Goal: Task Accomplishment & Management: Complete application form

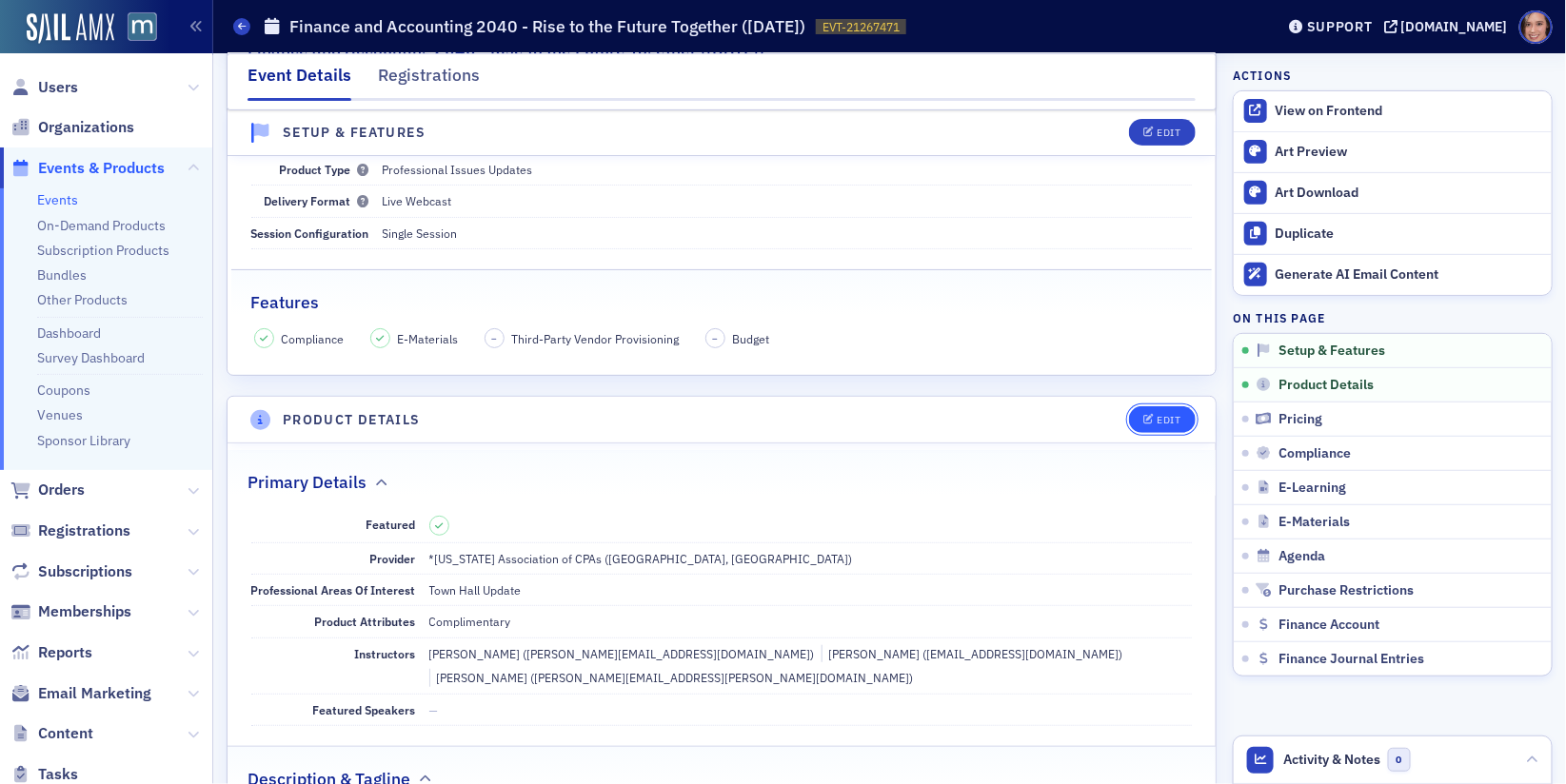
click at [1148, 415] on icon "button" at bounding box center [1149, 420] width 12 height 11
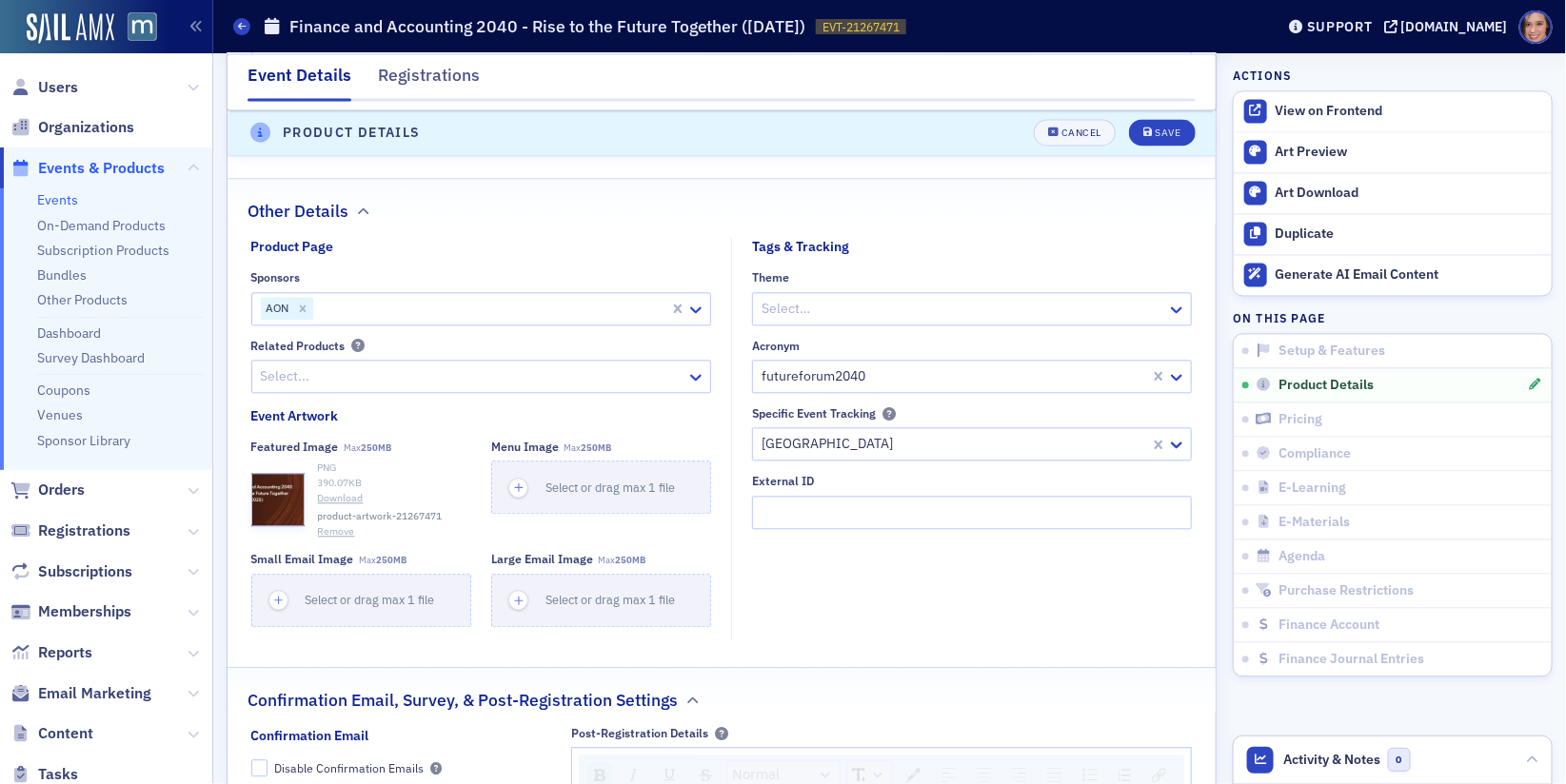
scroll to position [1506, 0]
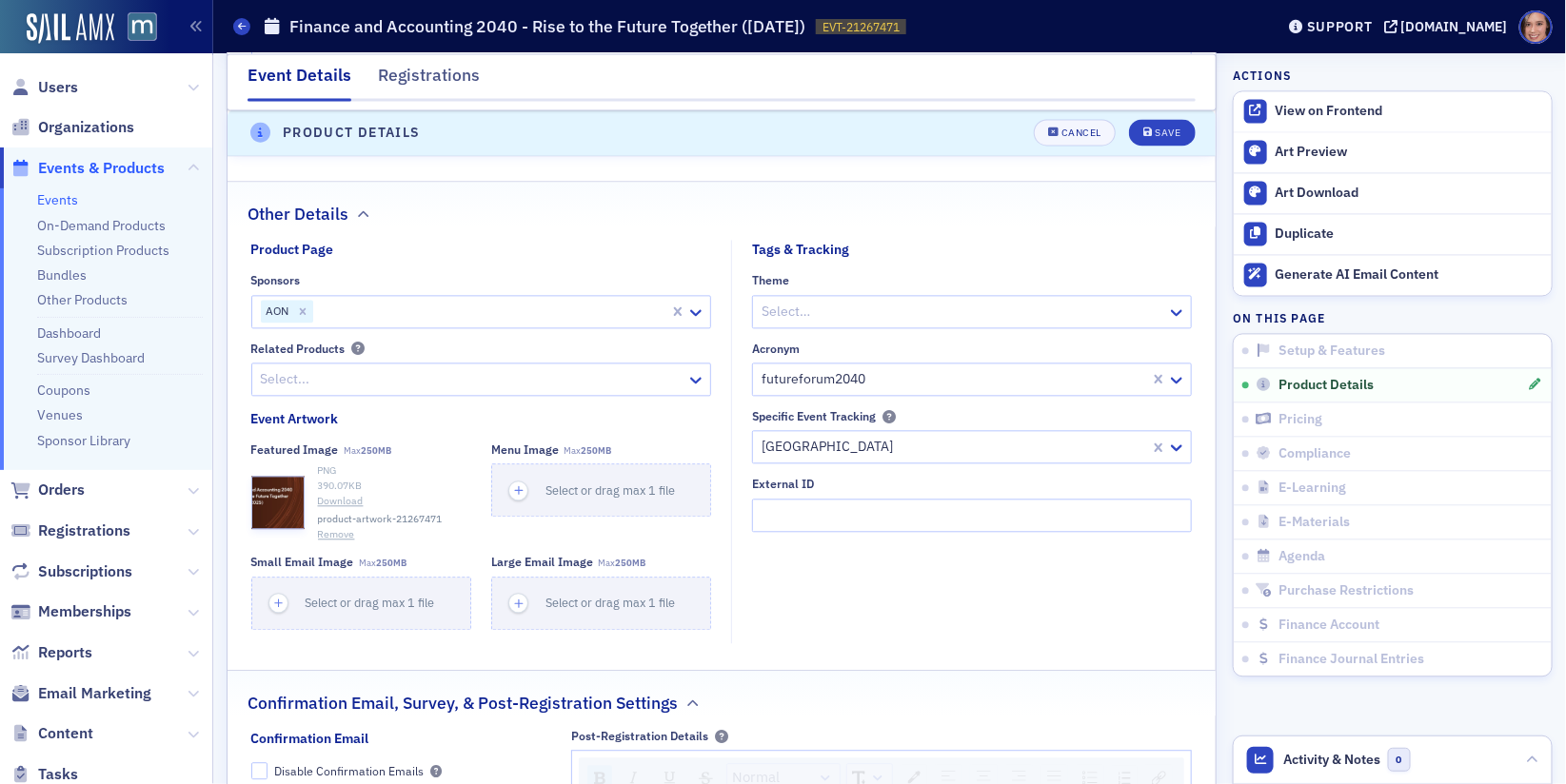
click at [338, 527] on button "Remove" at bounding box center [336, 535] width 37 height 16
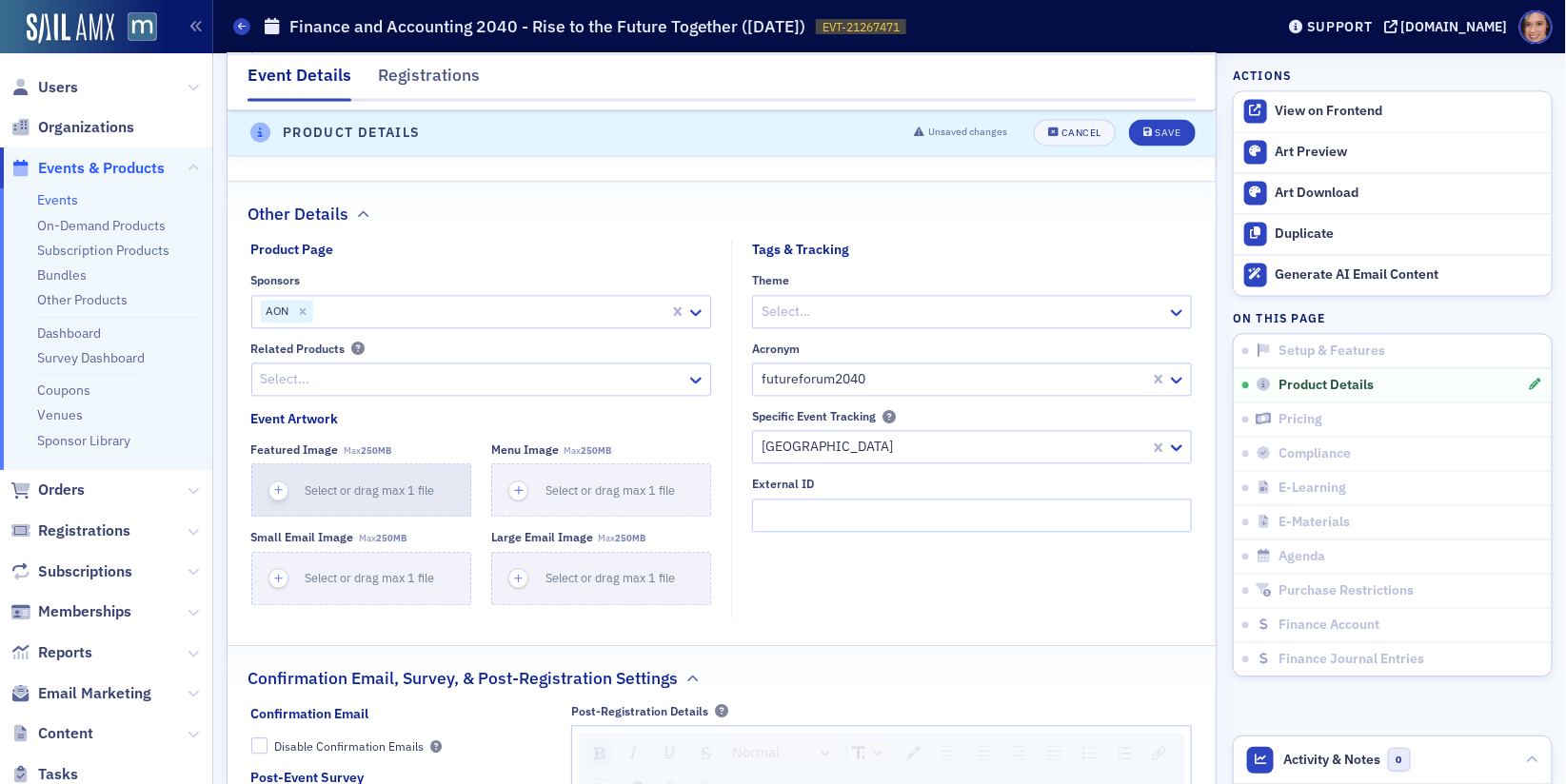
click at [344, 482] on span "Select or drag max 1 file" at bounding box center [370, 490] width 130 height 16
click at [356, 482] on span "Select or drag max 1 file" at bounding box center [370, 490] width 130 height 16
click at [335, 482] on span "Select or drag max 1 file" at bounding box center [370, 490] width 130 height 16
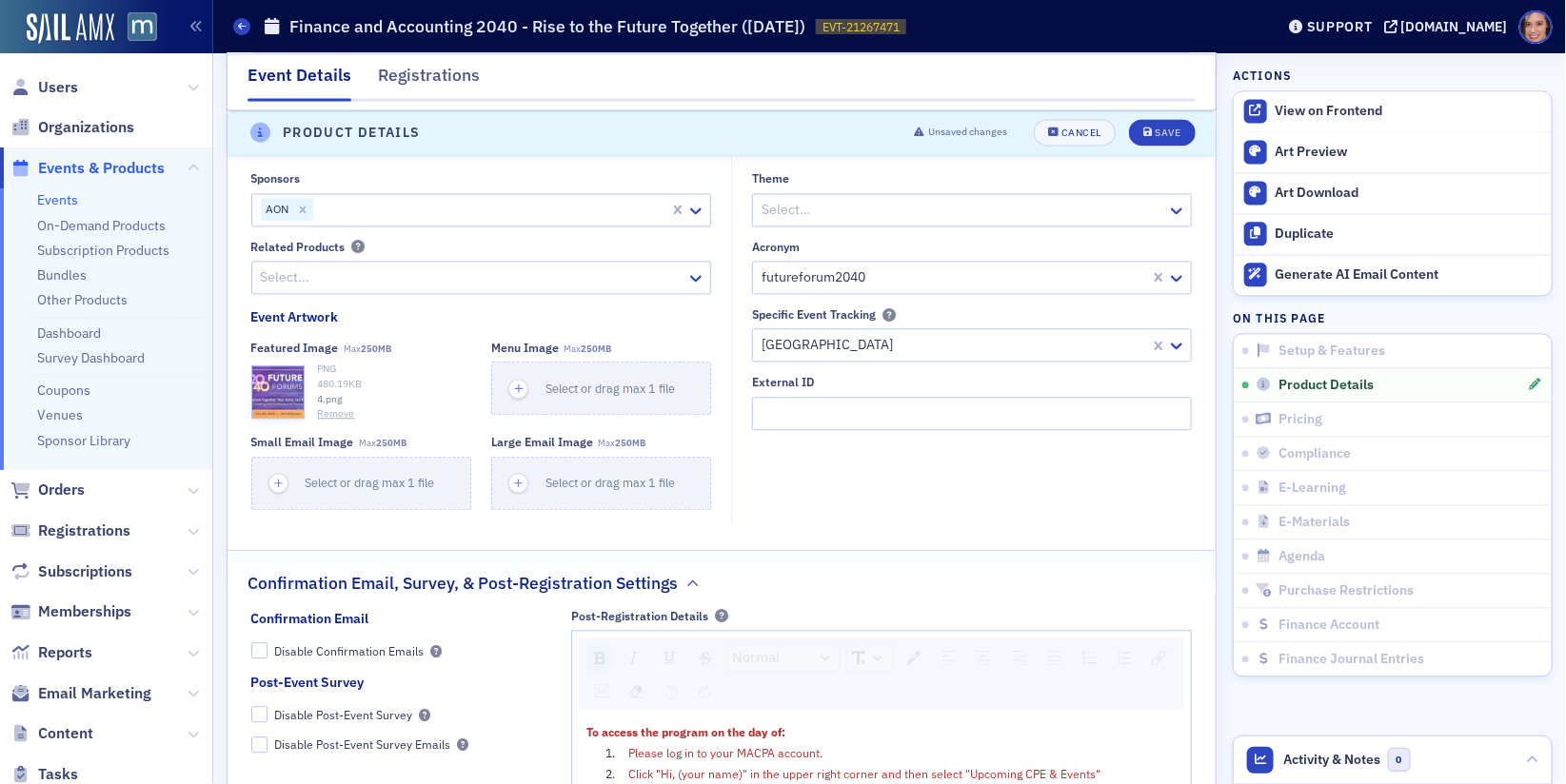
scroll to position [1612, 0]
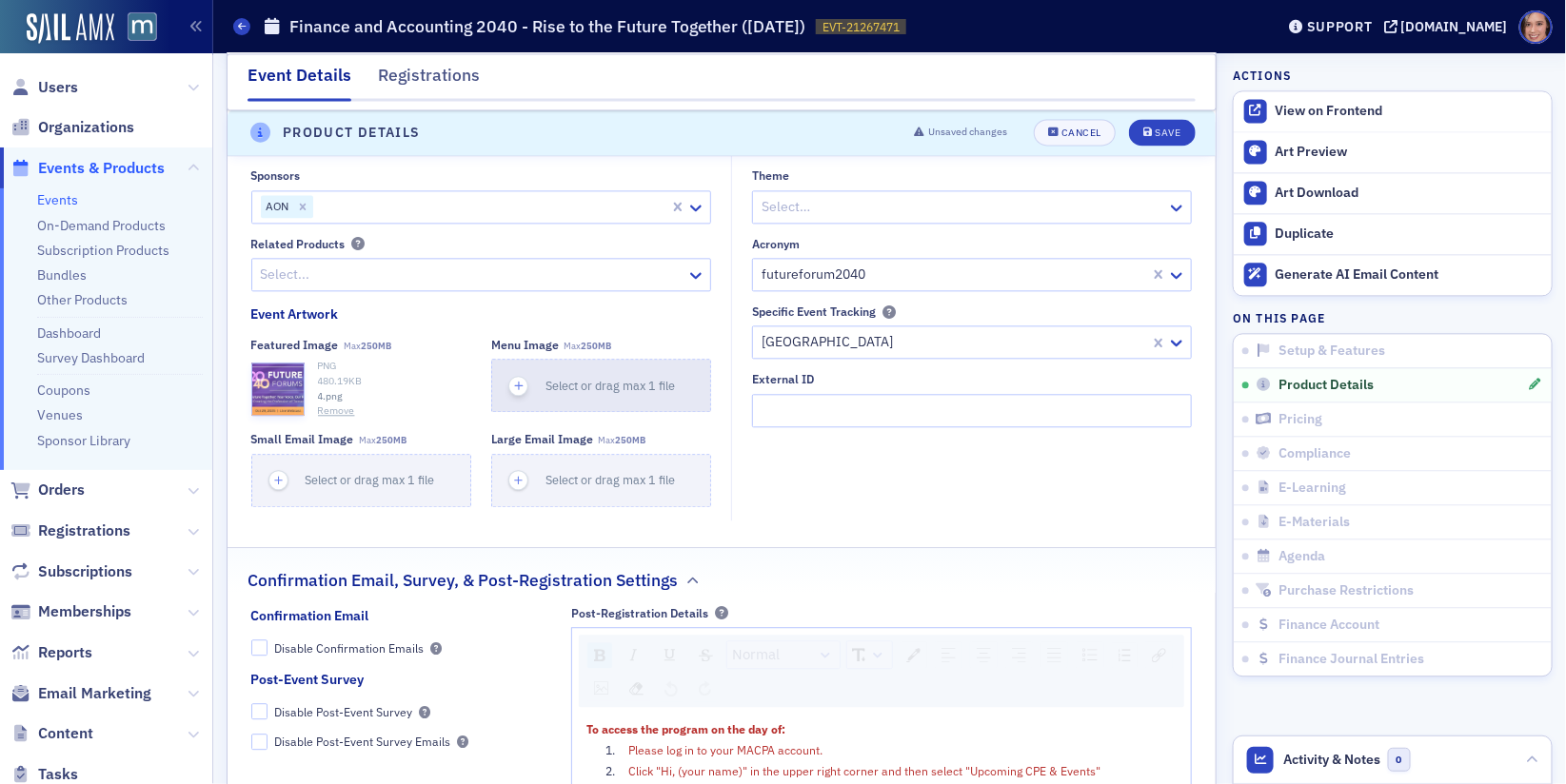
click at [592, 378] on span "Select or drag max 1 file" at bounding box center [610, 386] width 130 height 16
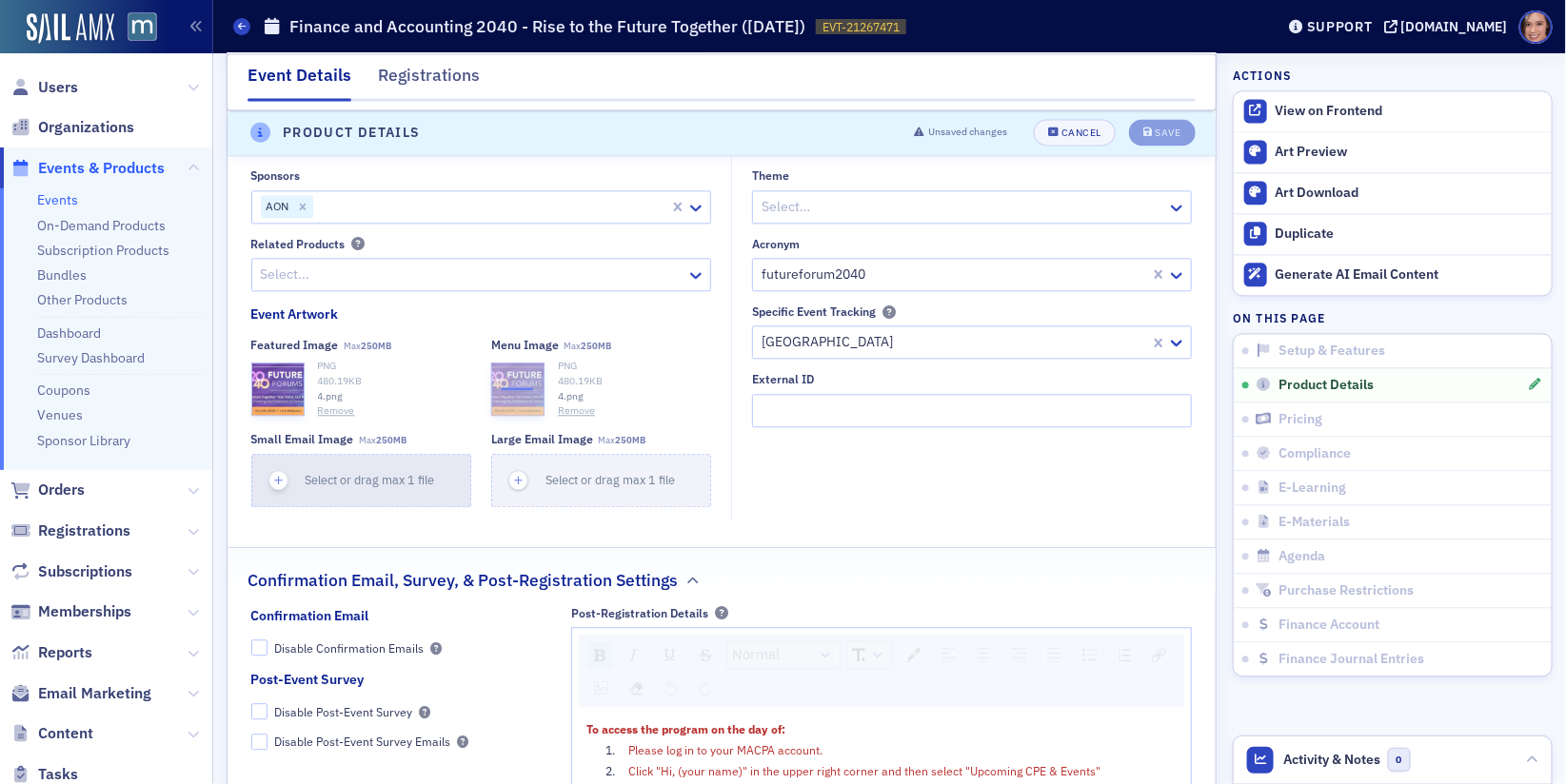
click at [401, 454] on button "Select or drag max 1 file" at bounding box center [360, 480] width 220 height 54
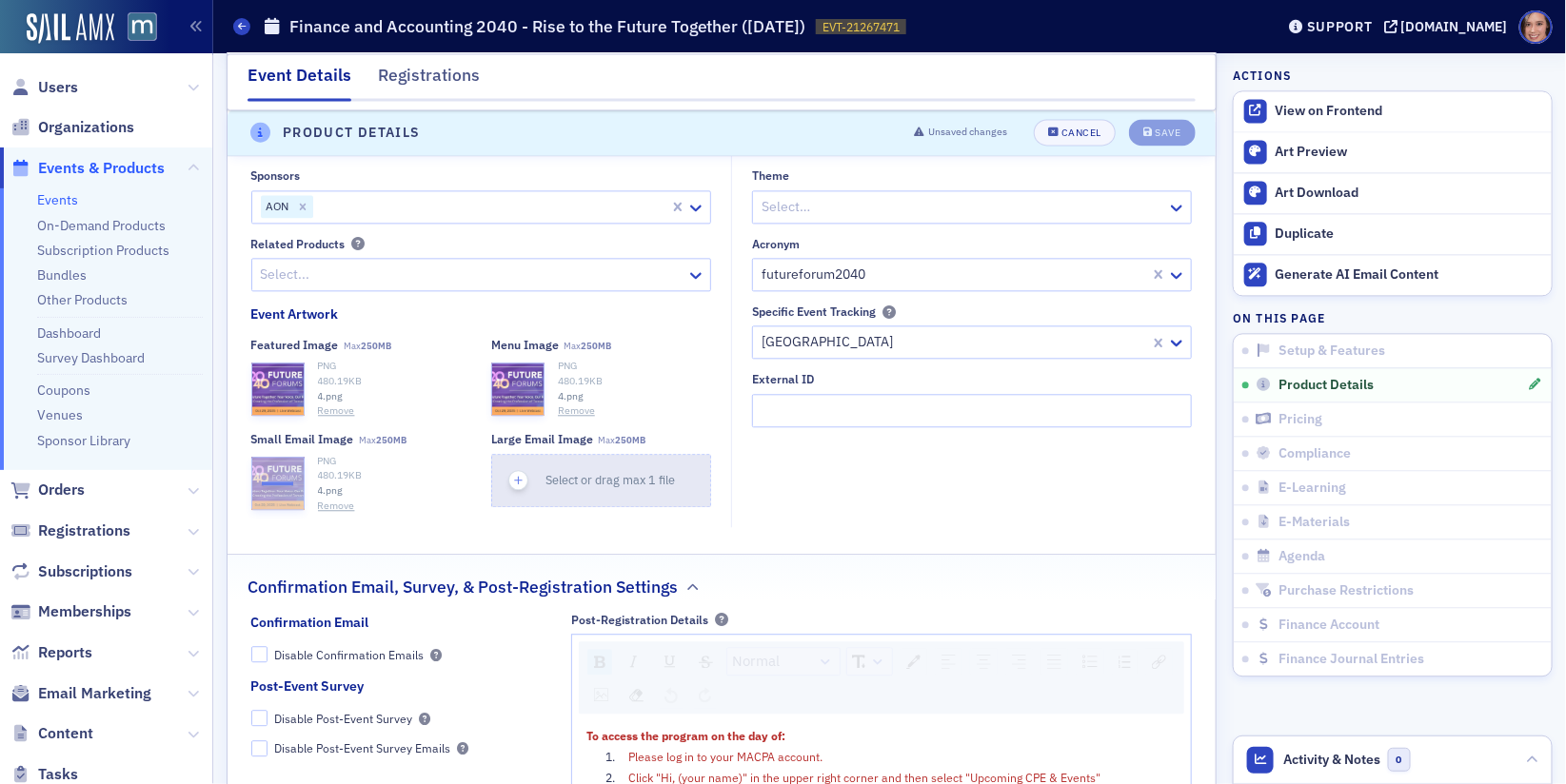
click at [547, 483] on button "Select or drag max 1 file" at bounding box center [601, 480] width 220 height 54
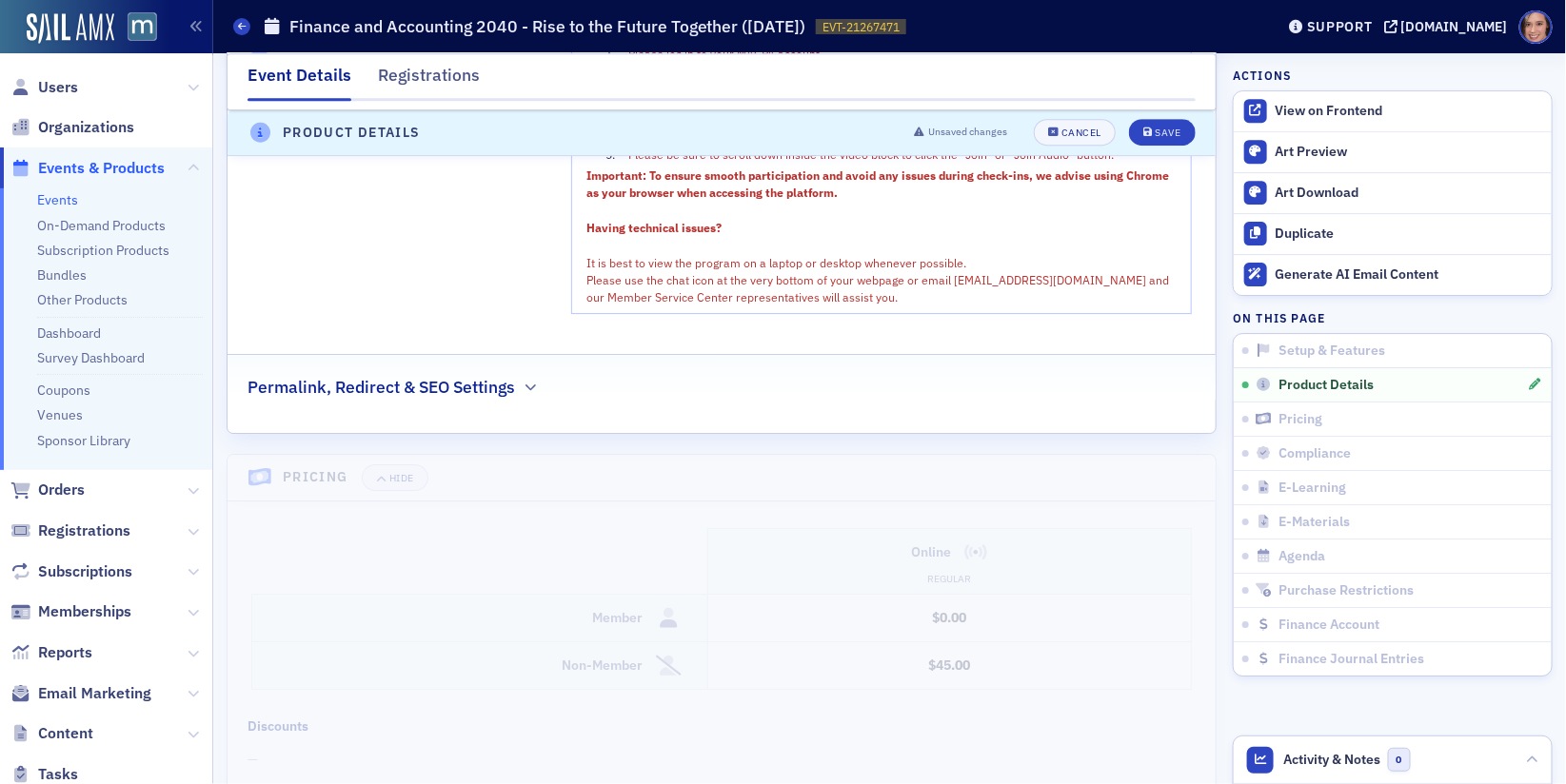
scroll to position [2465, 0]
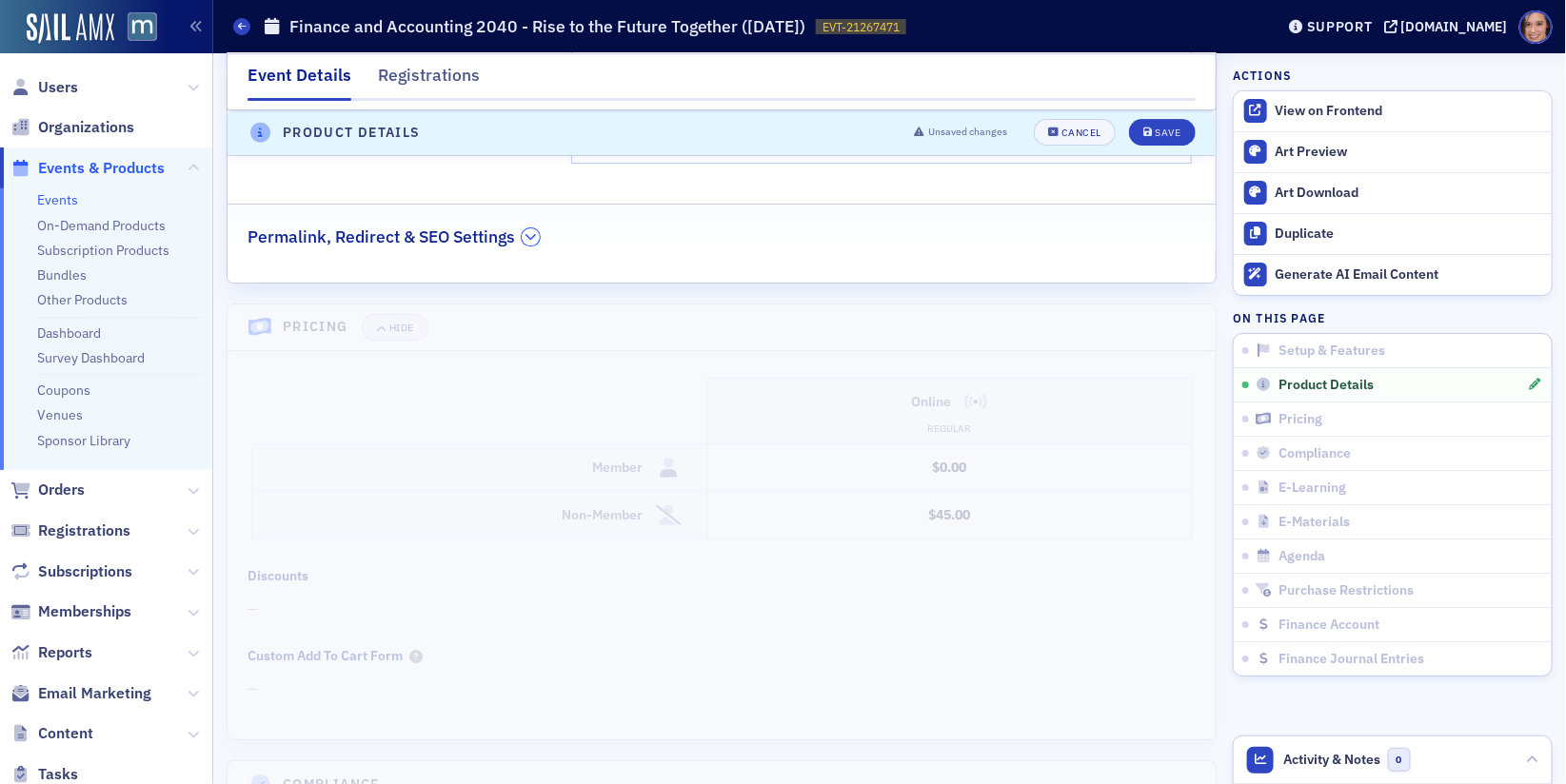
click at [533, 231] on icon "button" at bounding box center [531, 237] width 12 height 12
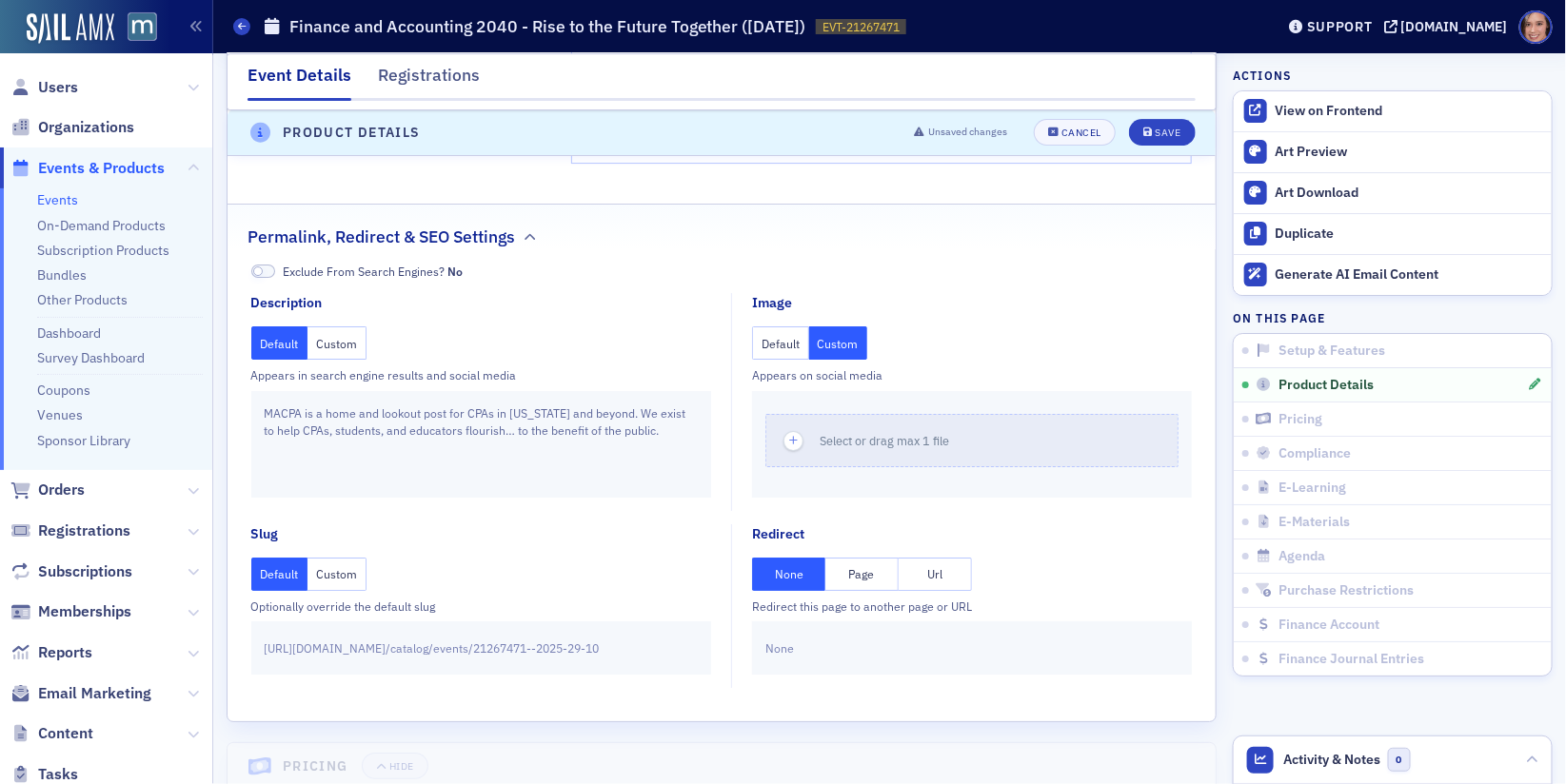
click at [818, 396] on div "Select or drag max 1 file" at bounding box center [972, 443] width 440 height 106
click at [823, 433] on span "Select or drag max 1 file" at bounding box center [884, 440] width 130 height 16
drag, startPoint x: 823, startPoint y: 424, endPoint x: 1132, endPoint y: 537, distance: 329.0
click at [1132, 537] on fieldset "Redirect None Page Url Redirect this page to another page or URL None" at bounding box center [965, 606] width 470 height 164
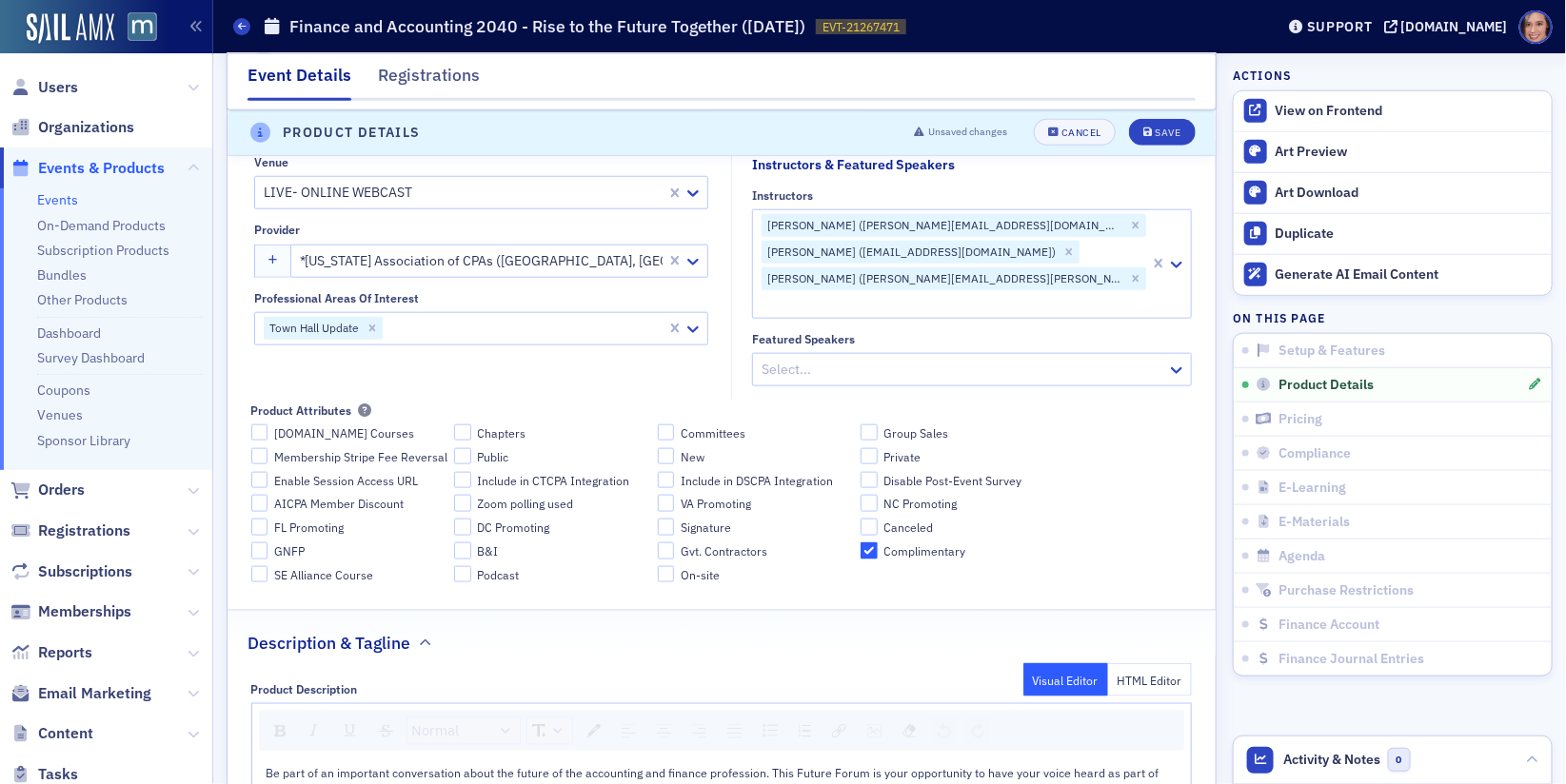
scroll to position [614, 0]
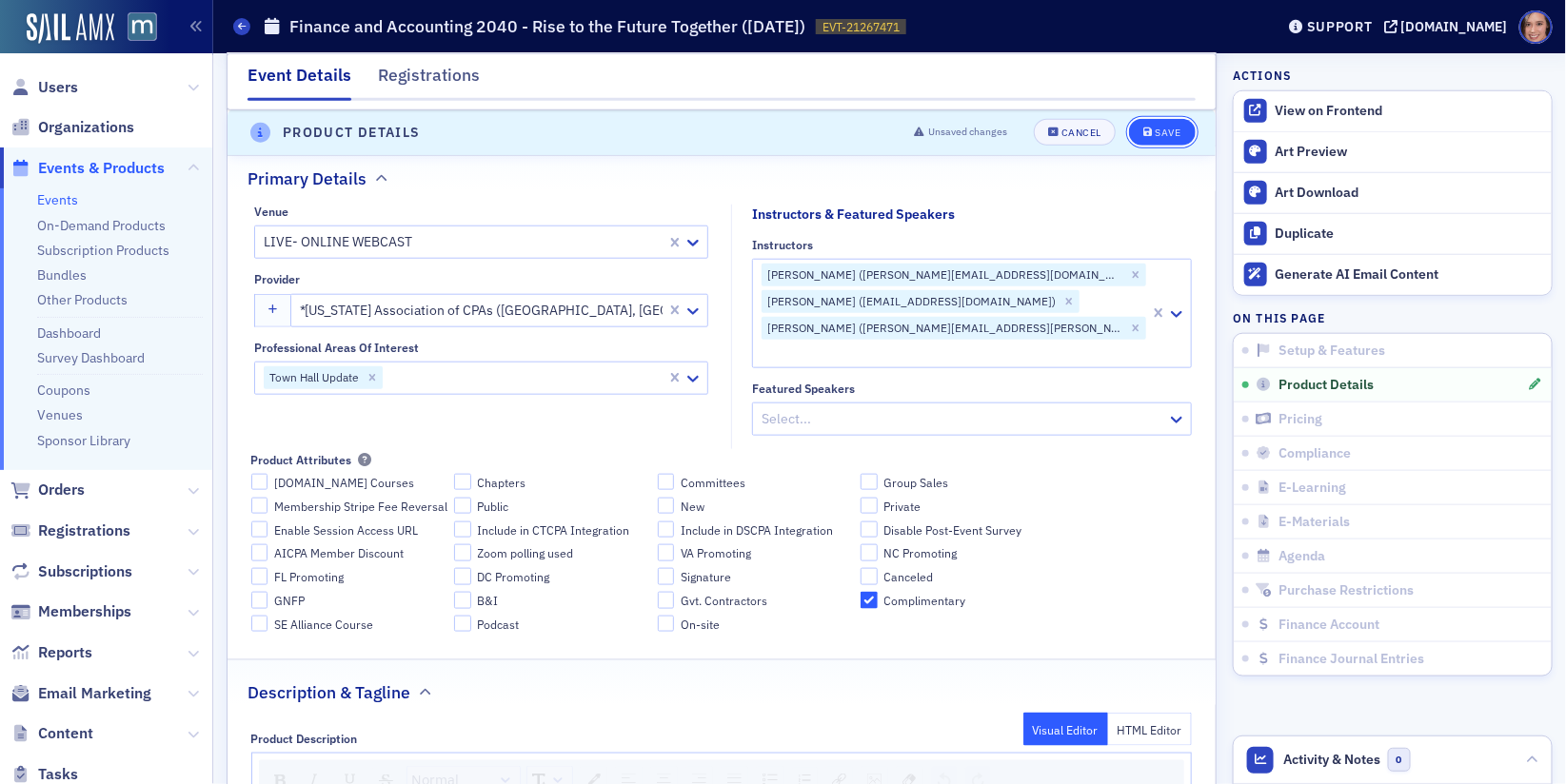
click at [1153, 131] on icon "submit" at bounding box center [1148, 134] width 10 height 11
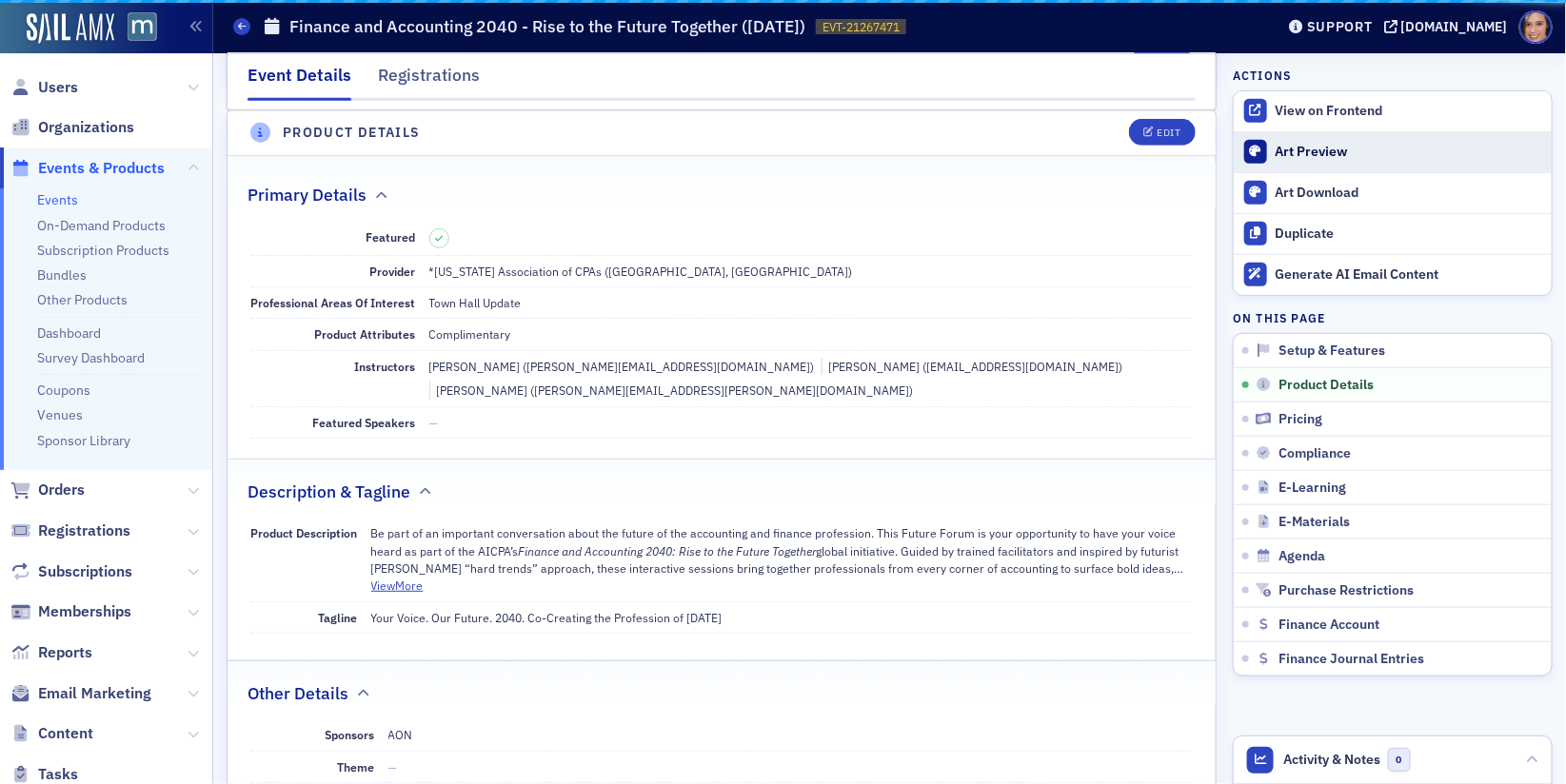
scroll to position [526, 0]
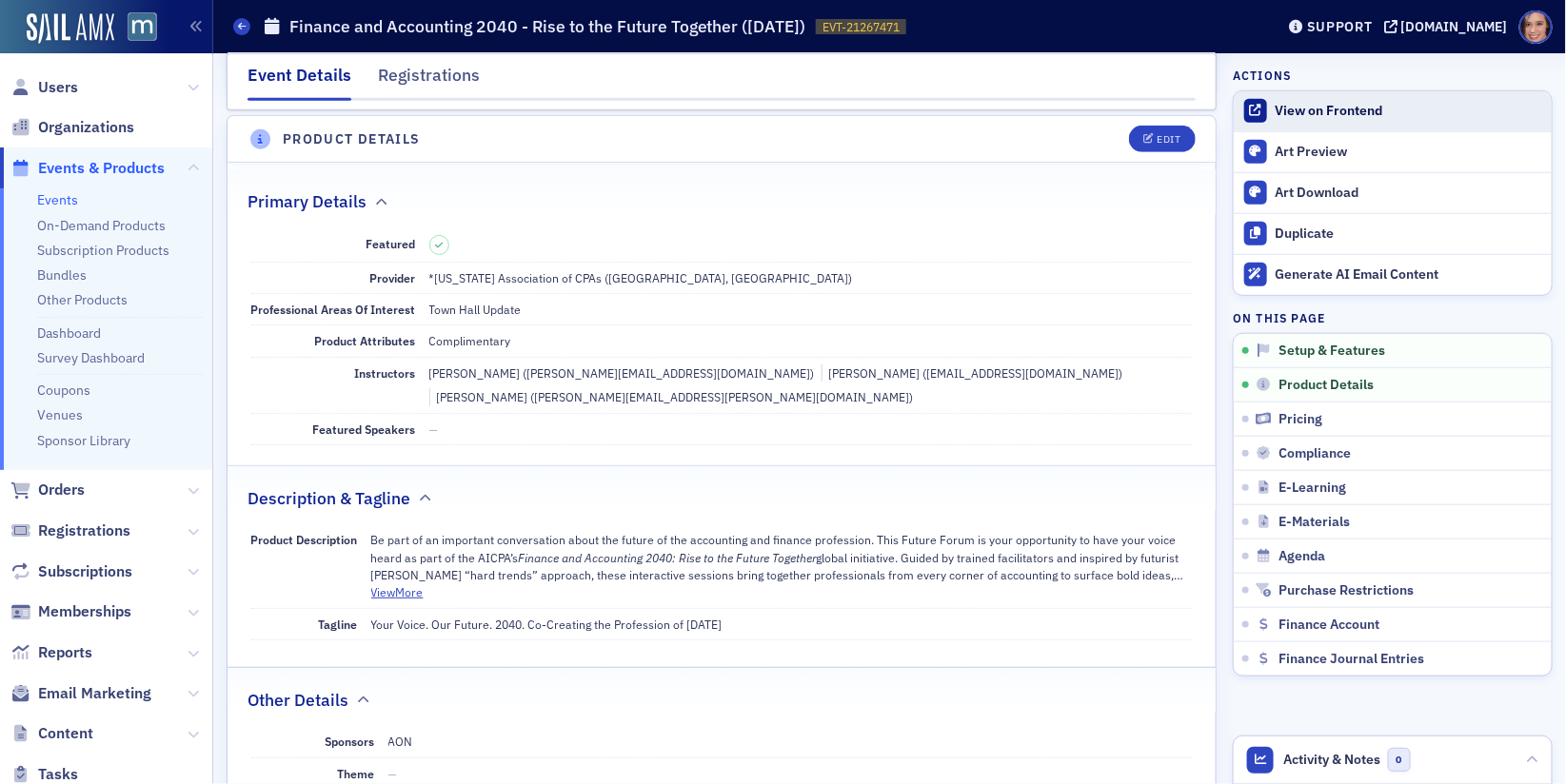
click at [1332, 98] on link "View on Frontend" at bounding box center [1392, 111] width 317 height 40
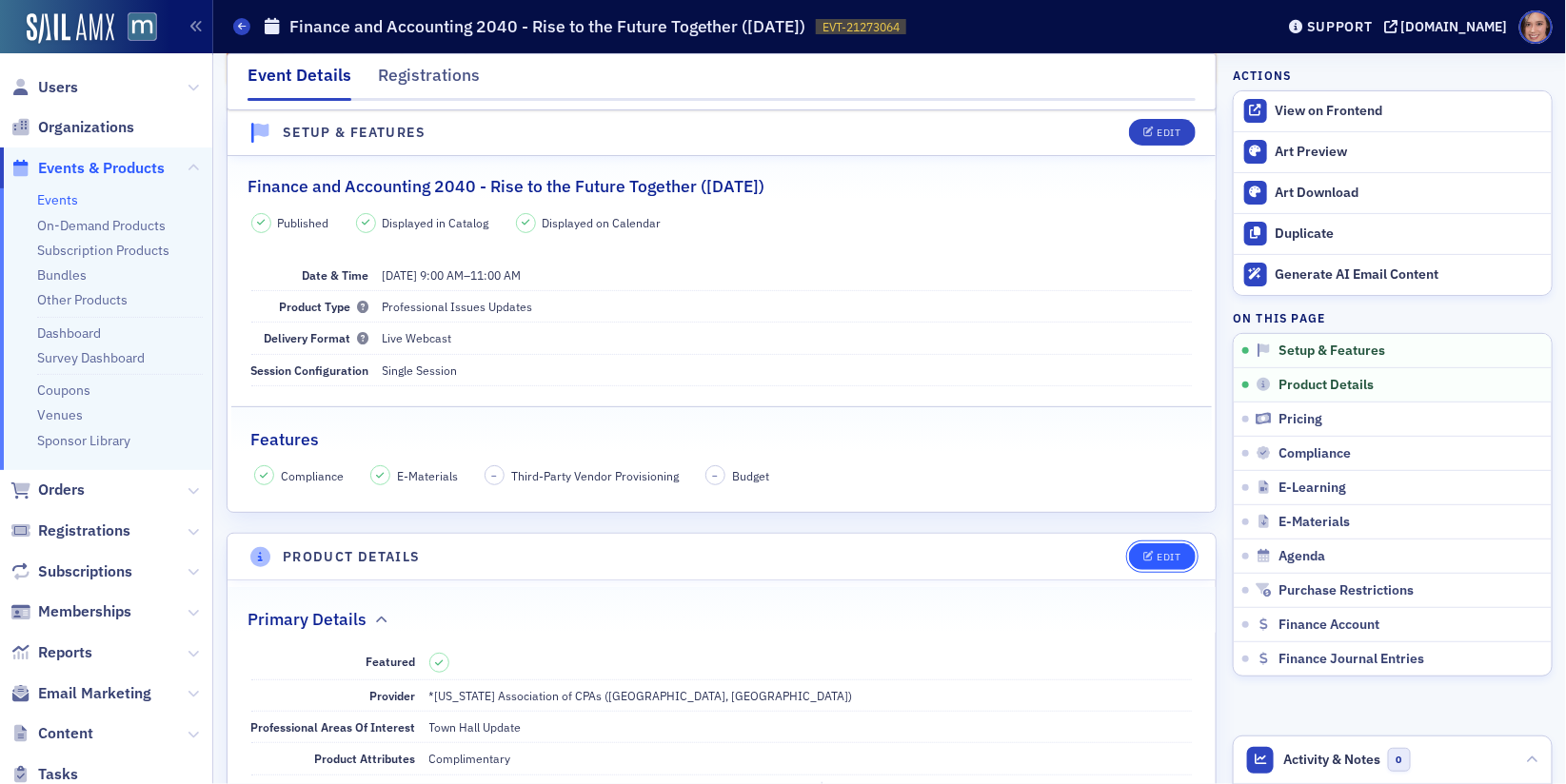
click at [1170, 552] on div "Edit" at bounding box center [1168, 557] width 23 height 11
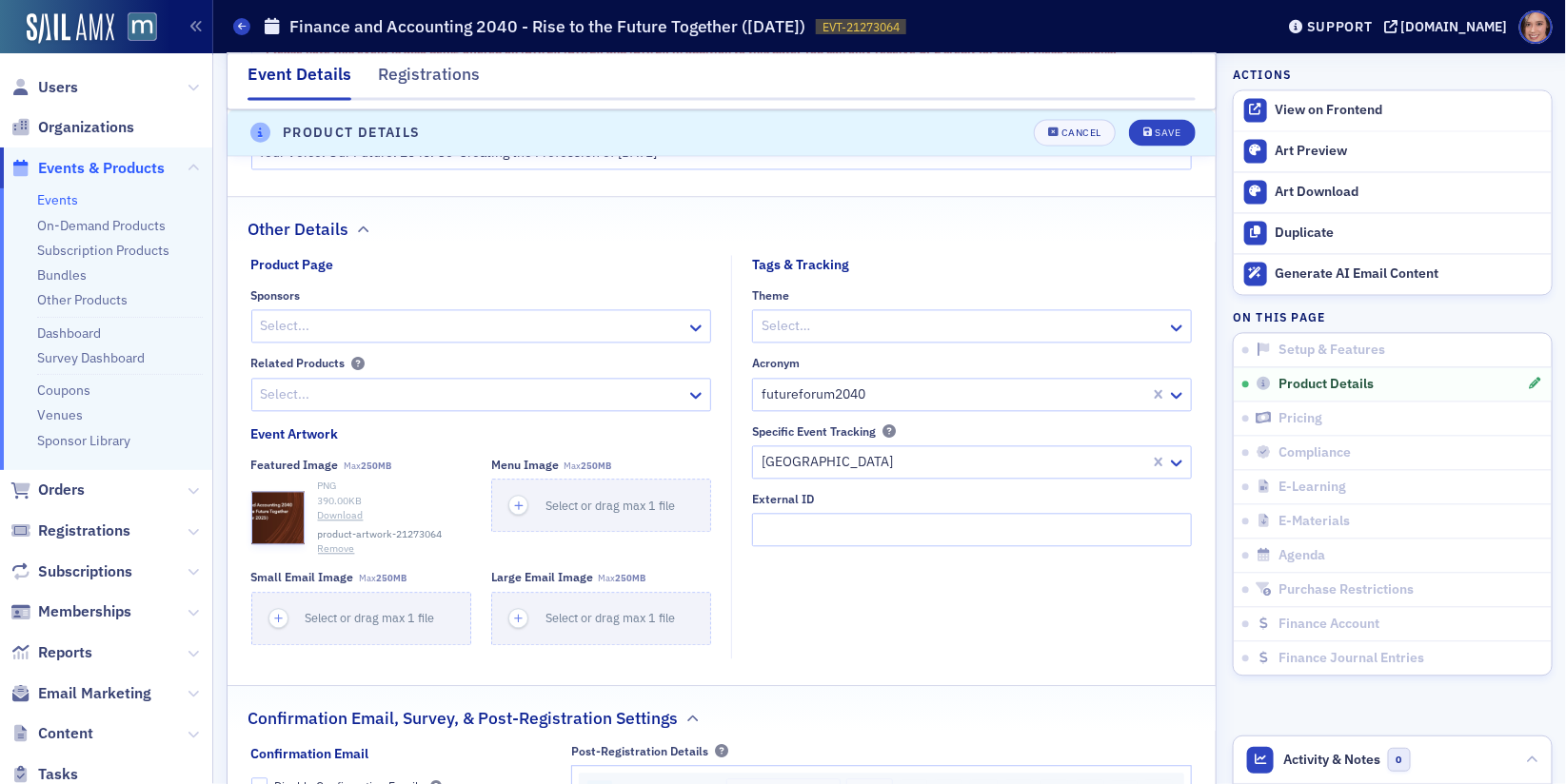
scroll to position [1454, 0]
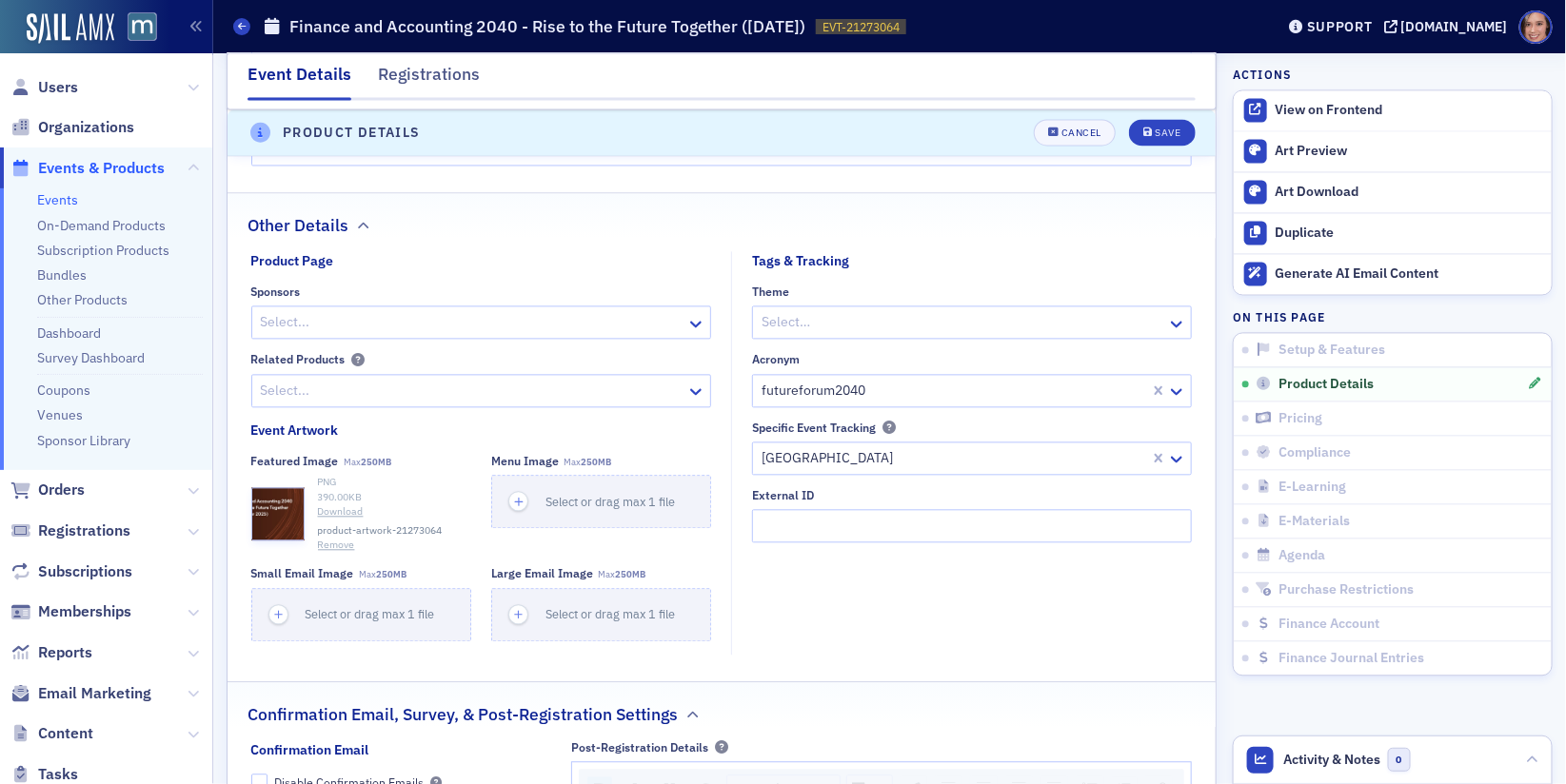
click at [338, 554] on button "Remove" at bounding box center [336, 546] width 37 height 16
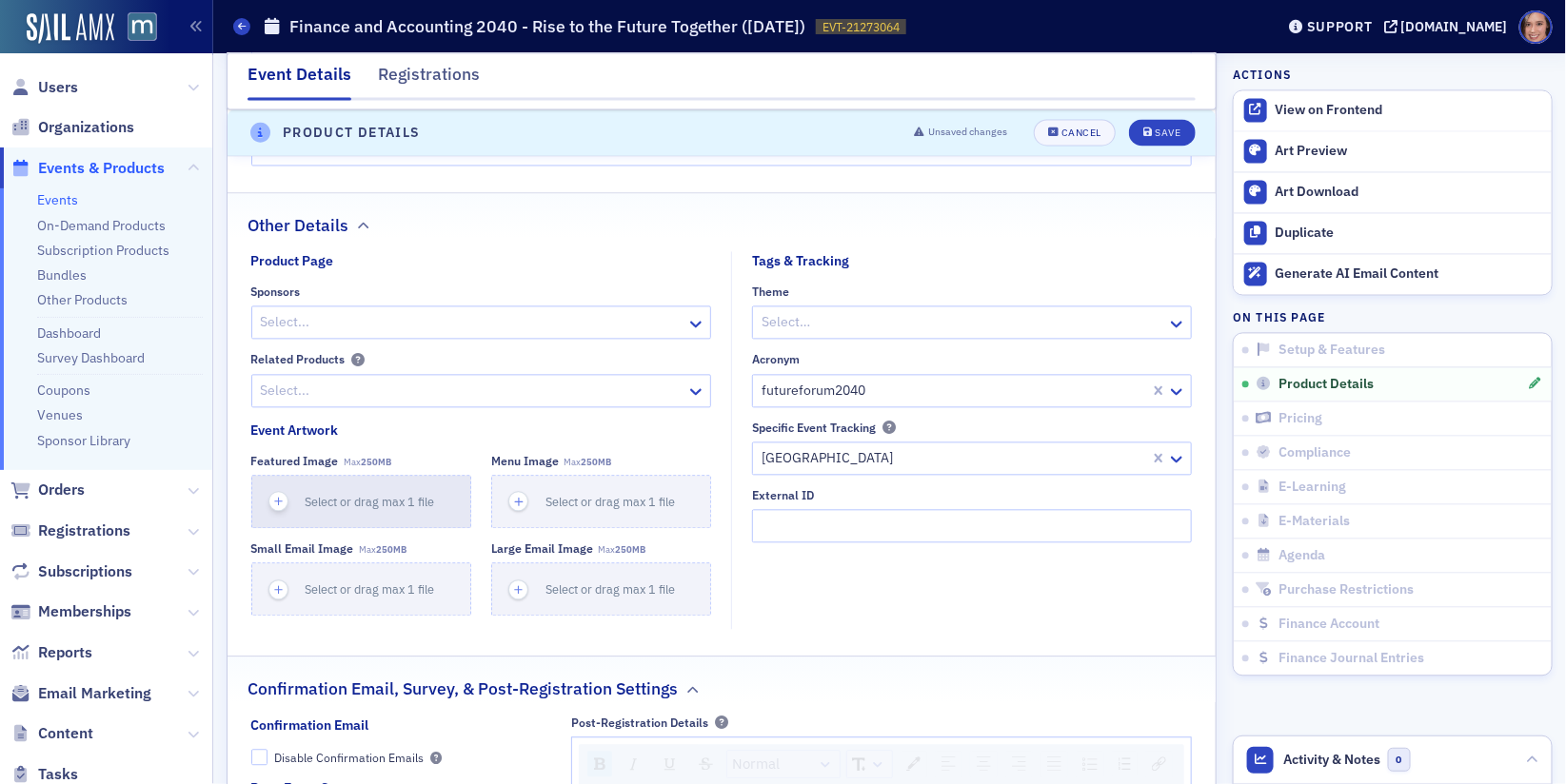
click at [309, 525] on button "Select or drag max 1 file" at bounding box center [360, 502] width 220 height 54
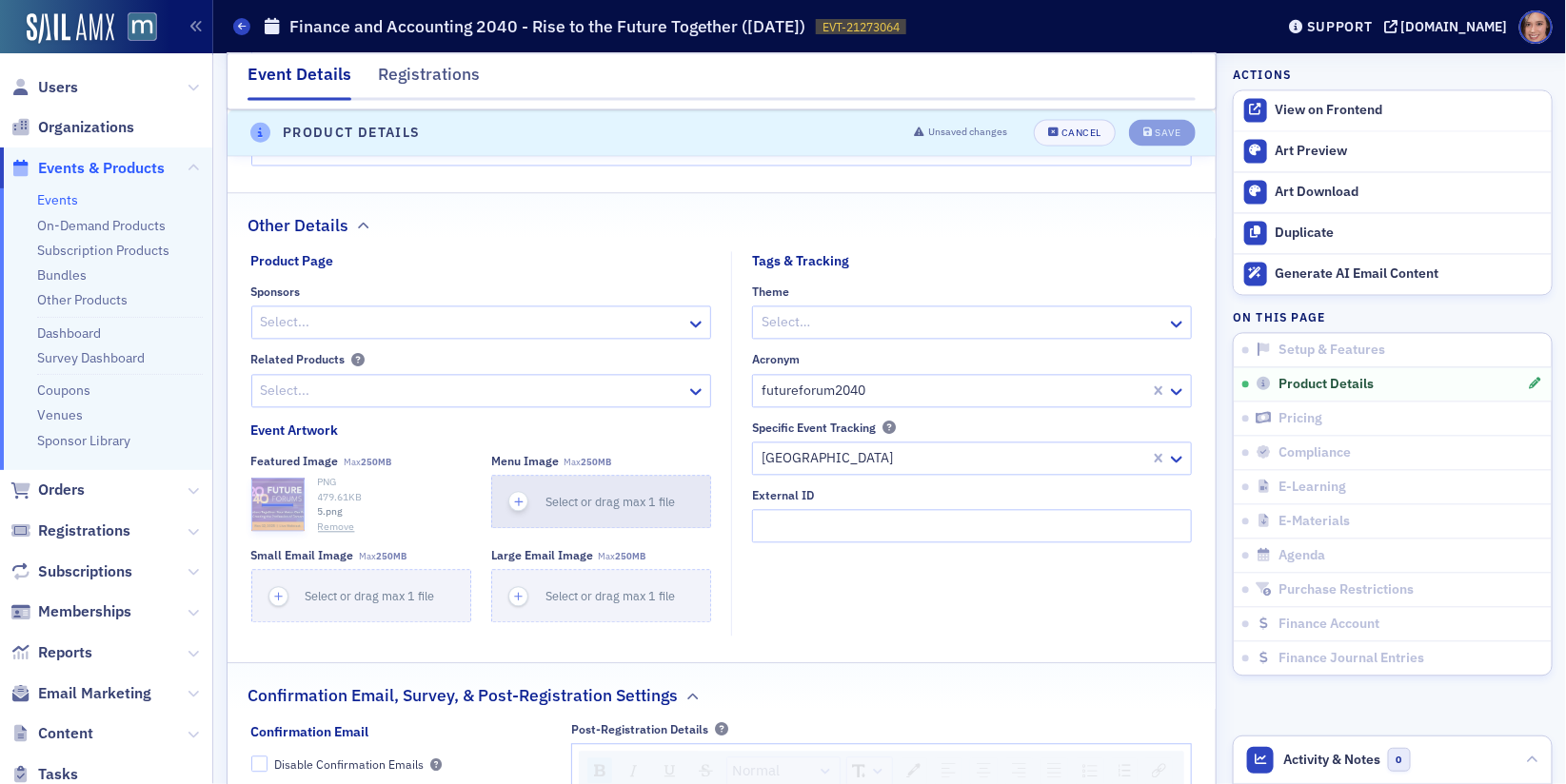
click at [655, 523] on button "Select or drag max 1 file" at bounding box center [601, 502] width 220 height 54
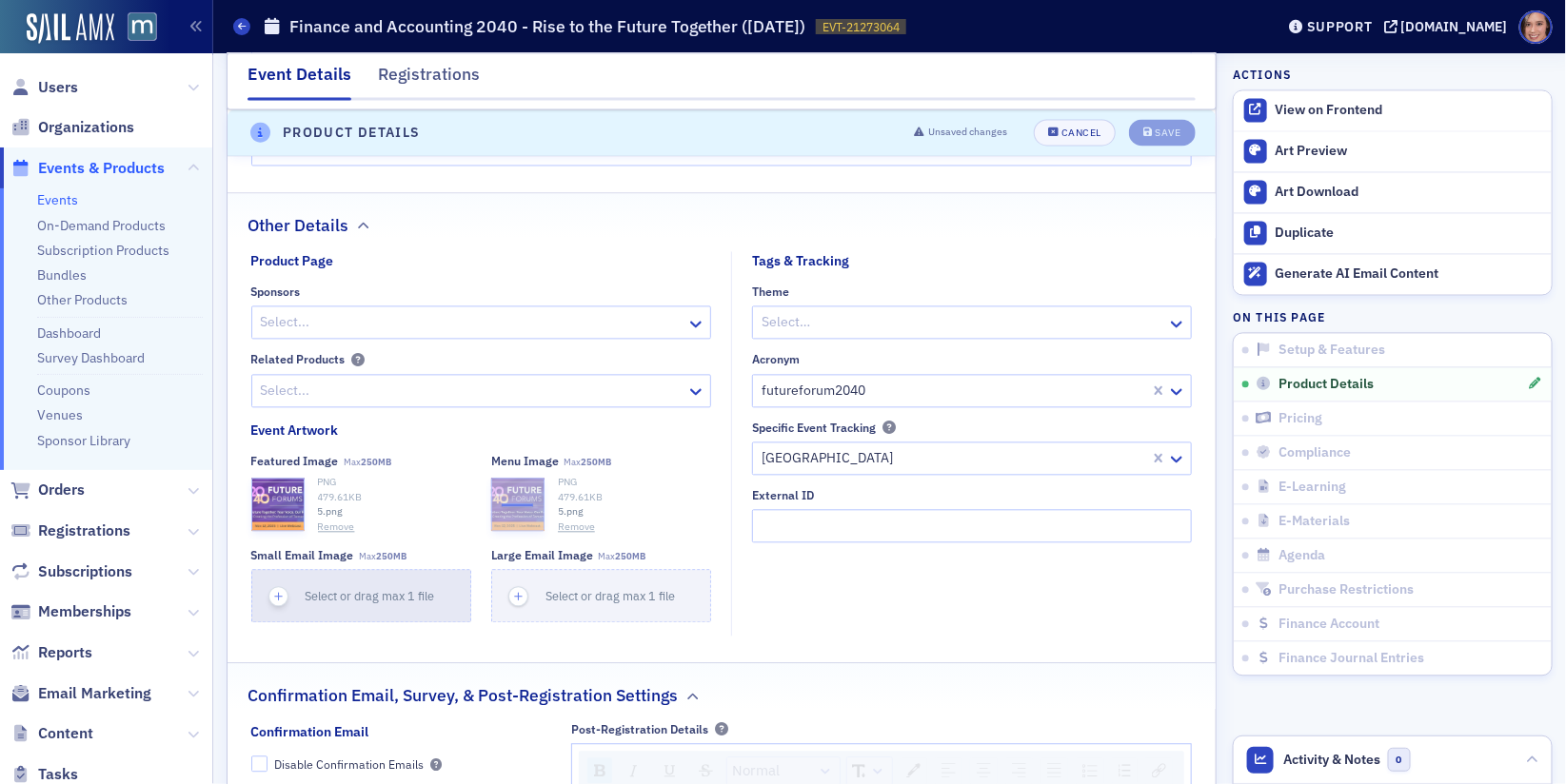
click at [334, 604] on span "Select or drag max 1 file" at bounding box center [370, 597] width 130 height 16
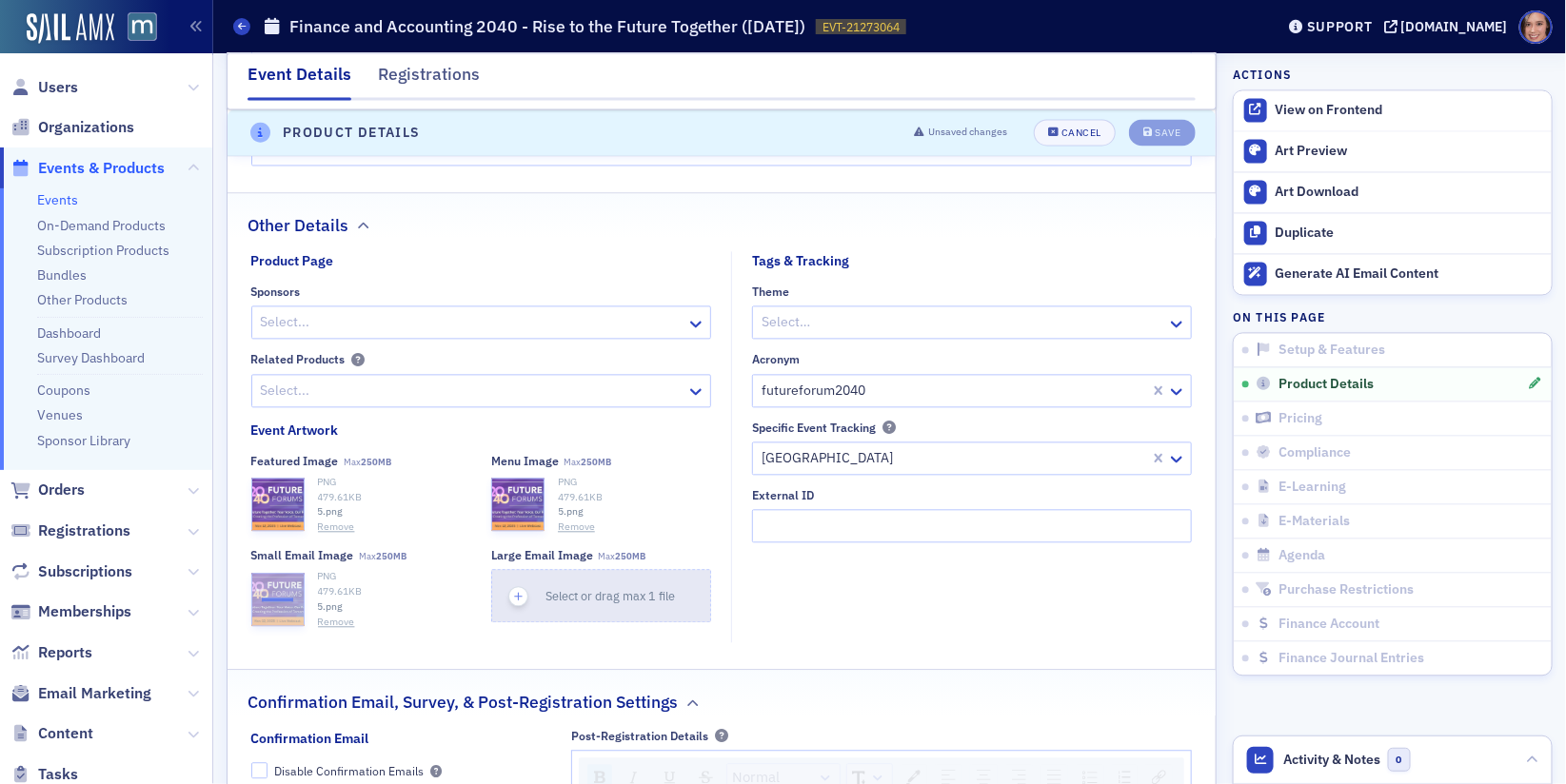
click at [621, 614] on button "Select or drag max 1 file" at bounding box center [601, 597] width 220 height 54
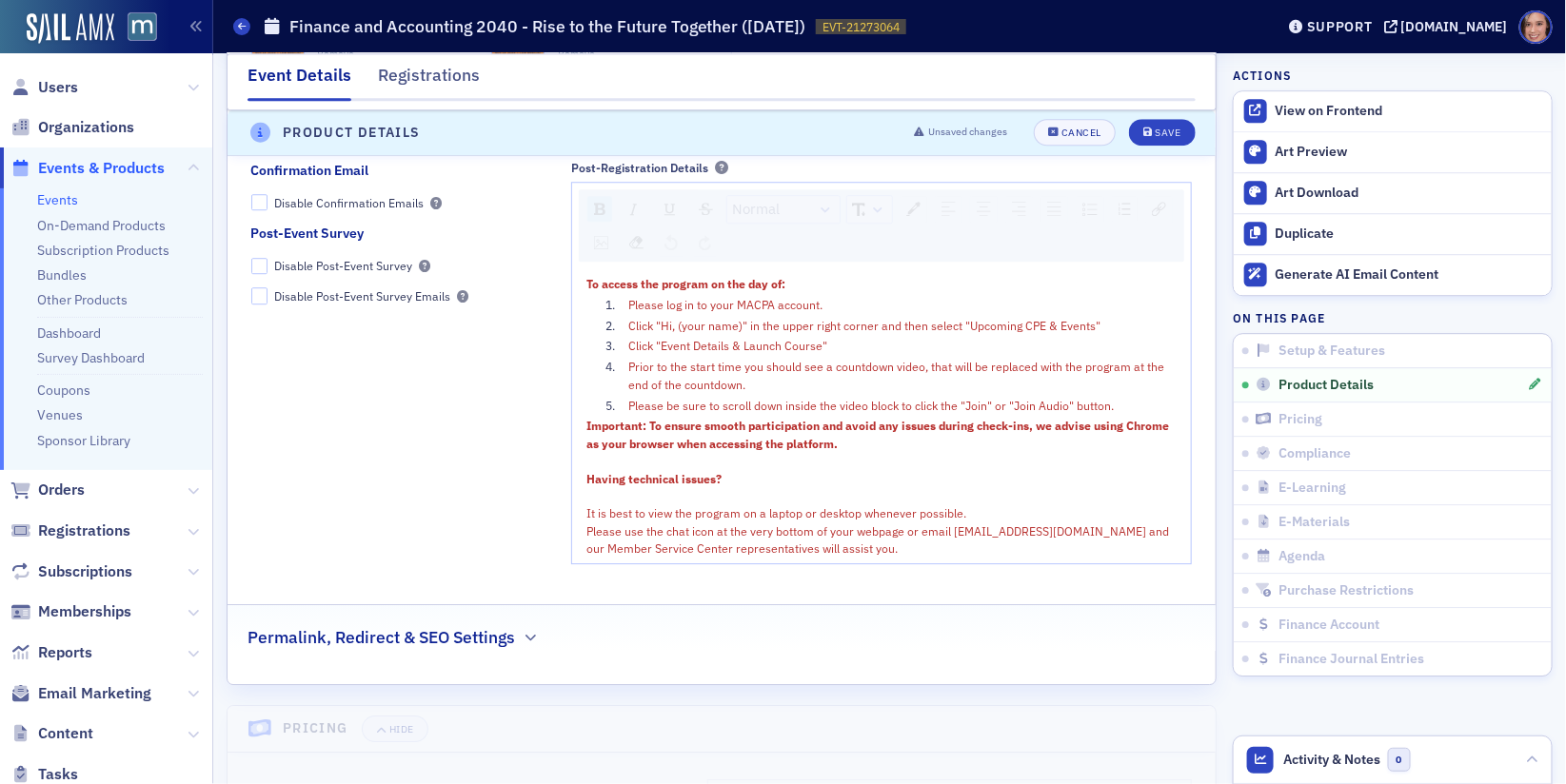
scroll to position [2256, 0]
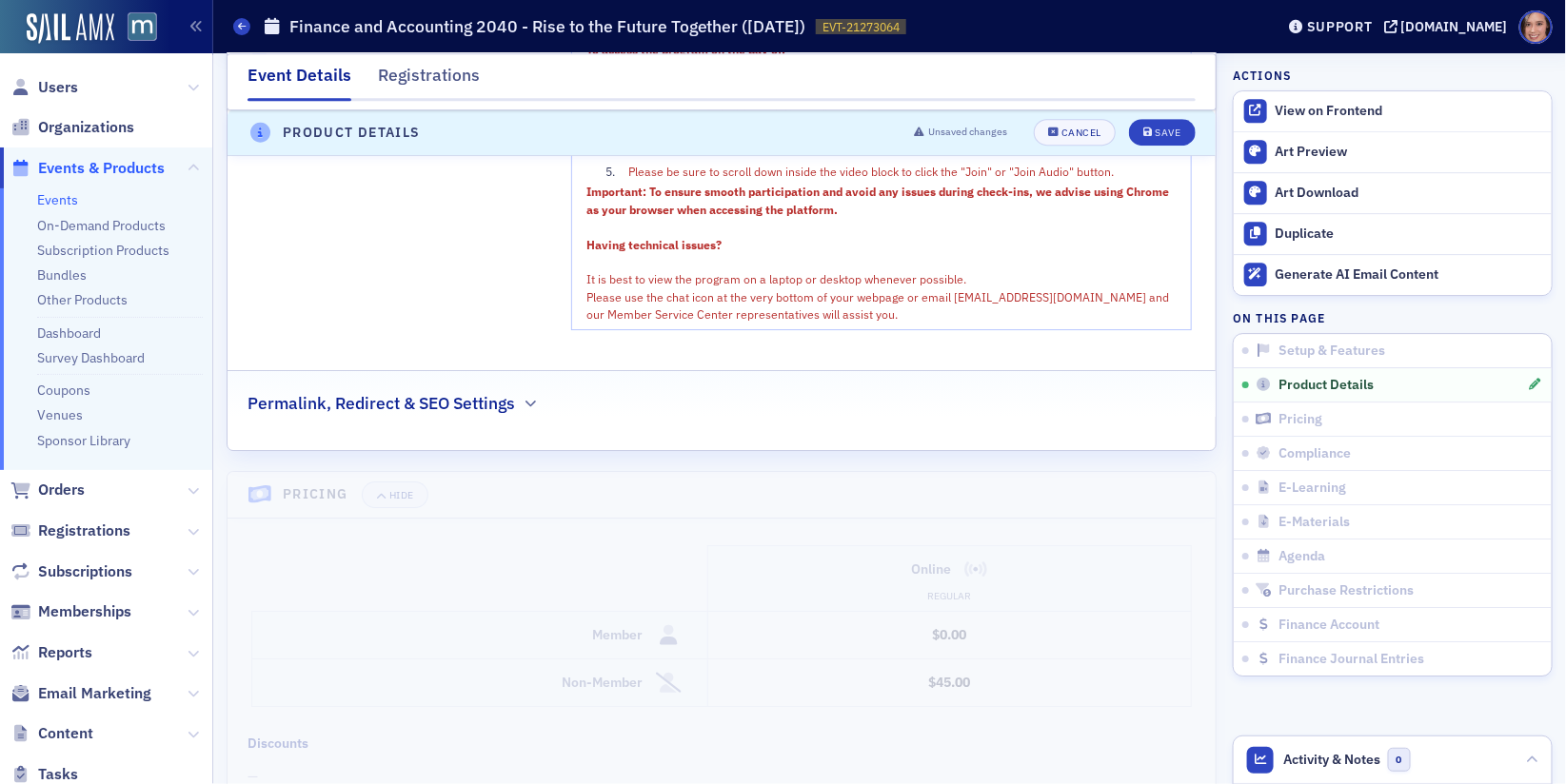
click at [544, 423] on fieldset "Permalink, Redirect & SEO Settings" at bounding box center [721, 396] width 988 height 53
click at [517, 409] on div "Permalink, Redirect & SEO Settings" at bounding box center [721, 393] width 948 height 45
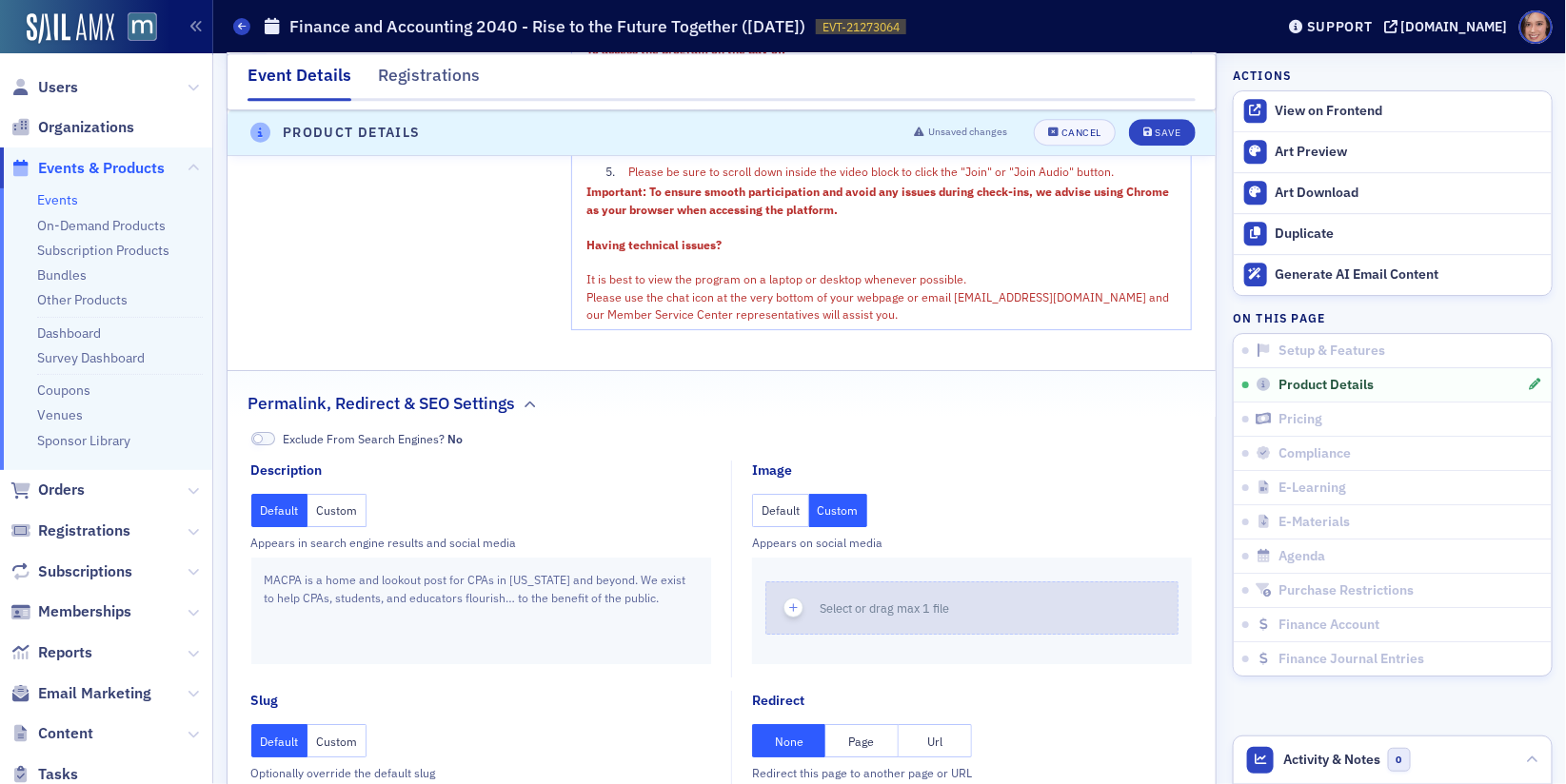
click at [849, 635] on button "Select or drag max 1 file" at bounding box center [971, 607] width 413 height 54
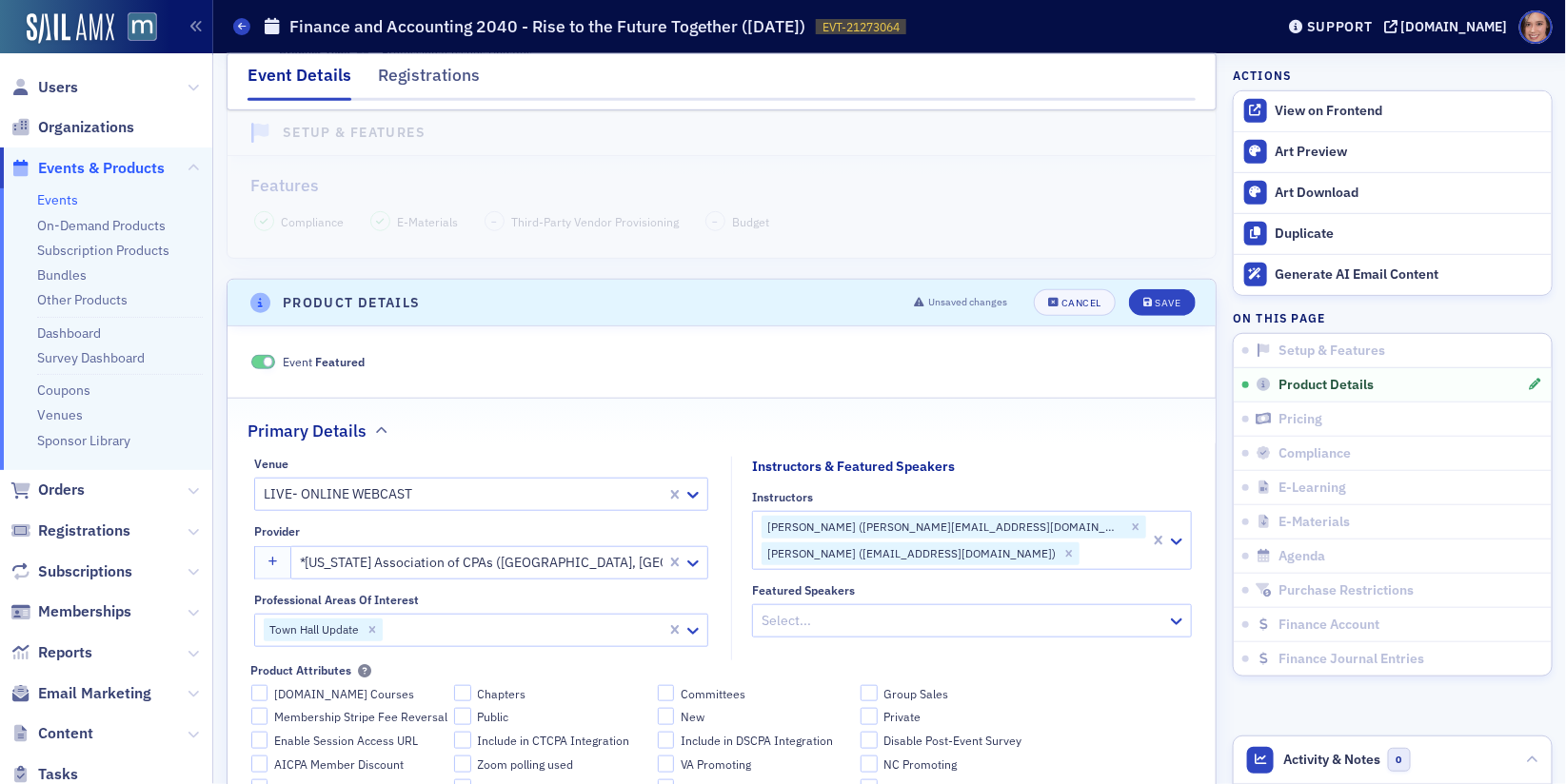
scroll to position [0, 0]
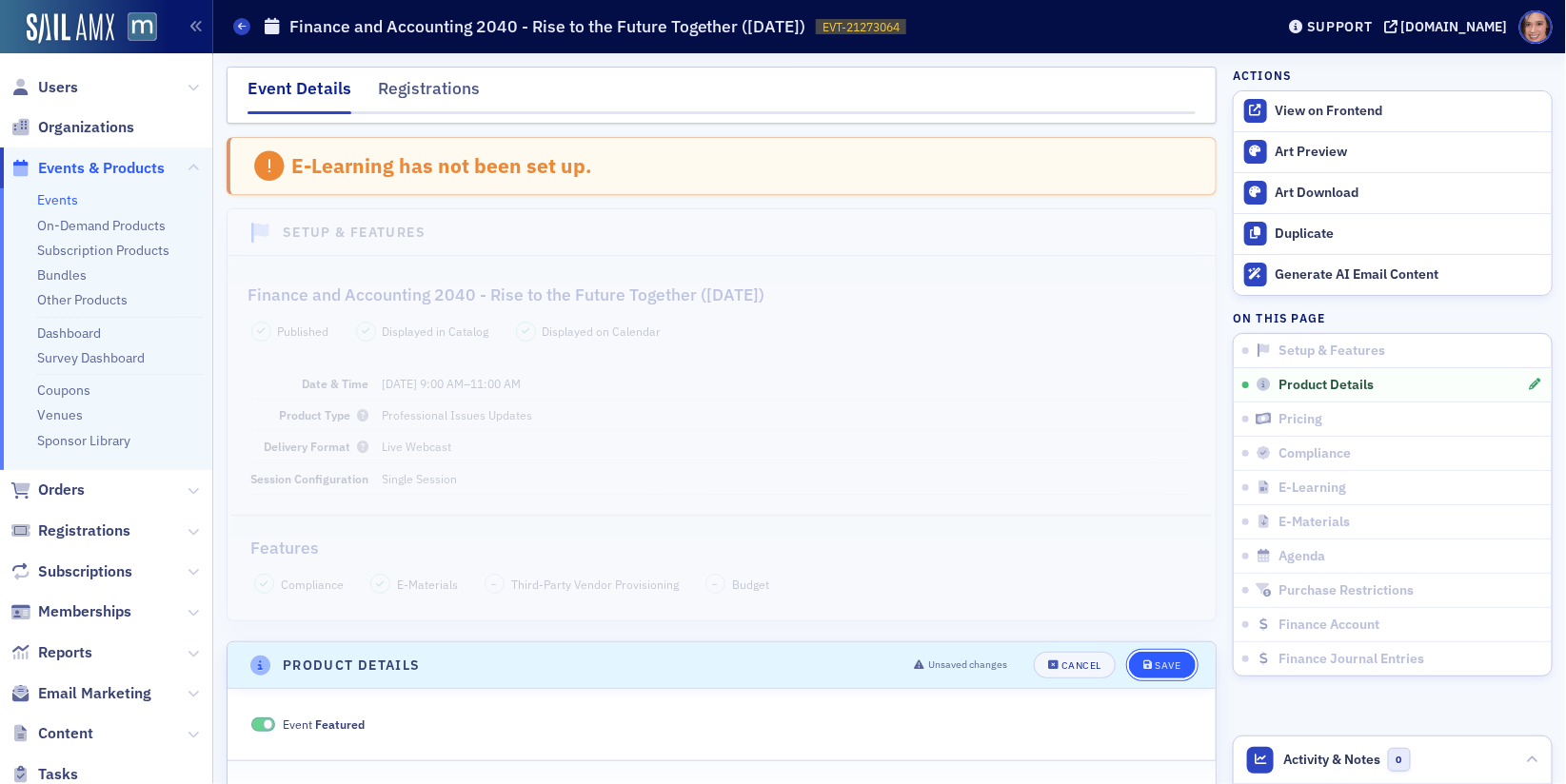
click at [1169, 663] on div "Save" at bounding box center [1167, 665] width 25 height 11
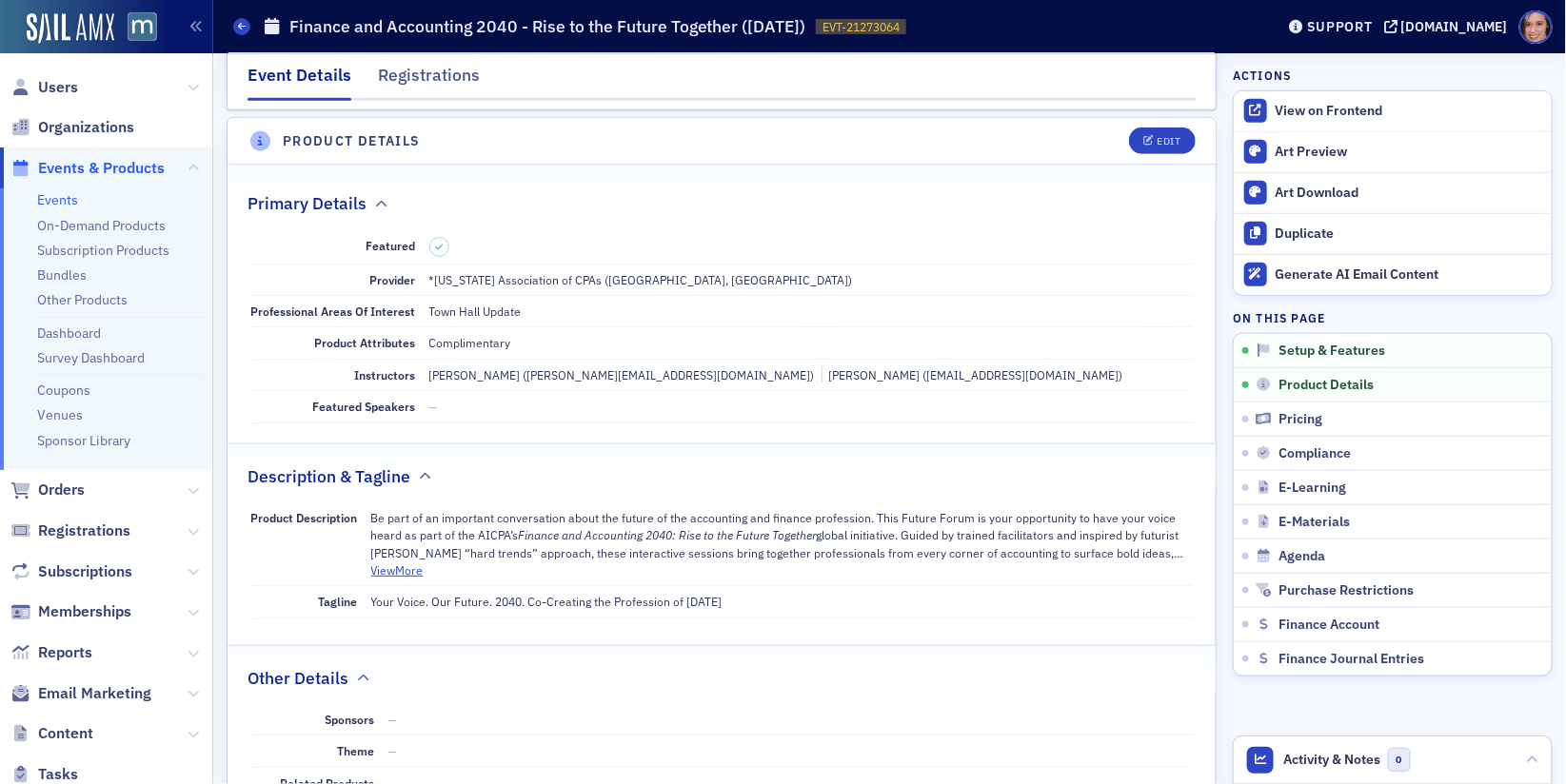
scroll to position [526, 0]
click at [1340, 107] on div "View on Frontend" at bounding box center [1409, 111] width 267 height 18
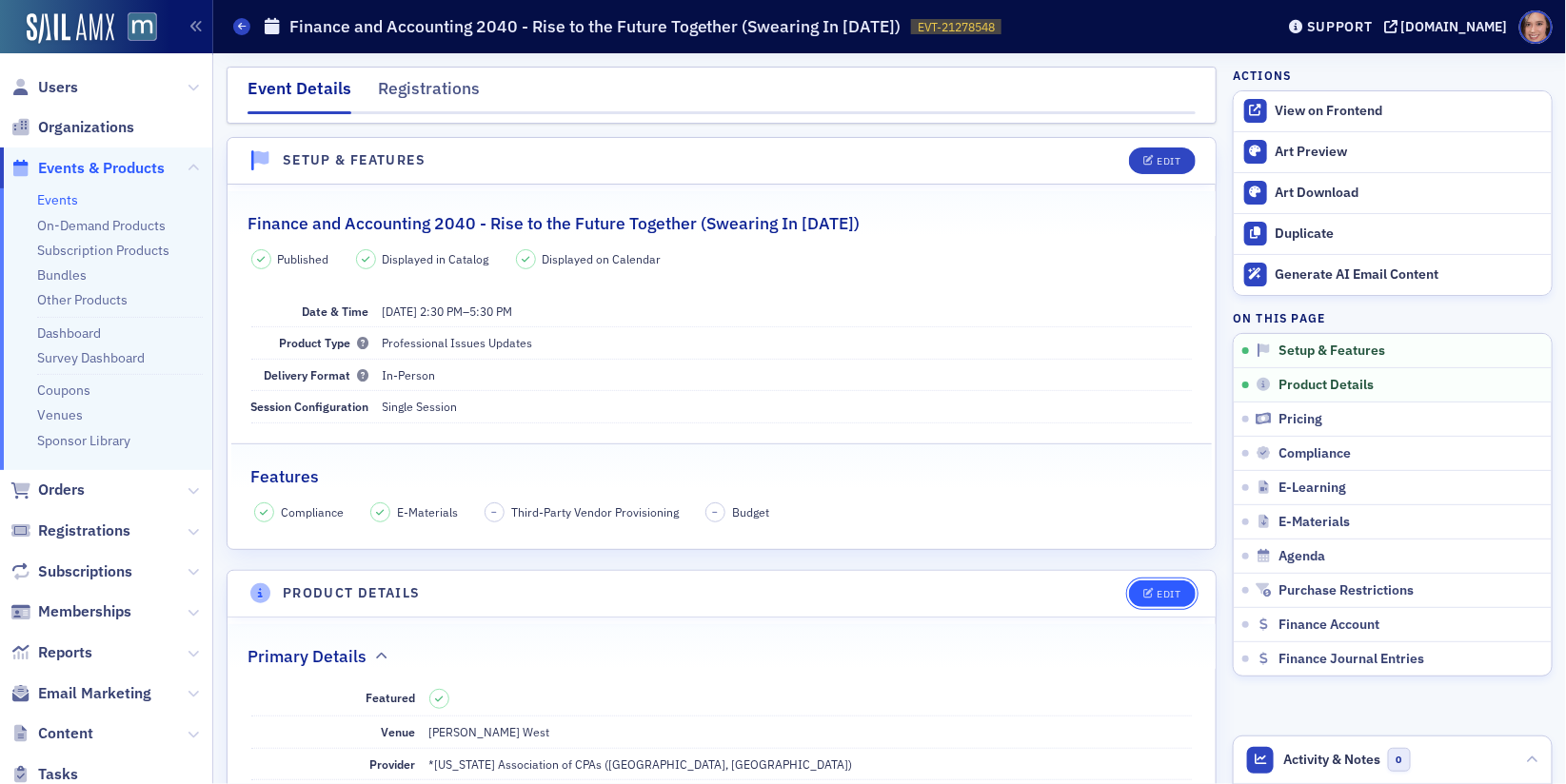
click at [1169, 580] on button "Edit" at bounding box center [1162, 593] width 65 height 26
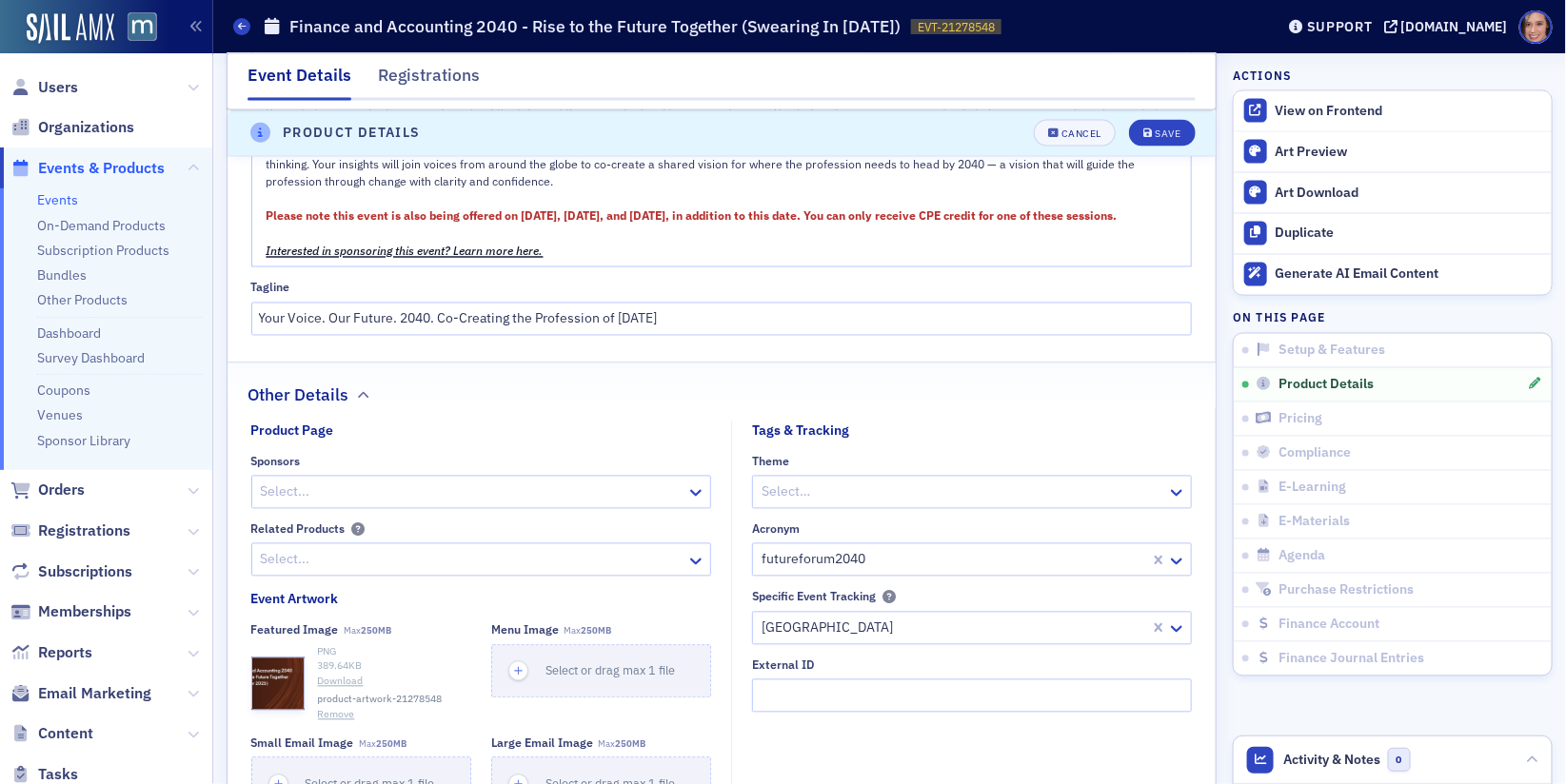
scroll to position [1525, 0]
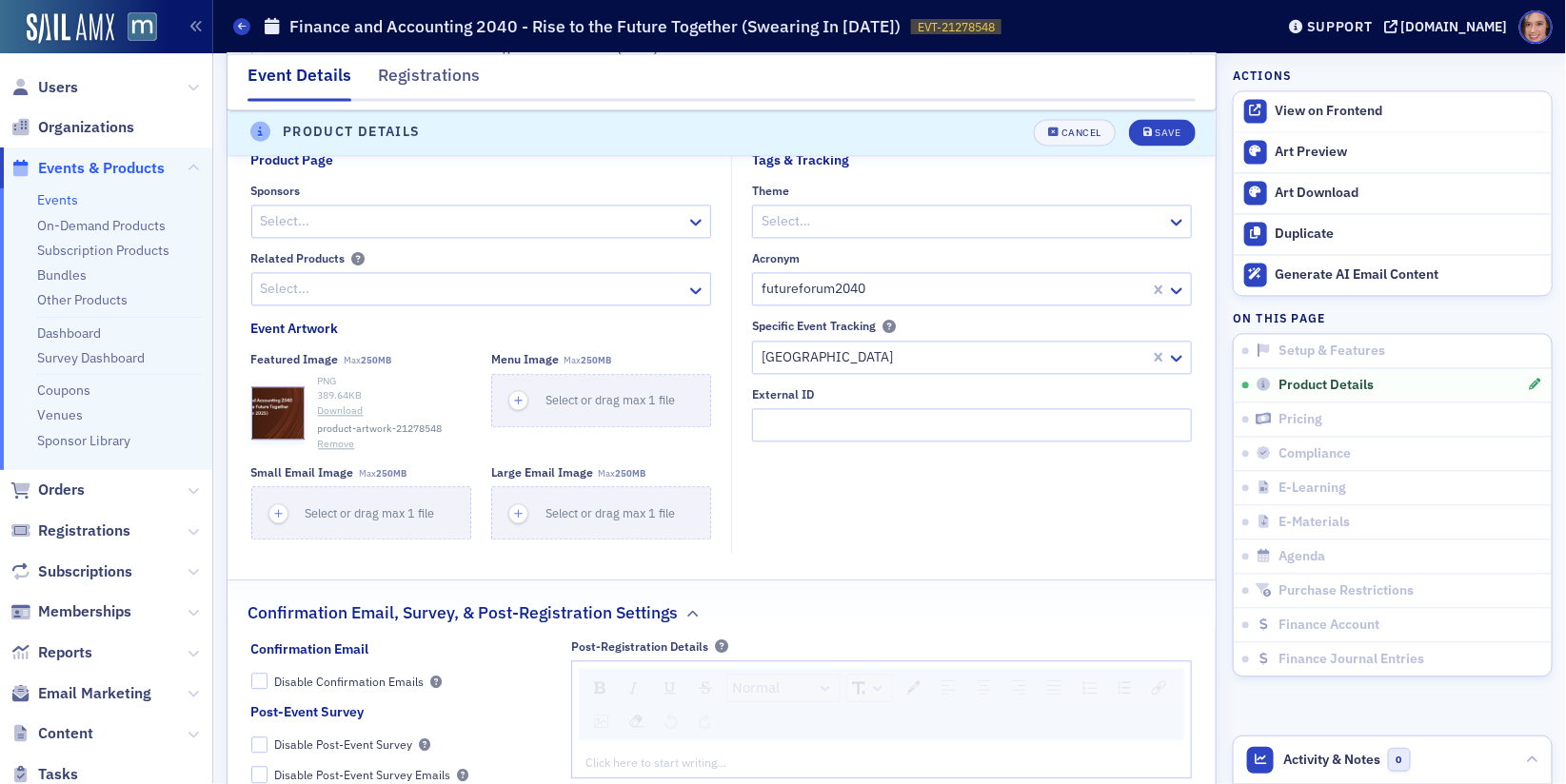
click at [339, 436] on button "Remove" at bounding box center [336, 444] width 37 height 16
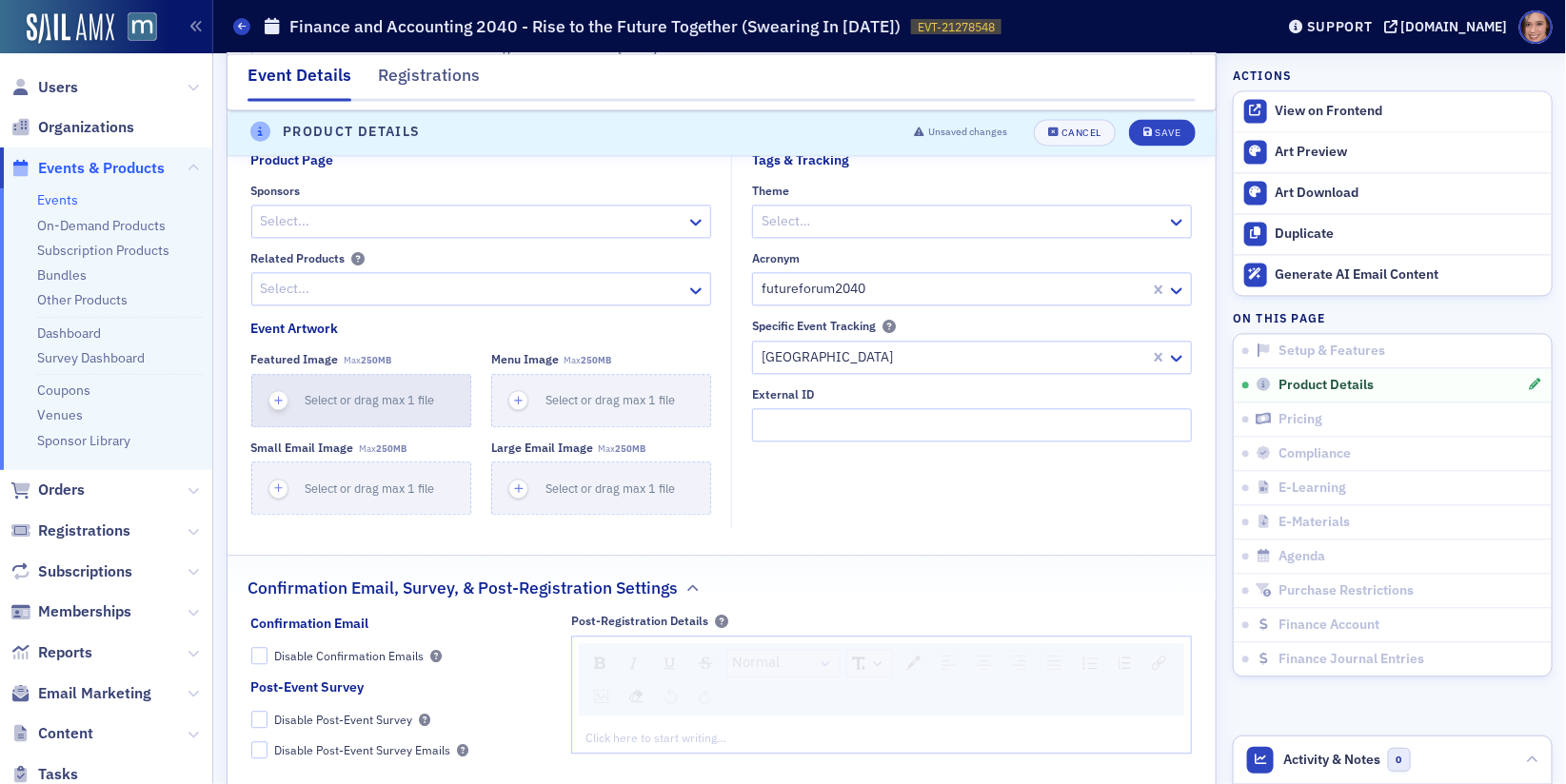
click at [319, 392] on span "Select or drag max 1 file" at bounding box center [370, 399] width 130 height 16
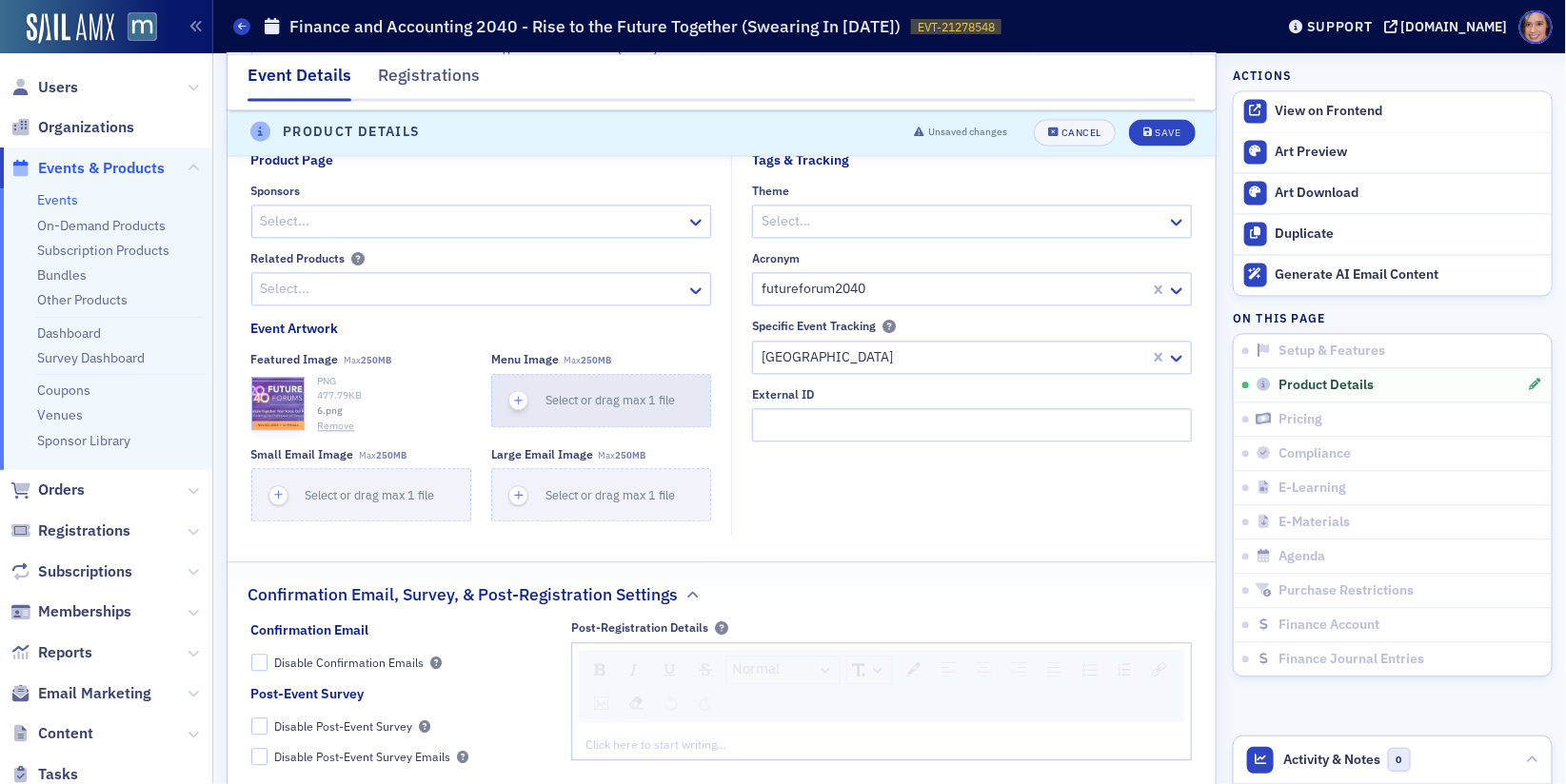
click at [631, 402] on button "Select or drag max 1 file" at bounding box center [601, 400] width 220 height 54
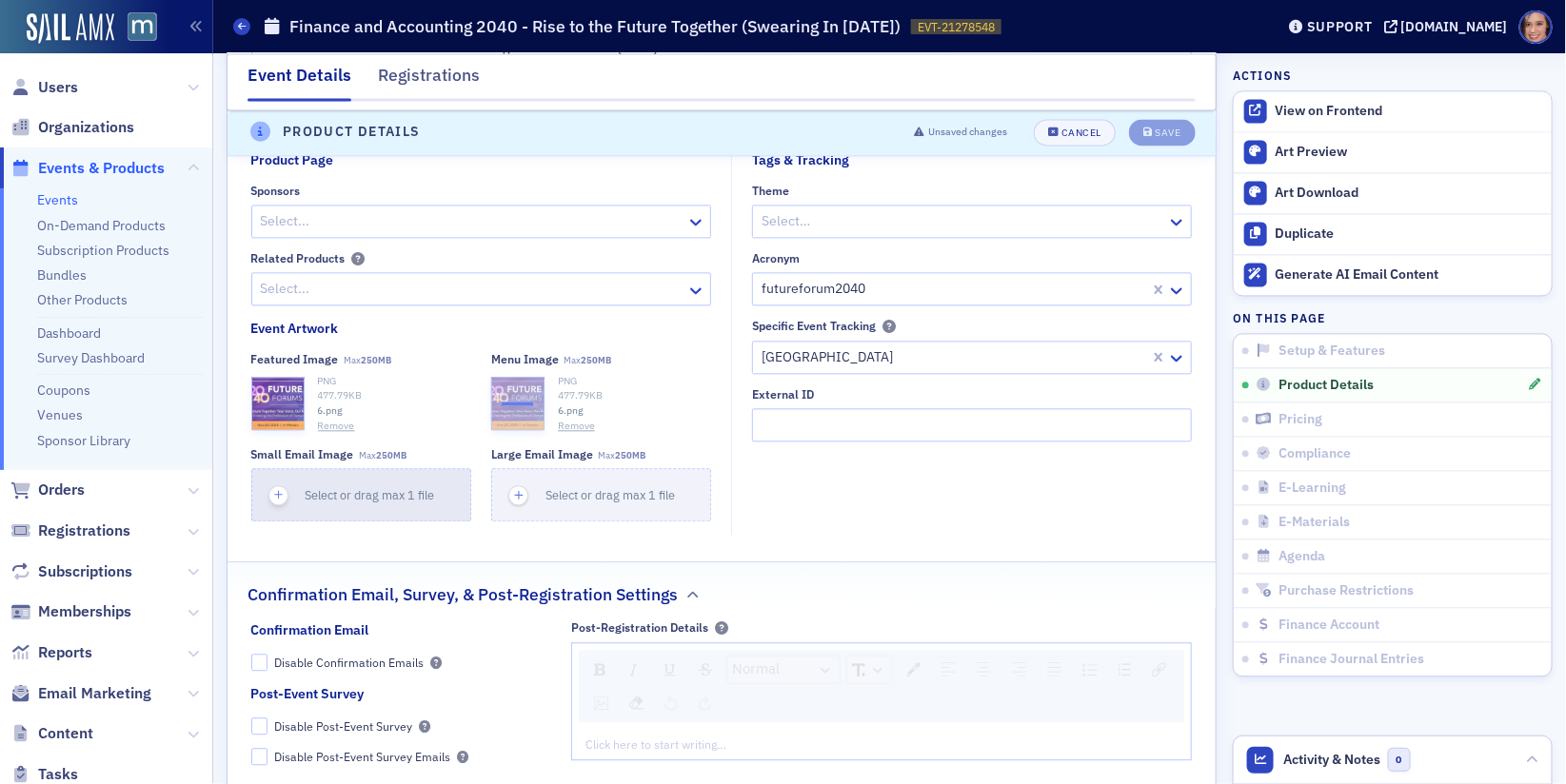
click at [357, 500] on button "Select or drag max 1 file" at bounding box center [360, 494] width 220 height 54
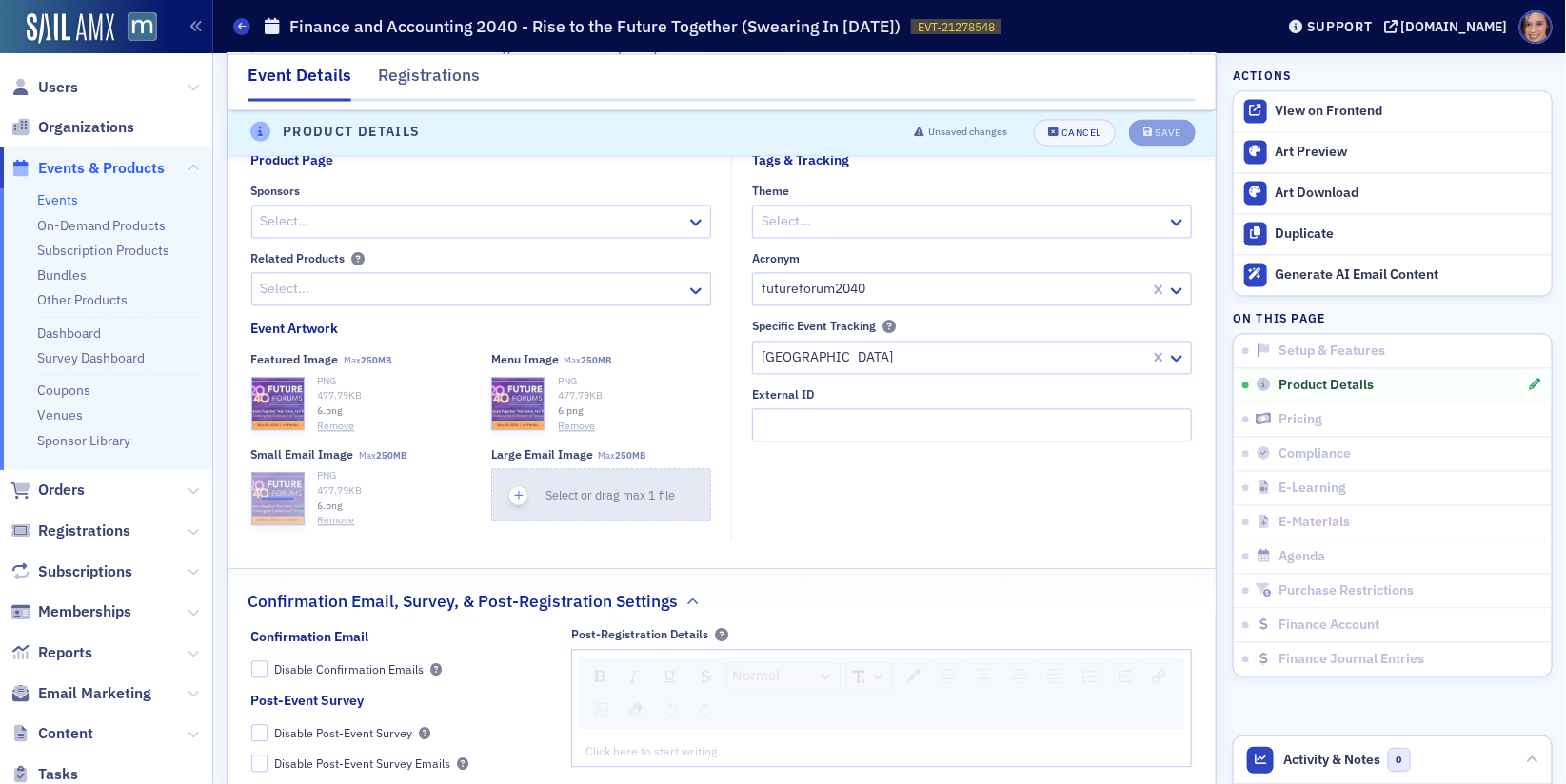
click at [578, 495] on button "Select or drag max 1 file" at bounding box center [601, 494] width 220 height 54
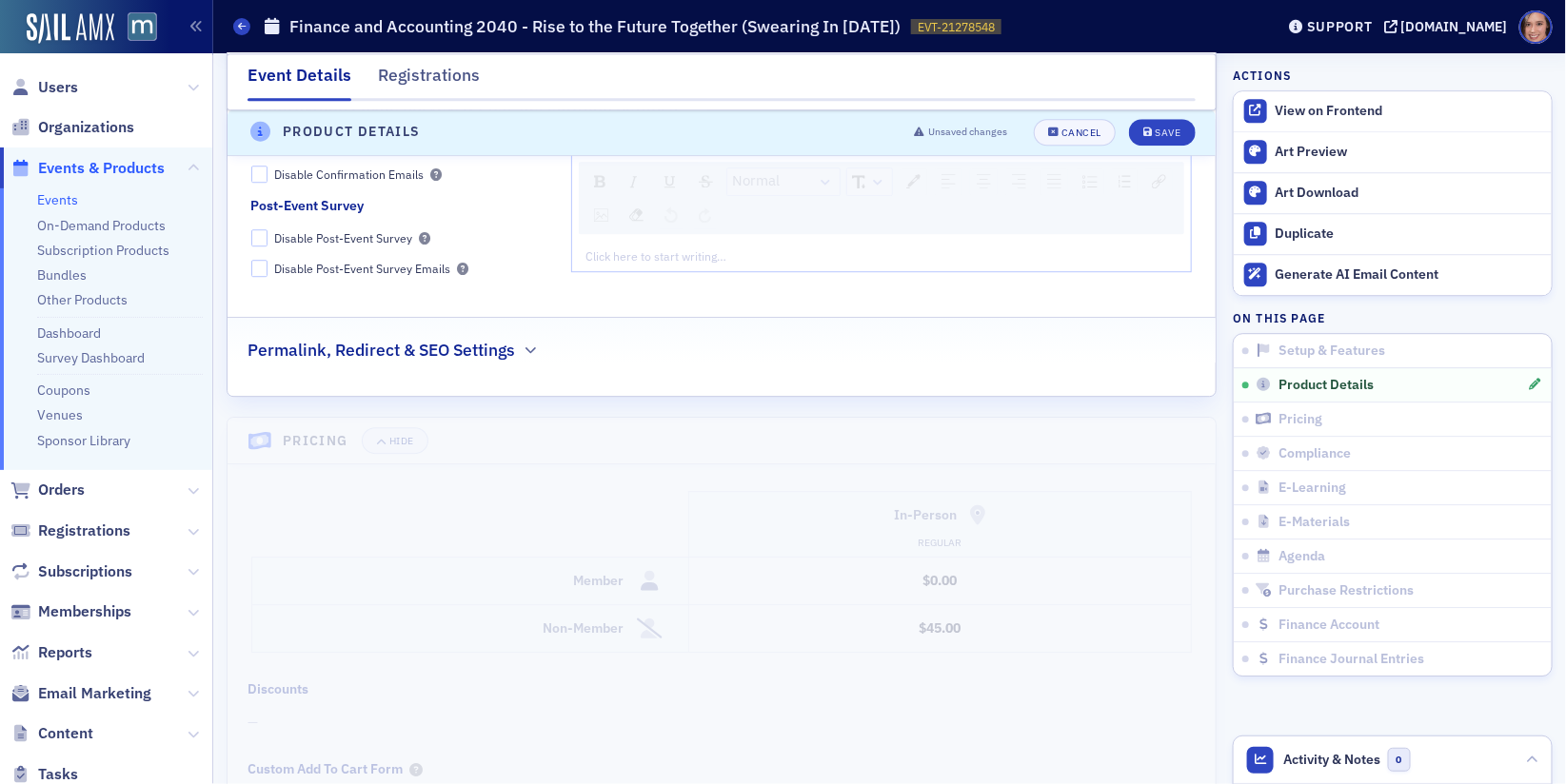
scroll to position [1985, 0]
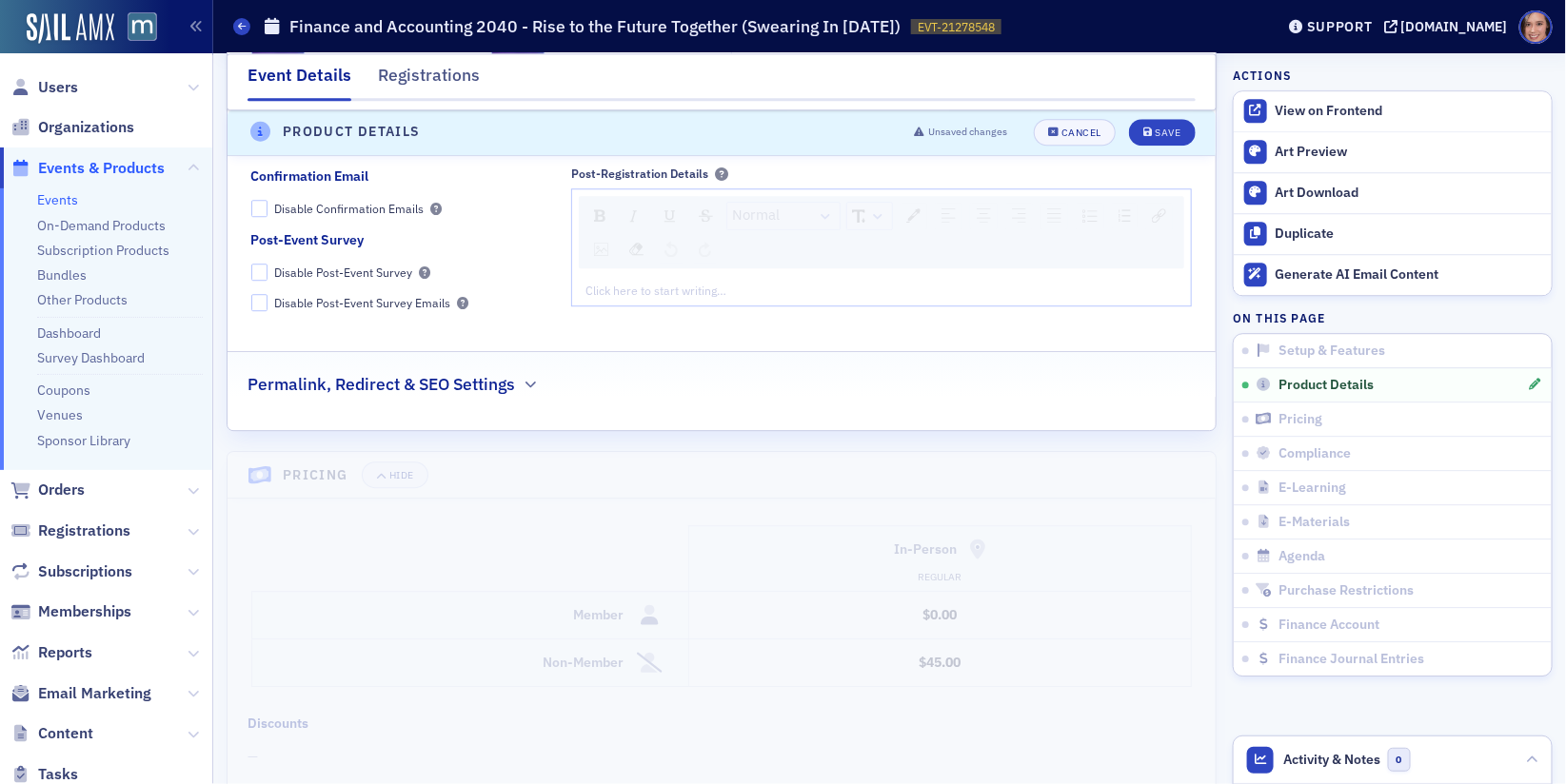
click at [432, 372] on h2 "Permalink, Redirect & SEO Settings" at bounding box center [381, 384] width 268 height 24
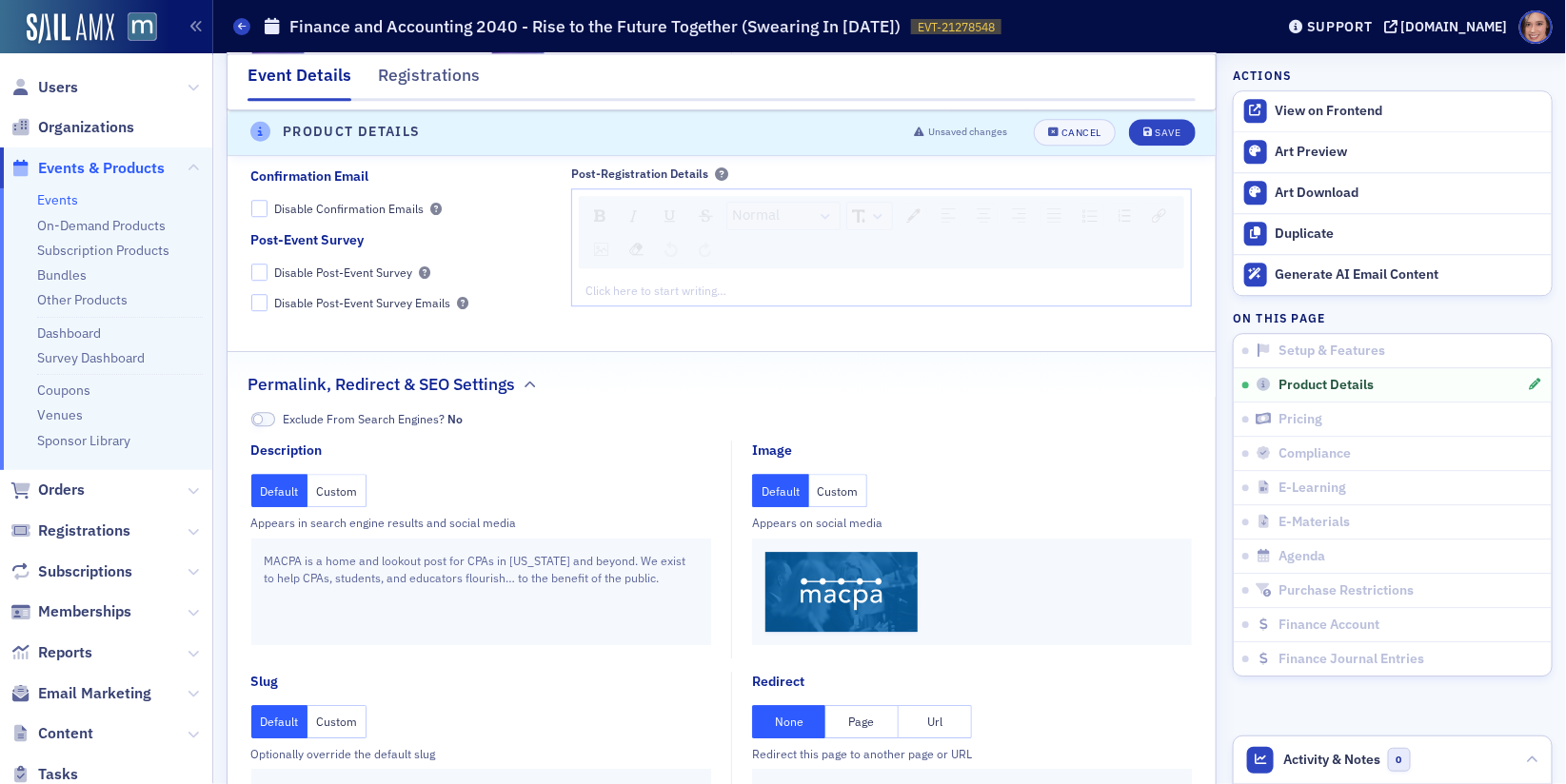
click at [841, 480] on button "Custom" at bounding box center [838, 490] width 59 height 33
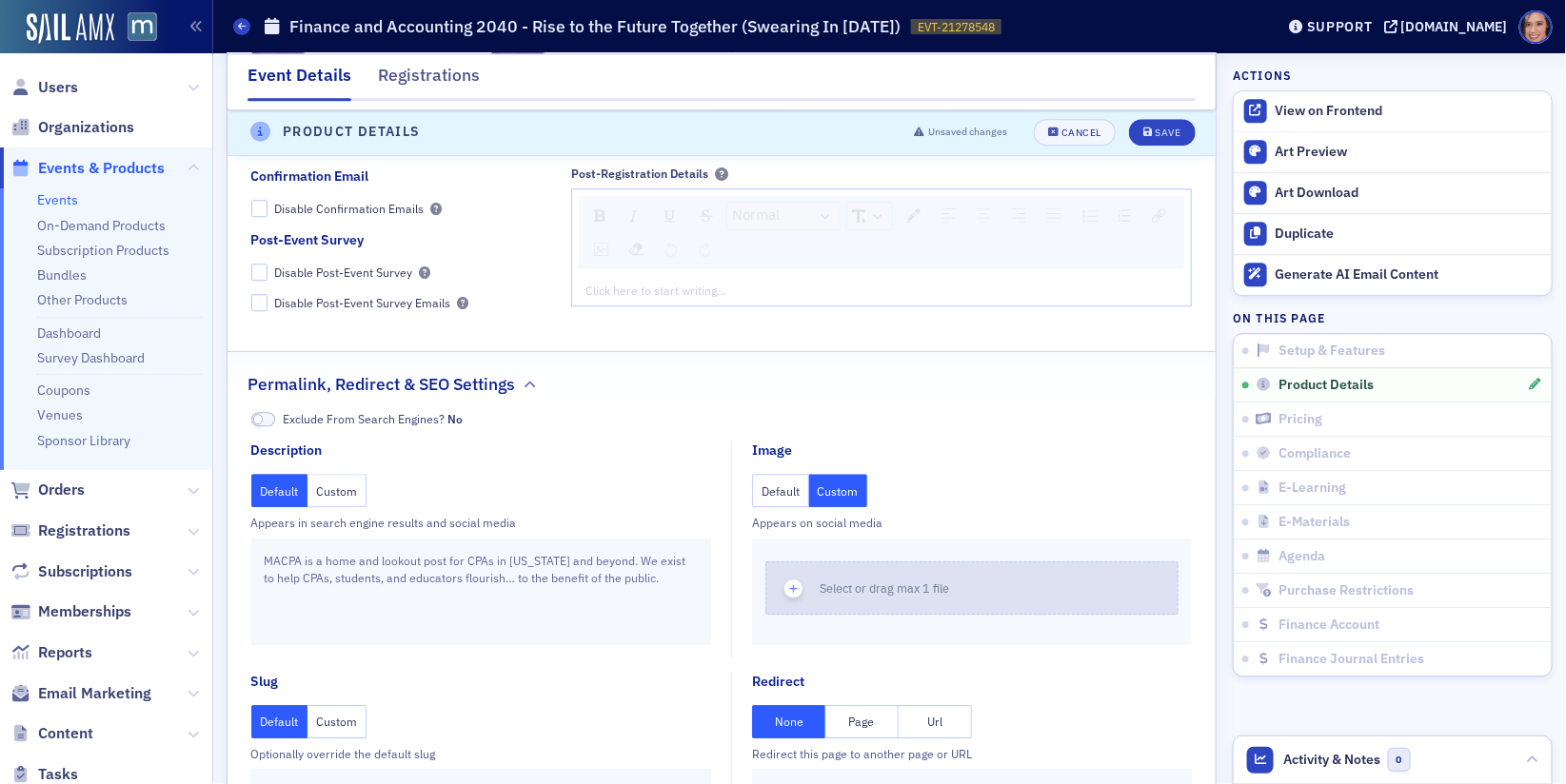
click at [845, 580] on span "Select or drag max 1 file" at bounding box center [884, 588] width 130 height 16
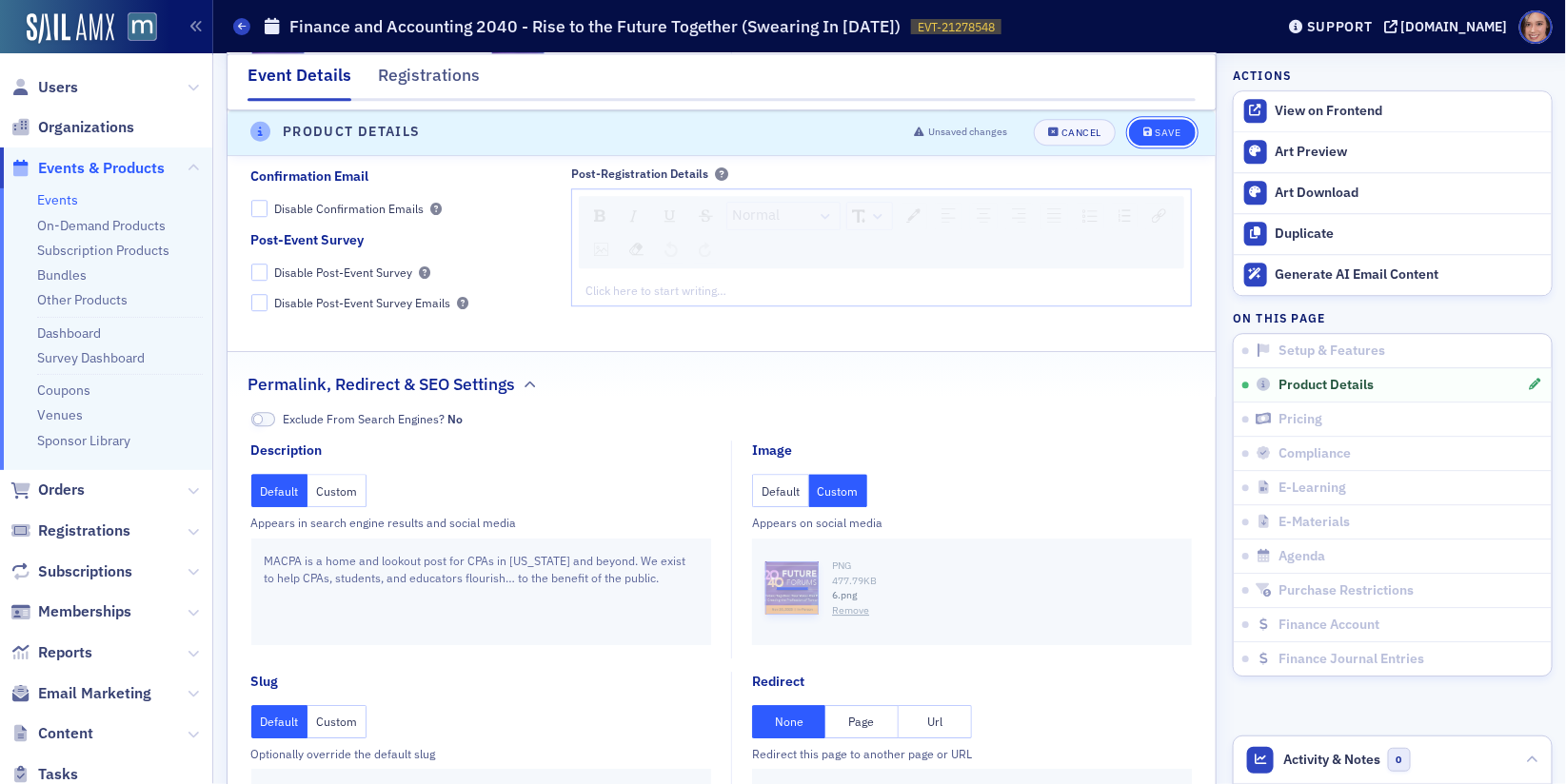
click at [1170, 129] on div "Save" at bounding box center [1167, 134] width 25 height 11
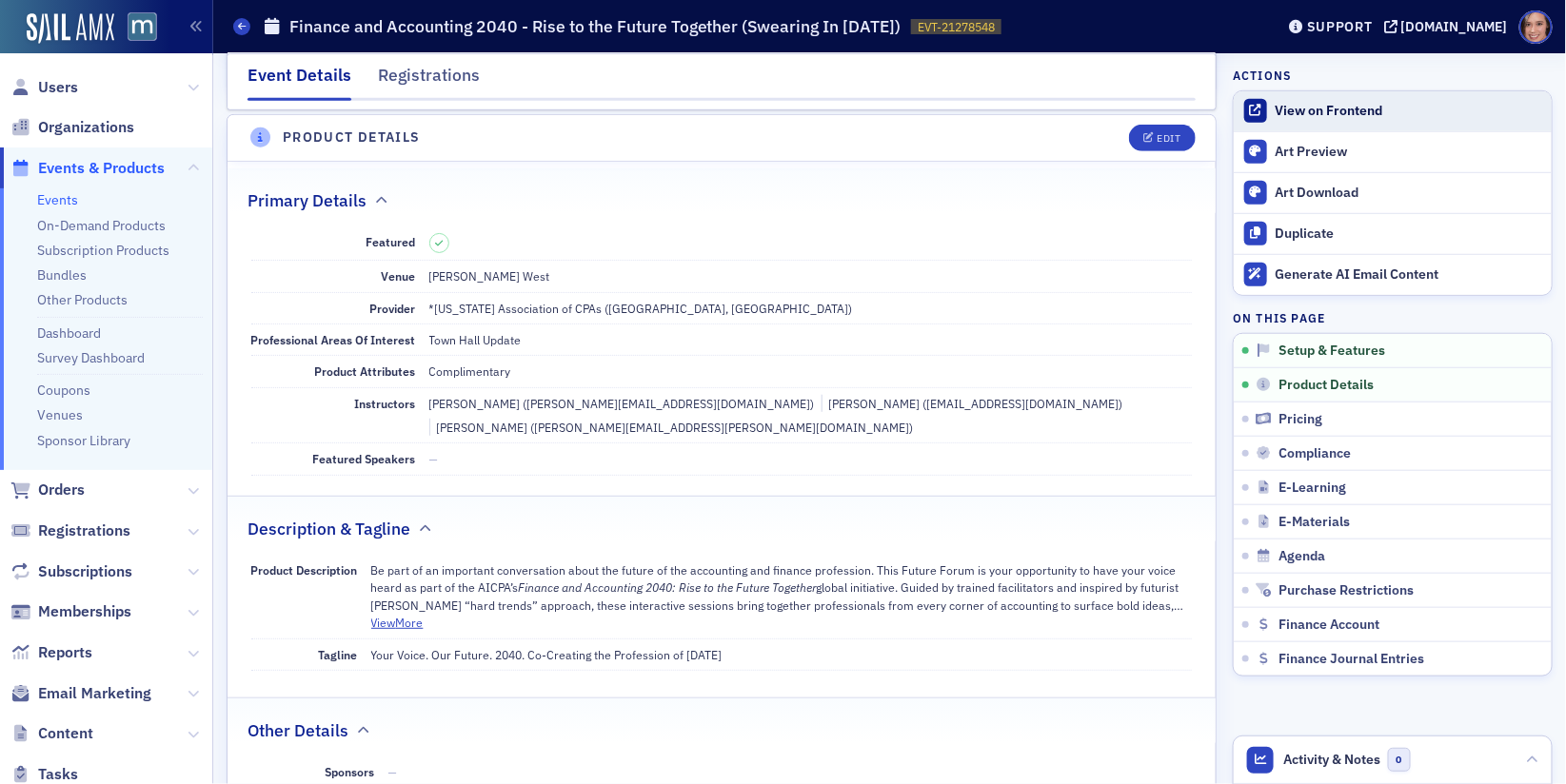
scroll to position [455, 0]
click at [1333, 114] on div "View on Frontend" at bounding box center [1409, 111] width 267 height 18
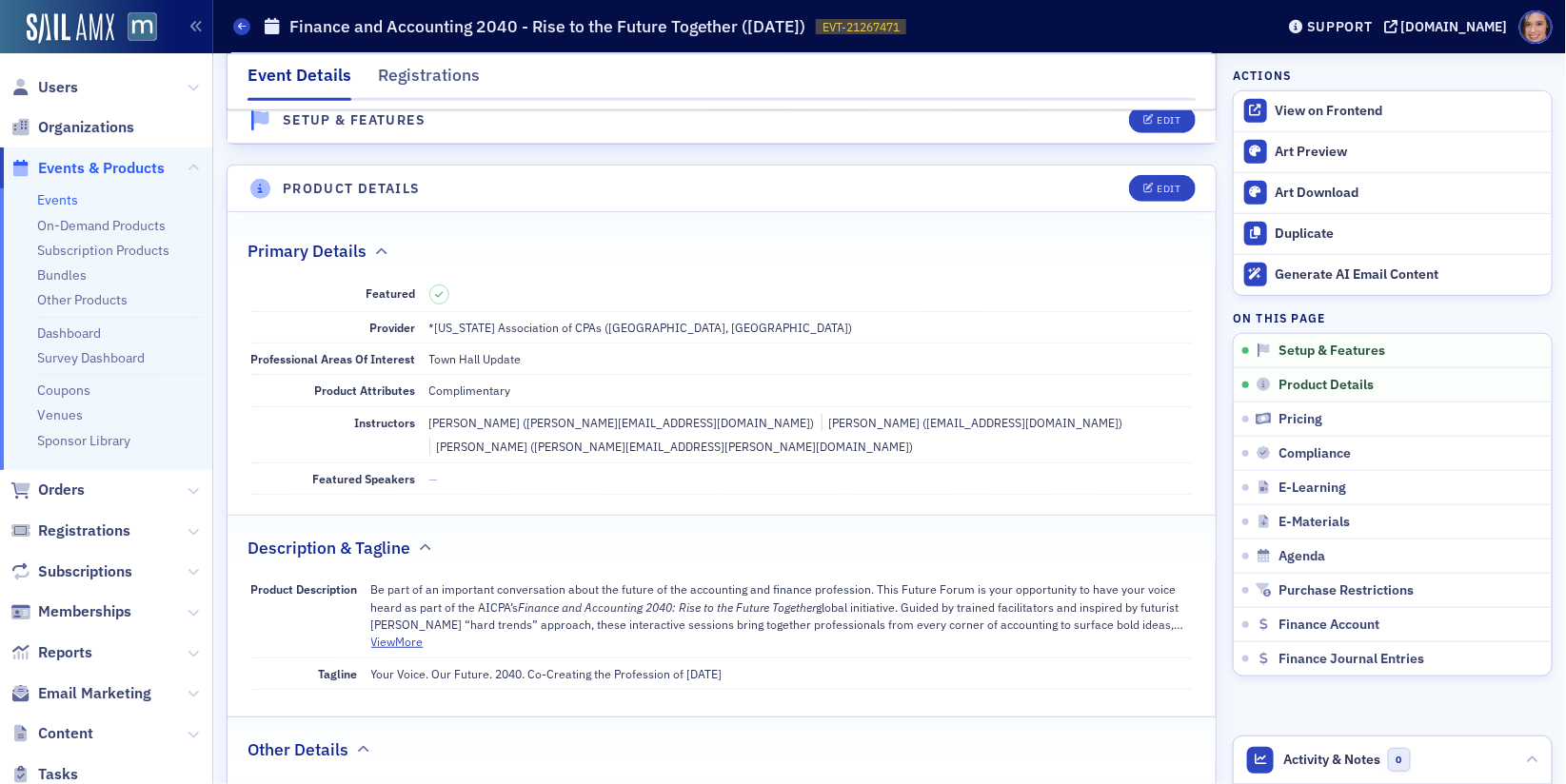
scroll to position [519, 0]
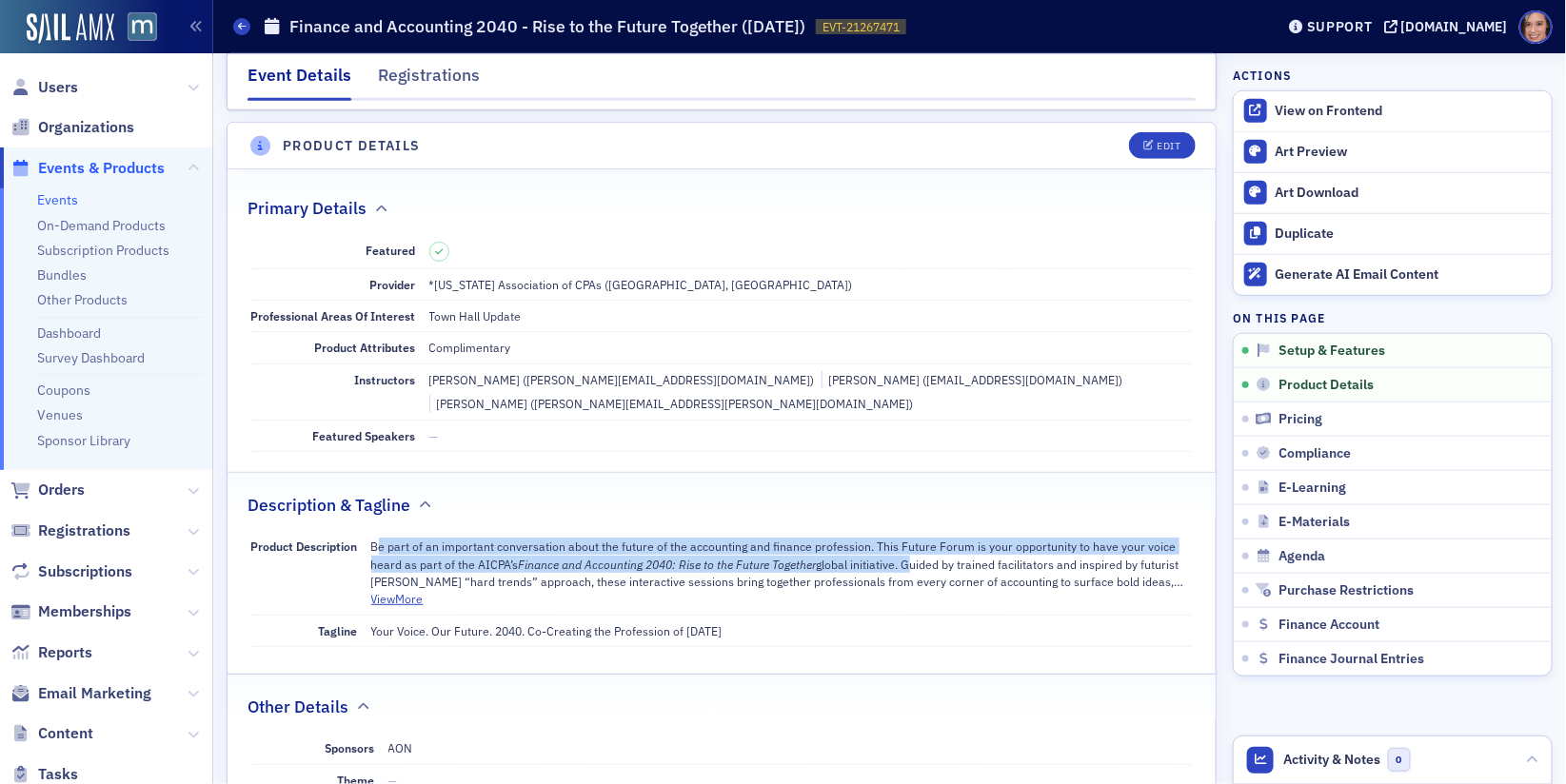
drag, startPoint x: 376, startPoint y: 515, endPoint x: 906, endPoint y: 528, distance: 530.2
click at [906, 538] on p "Be part of an important conversation about the future of the accounting and fin…" at bounding box center [782, 564] width 822 height 53
copy p "e part of an important conversation about the future of the accounting and fina…"
click at [420, 538] on p "Be part of an important conversation about the future of the accounting and fin…" at bounding box center [782, 564] width 822 height 53
copy p "Be part of an important conversation about the future of the accounting and fin…"
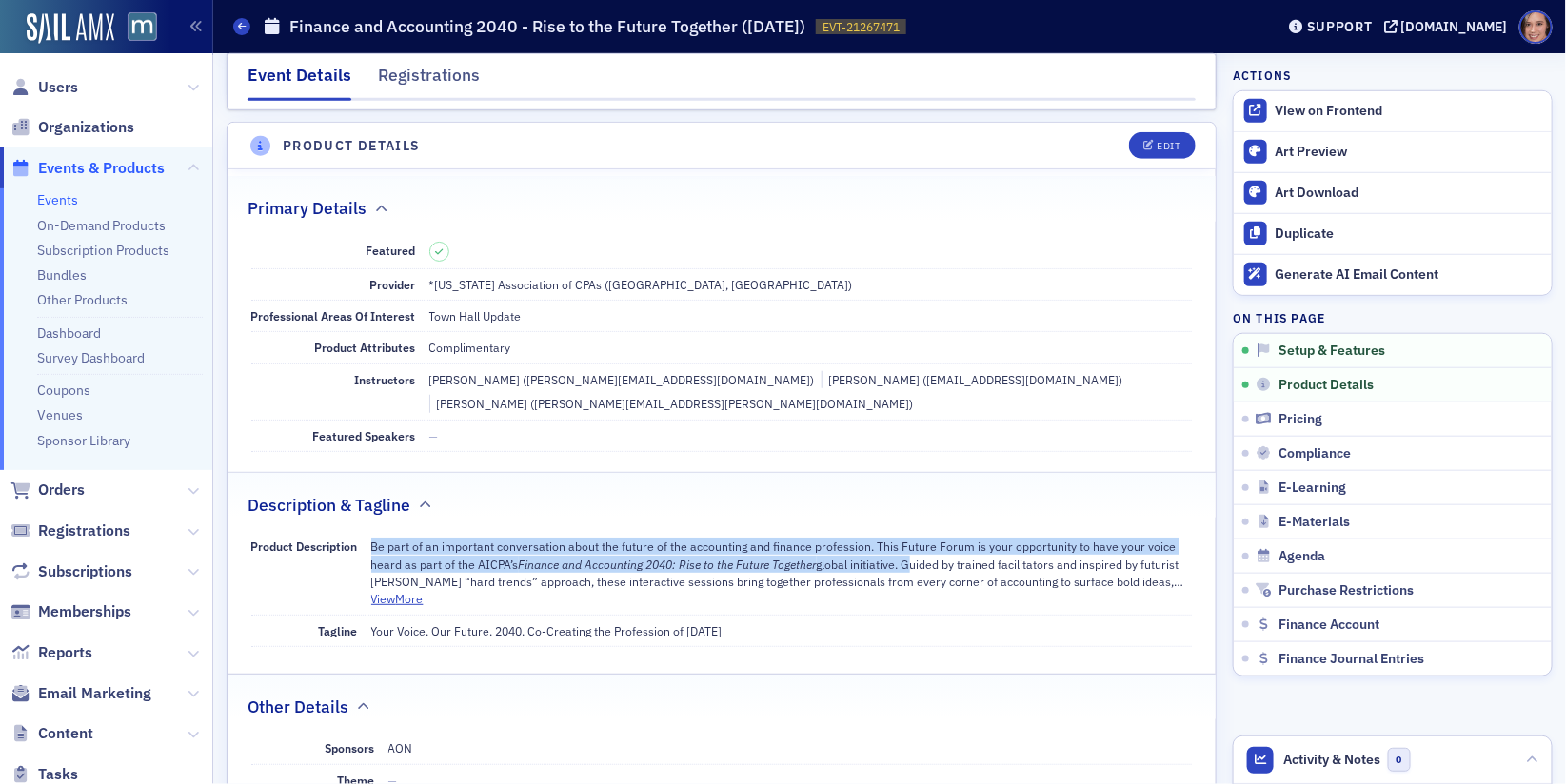
drag, startPoint x: 370, startPoint y: 514, endPoint x: 907, endPoint y: 535, distance: 537.4
click at [907, 538] on p "Be part of an important conversation about the future of the accounting and fin…" at bounding box center [782, 564] width 822 height 53
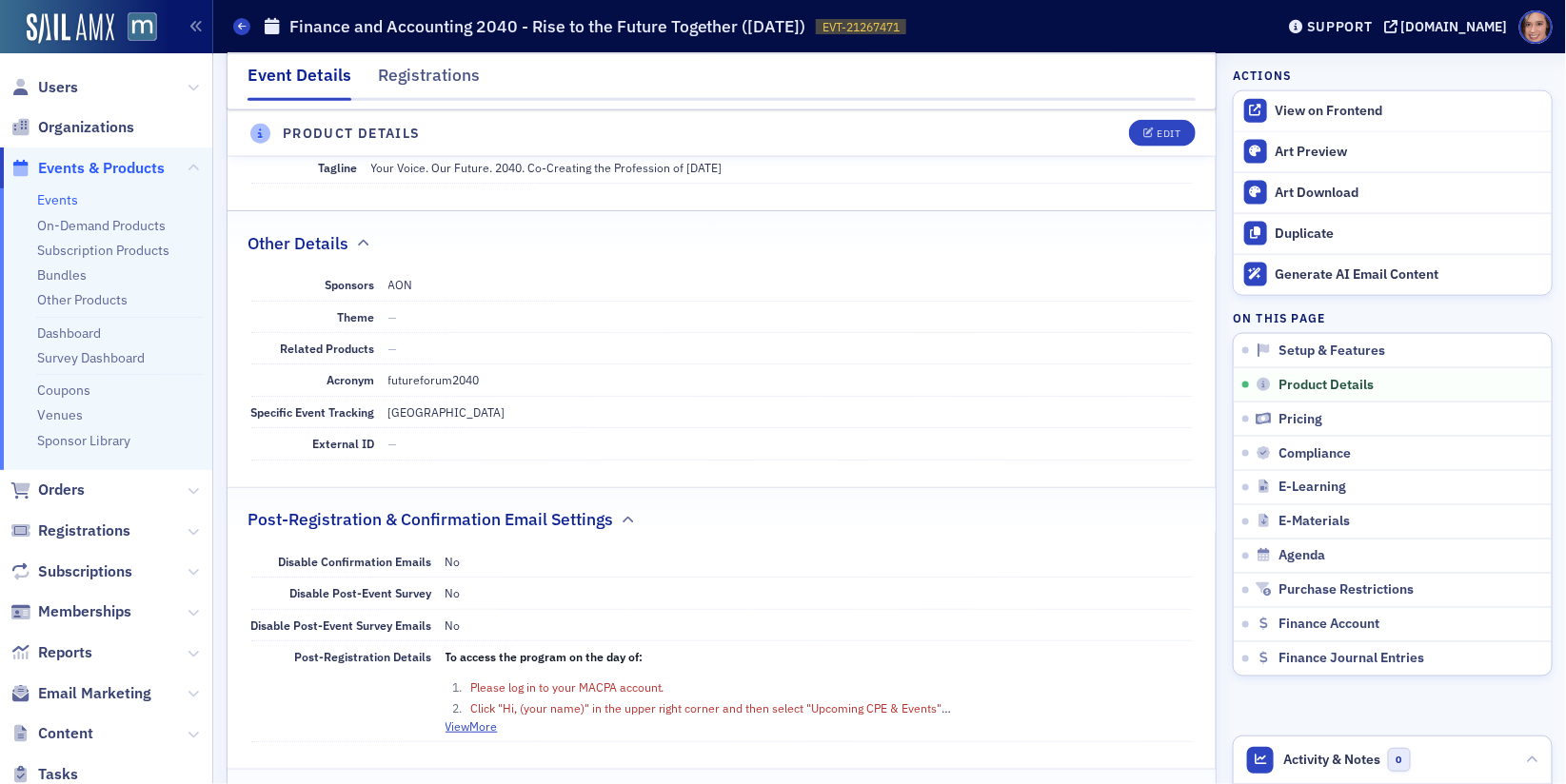
scroll to position [1289, 0]
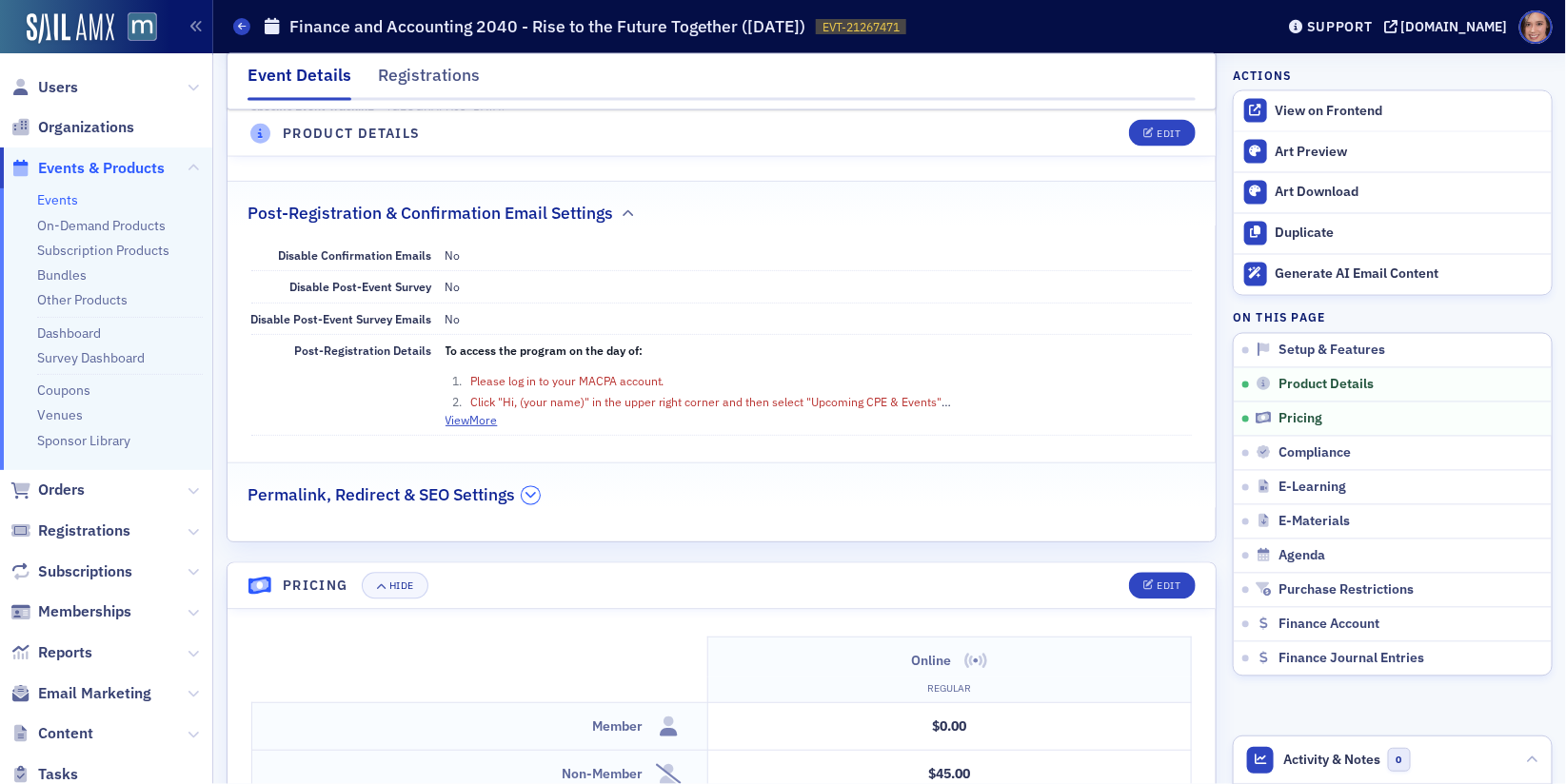
click at [525, 487] on button "button" at bounding box center [530, 496] width 19 height 18
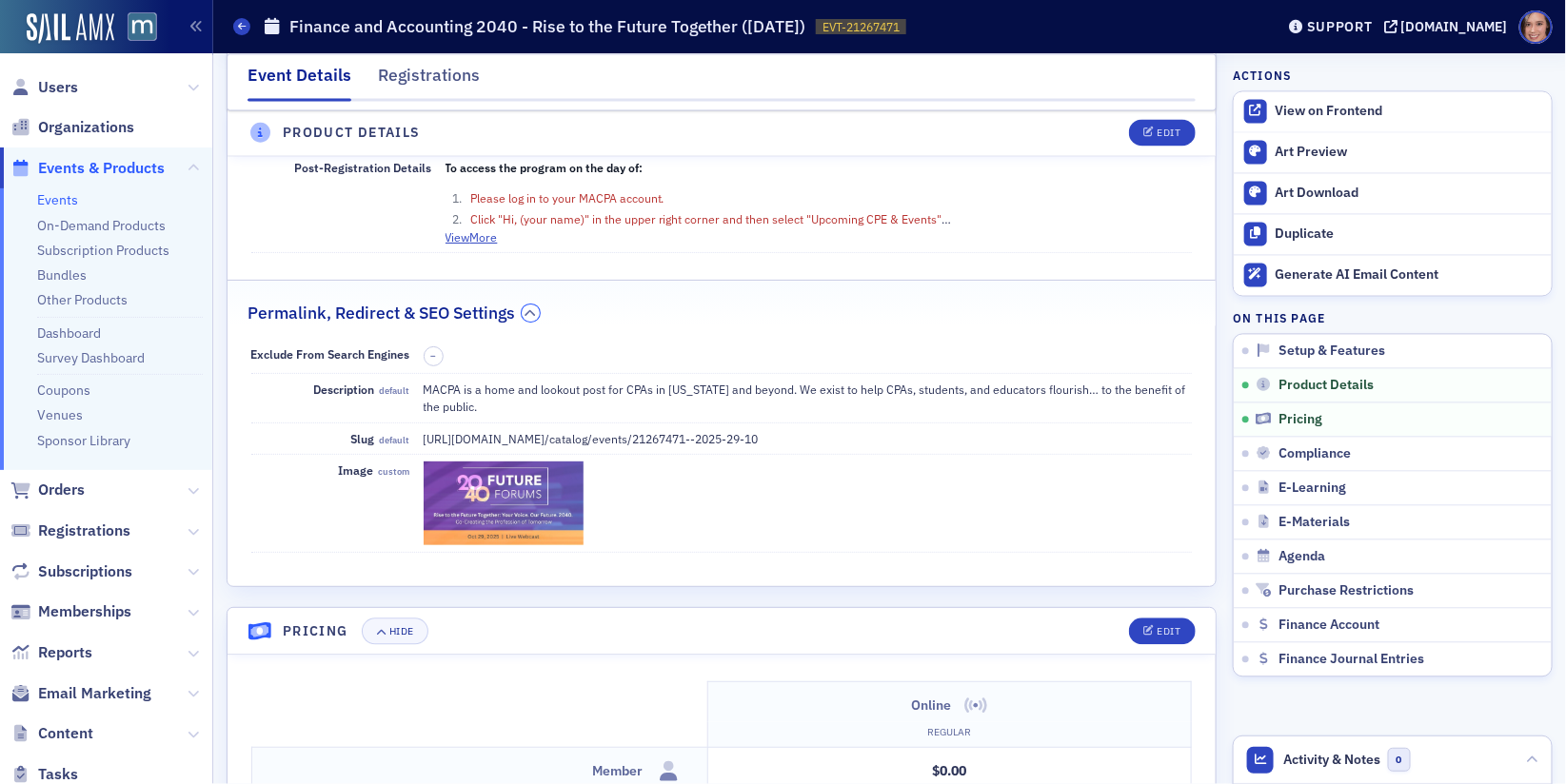
scroll to position [1475, 0]
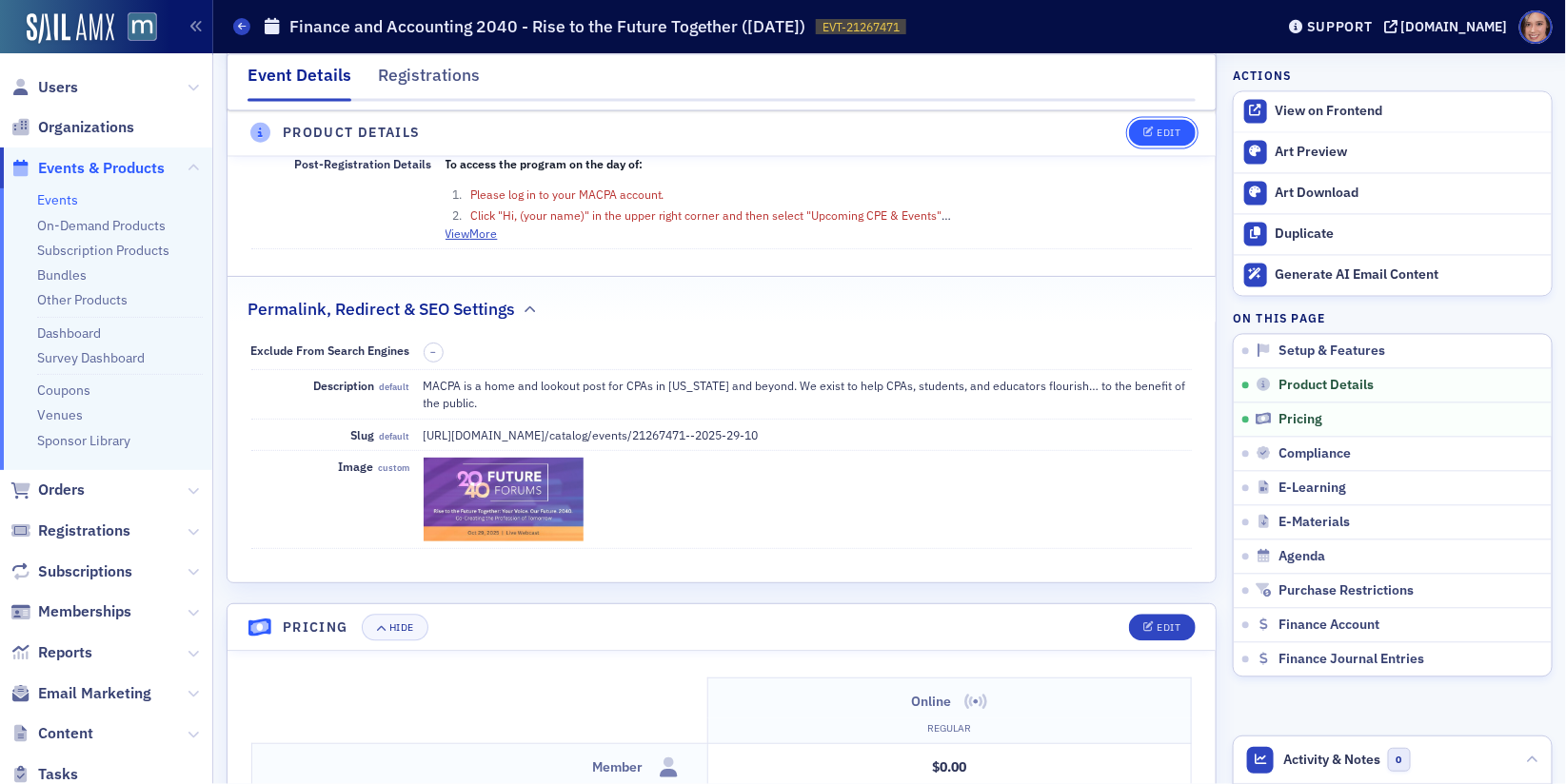
click at [1164, 138] on div "Edit" at bounding box center [1168, 134] width 23 height 11
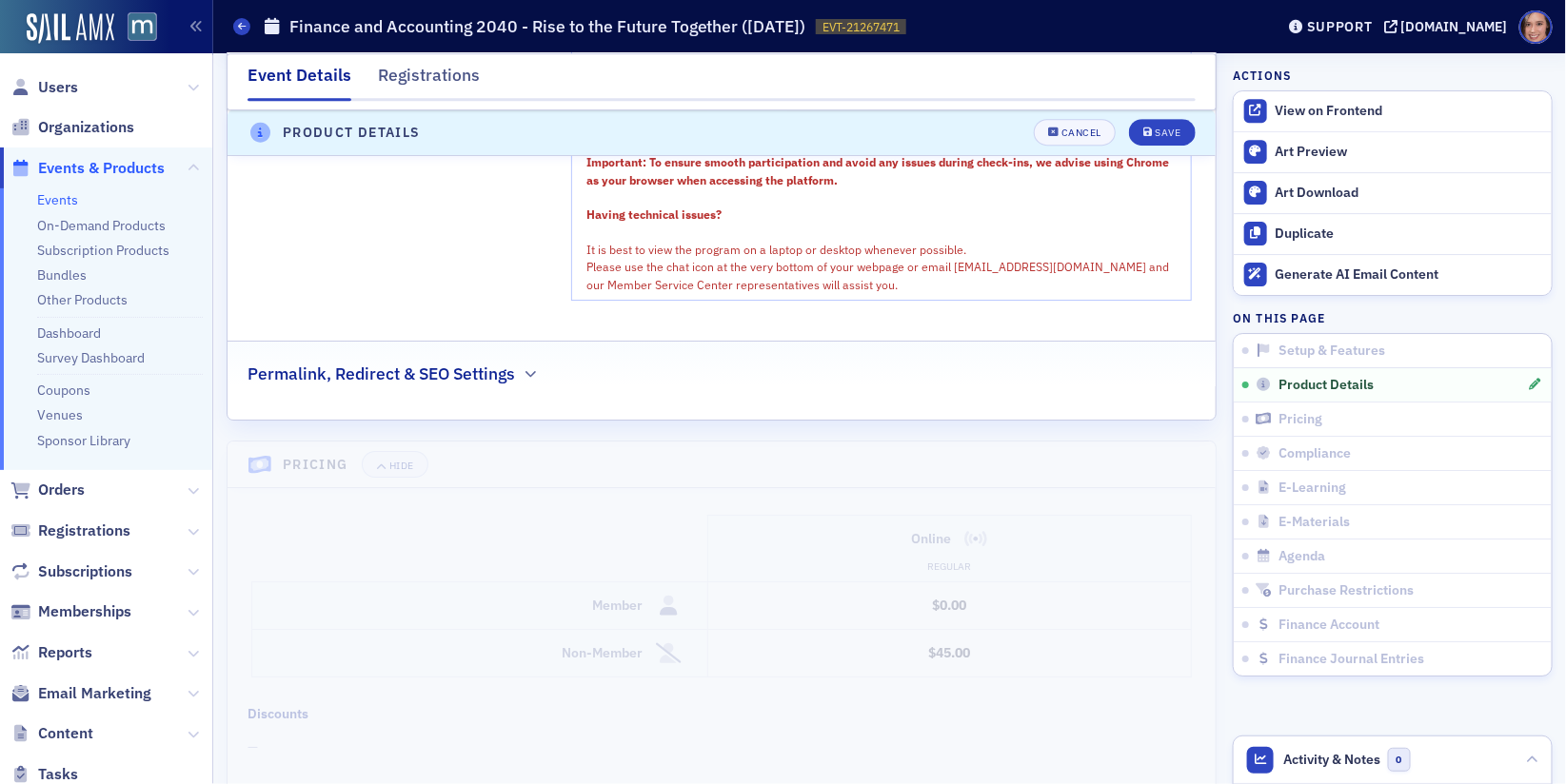
scroll to position [2249, 0]
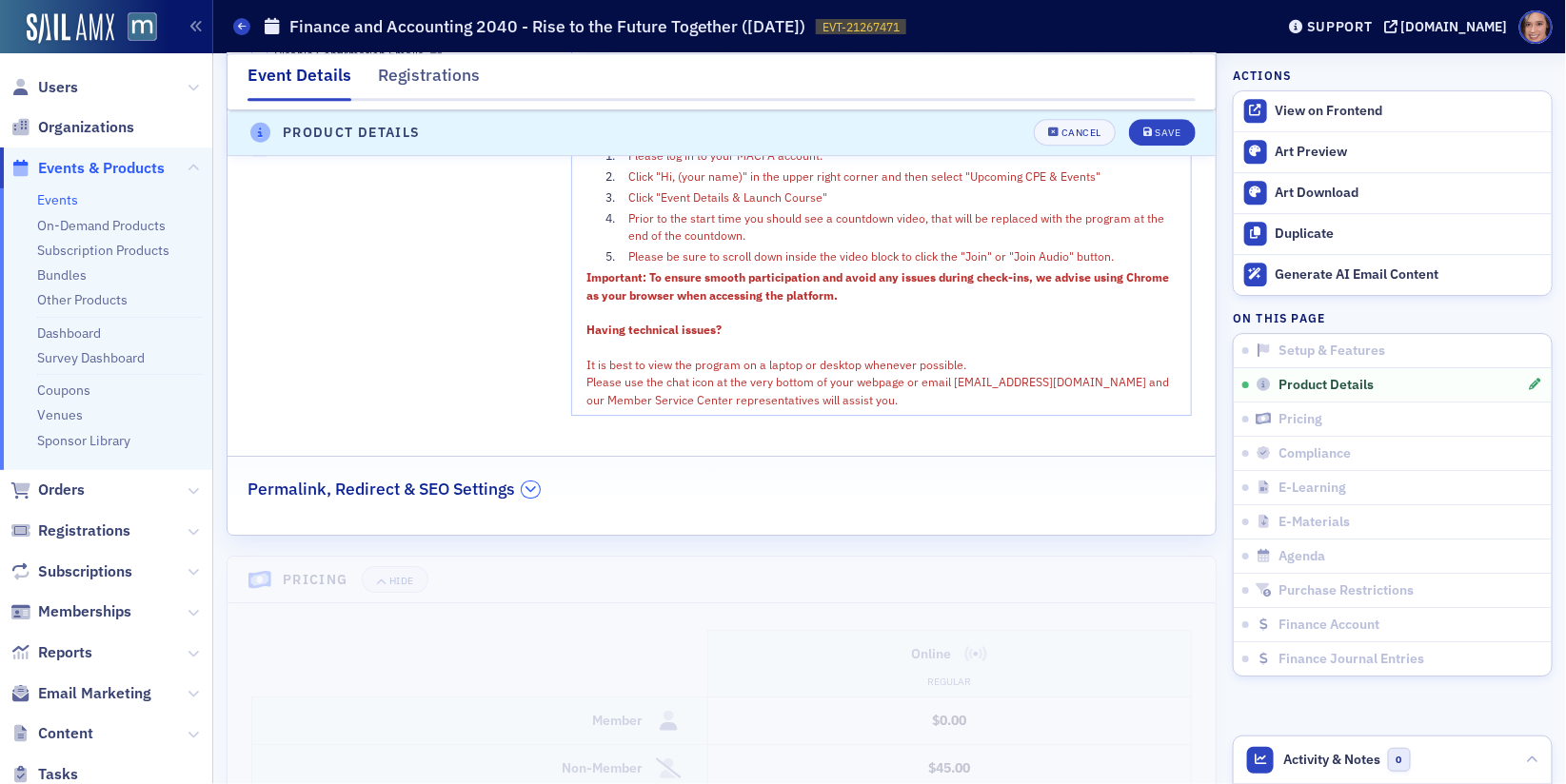
click at [524, 481] on button "button" at bounding box center [530, 490] width 19 height 18
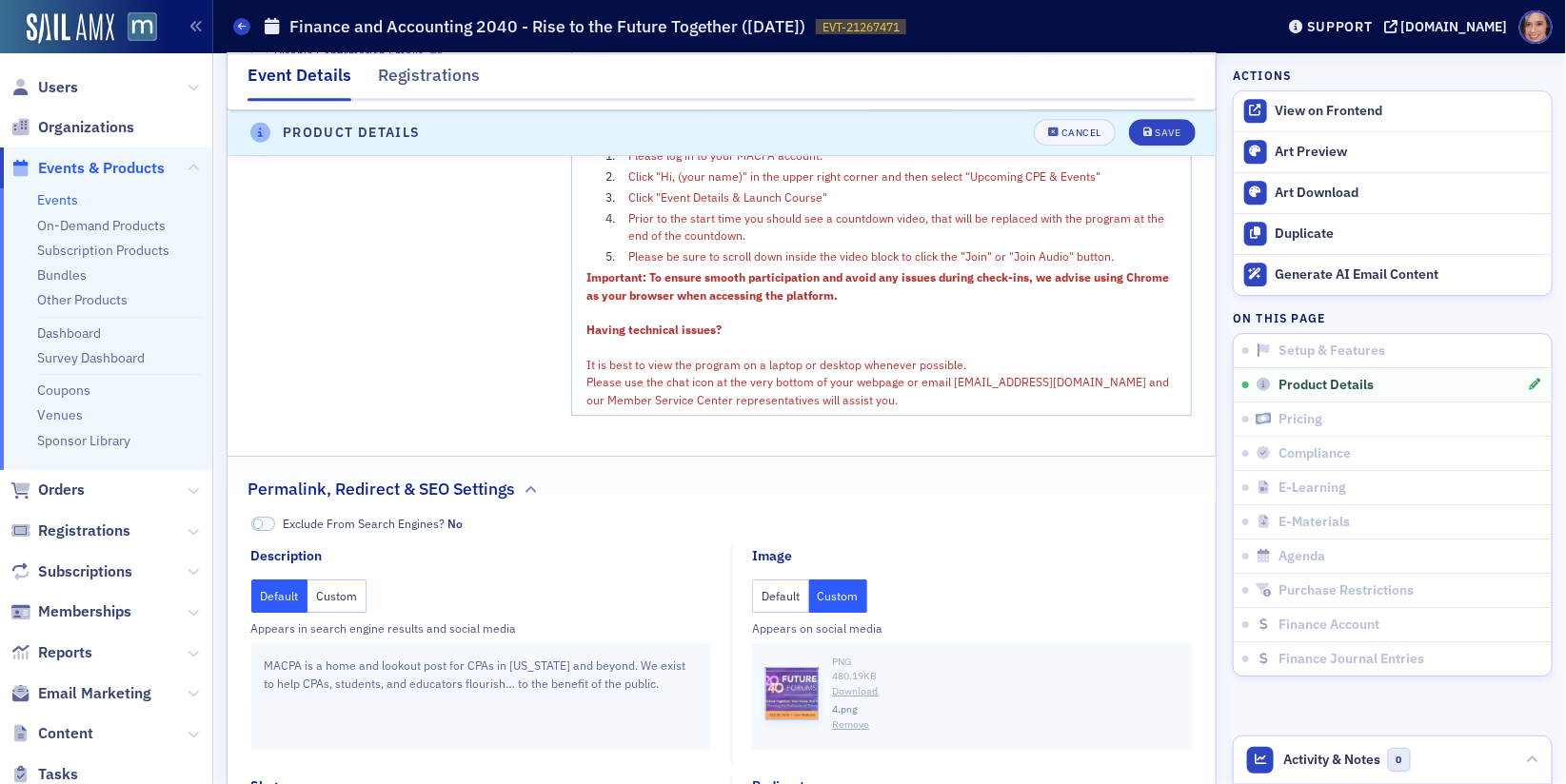
click at [447, 645] on div "MACPA is a home and lookout post for CPAs in [US_STATE] and beyond. We exist to…" at bounding box center [482, 696] width 461 height 106
click at [337, 592] on button "Custom" at bounding box center [337, 596] width 59 height 33
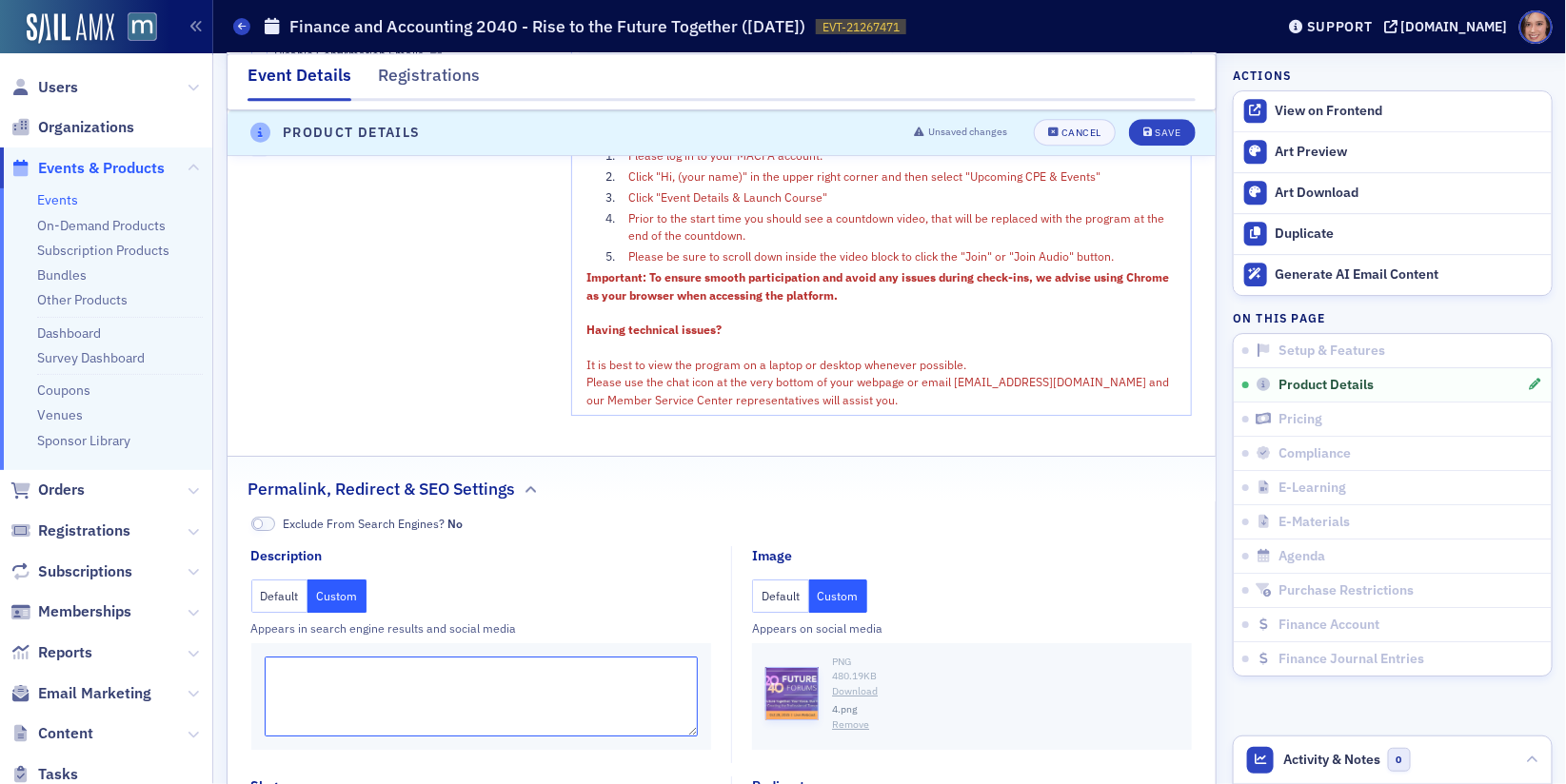
click at [376, 684] on textarea at bounding box center [482, 696] width 434 height 80
paste textarea "Be part of an important conversation about the future of the accounting and fin…"
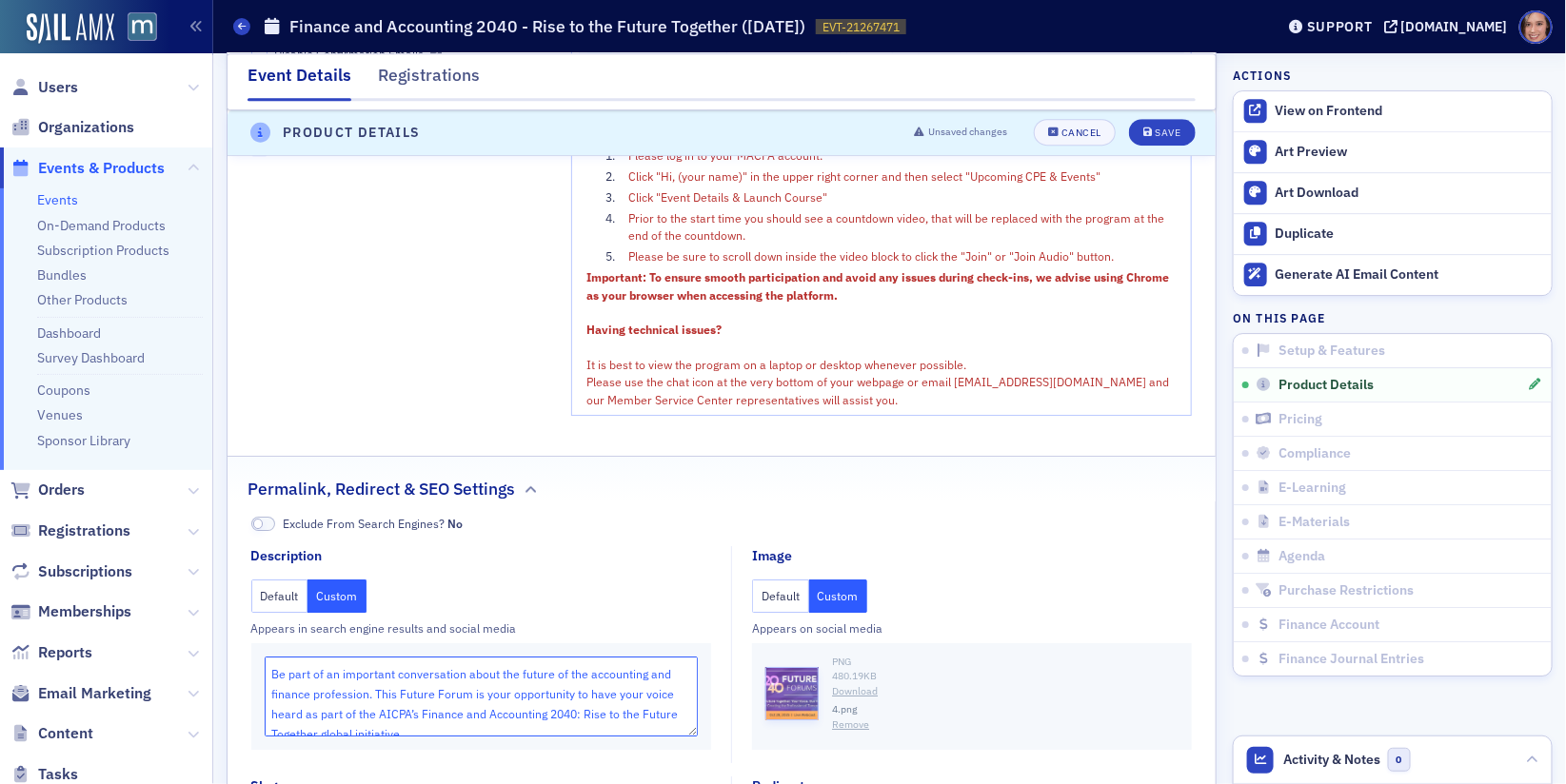
scroll to position [5, 0]
type textarea "Be part of an important conversation about the future of the accounting and fin…"
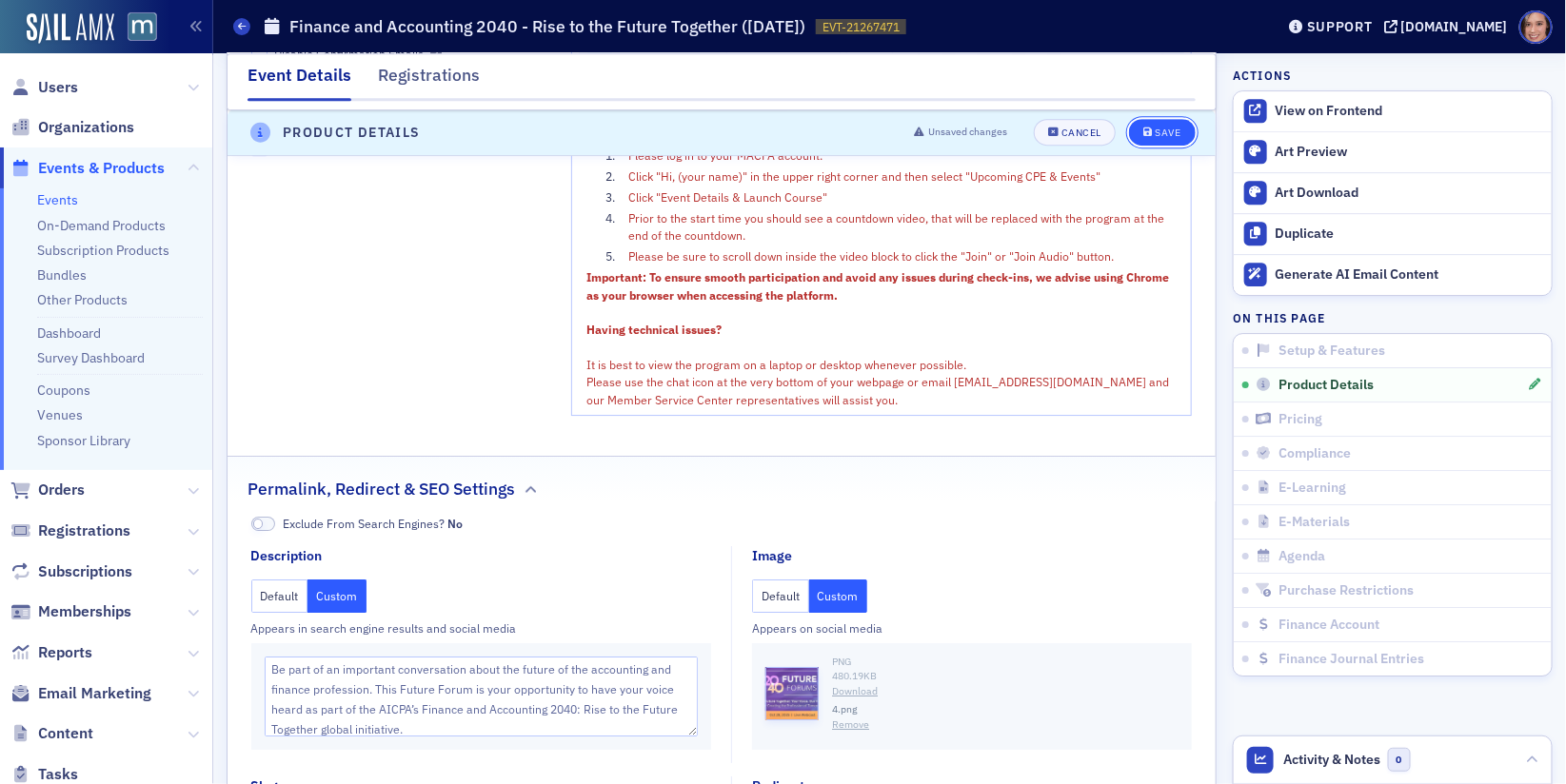
click at [1148, 129] on icon "submit" at bounding box center [1148, 134] width 10 height 11
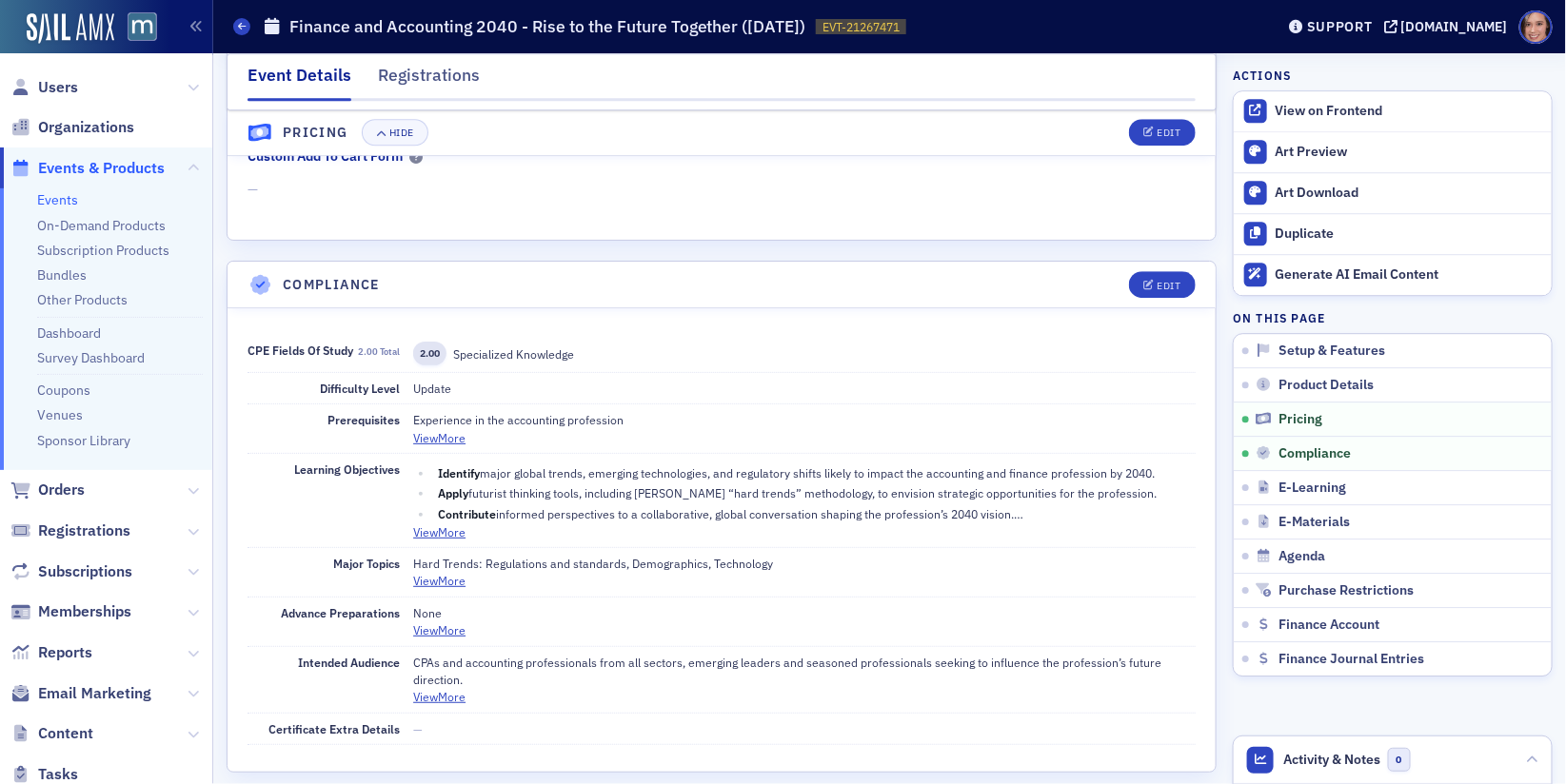
scroll to position [1791, 0]
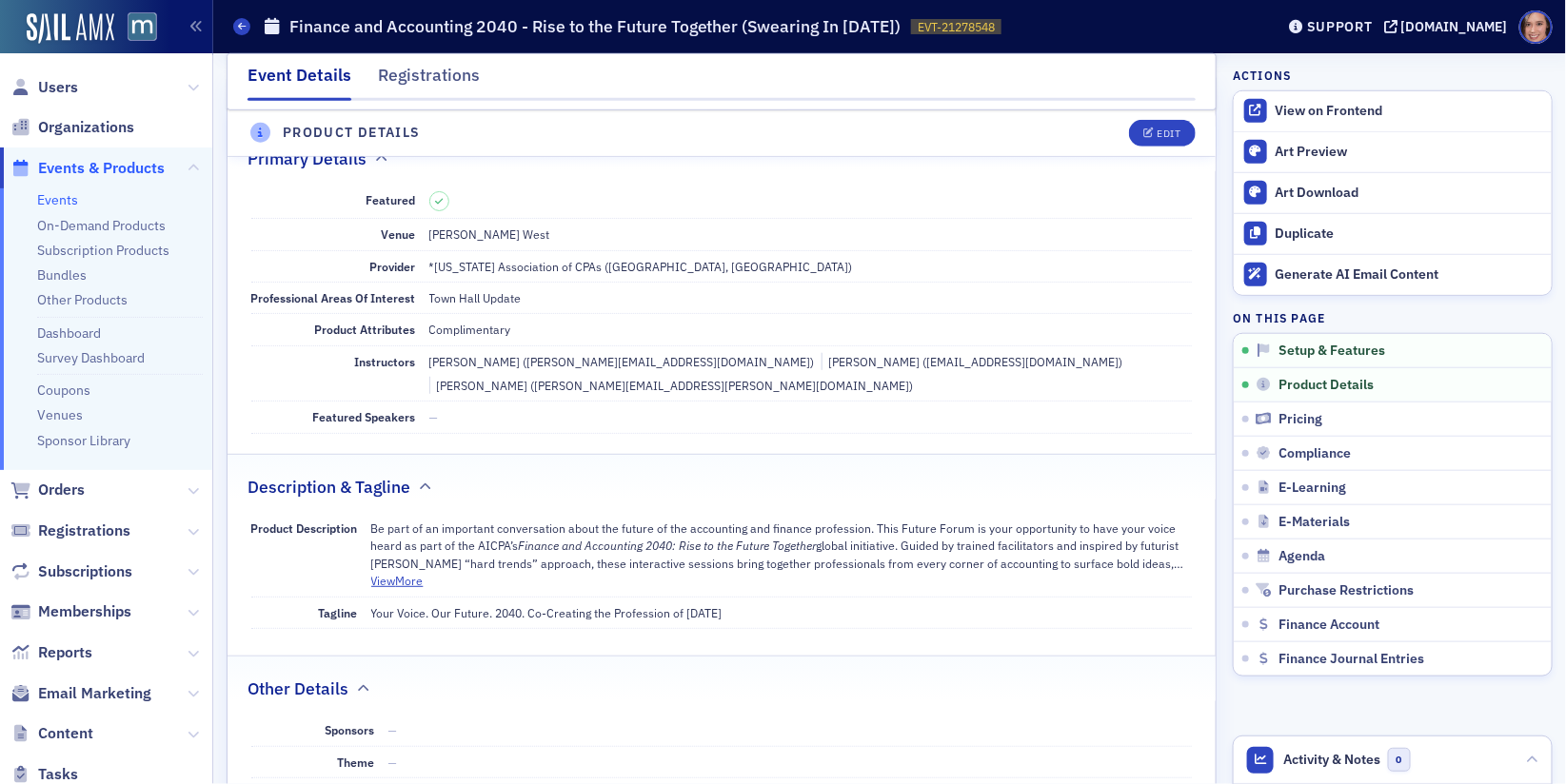
scroll to position [299, 0]
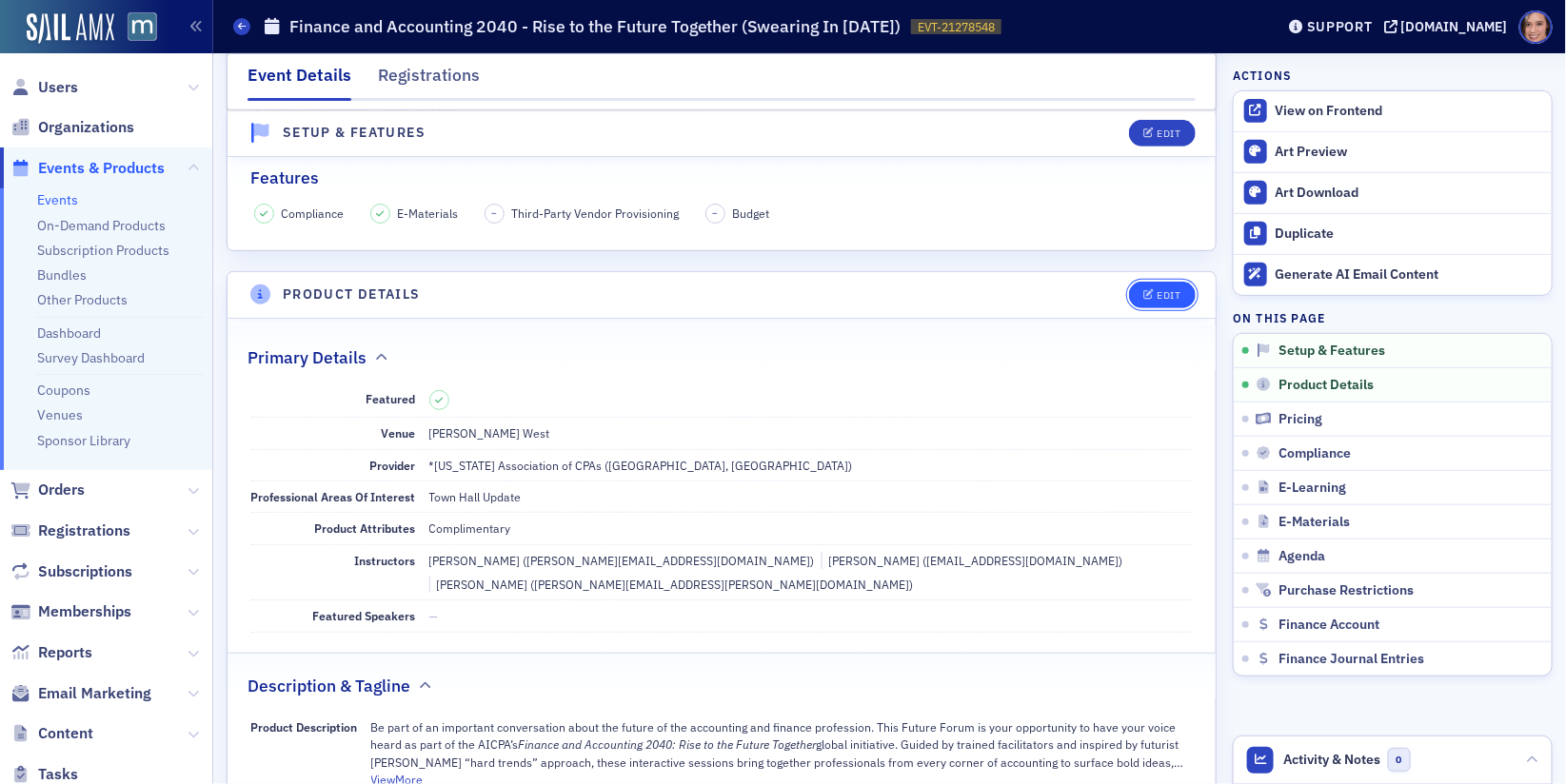
click at [1161, 281] on button "Edit" at bounding box center [1162, 294] width 65 height 26
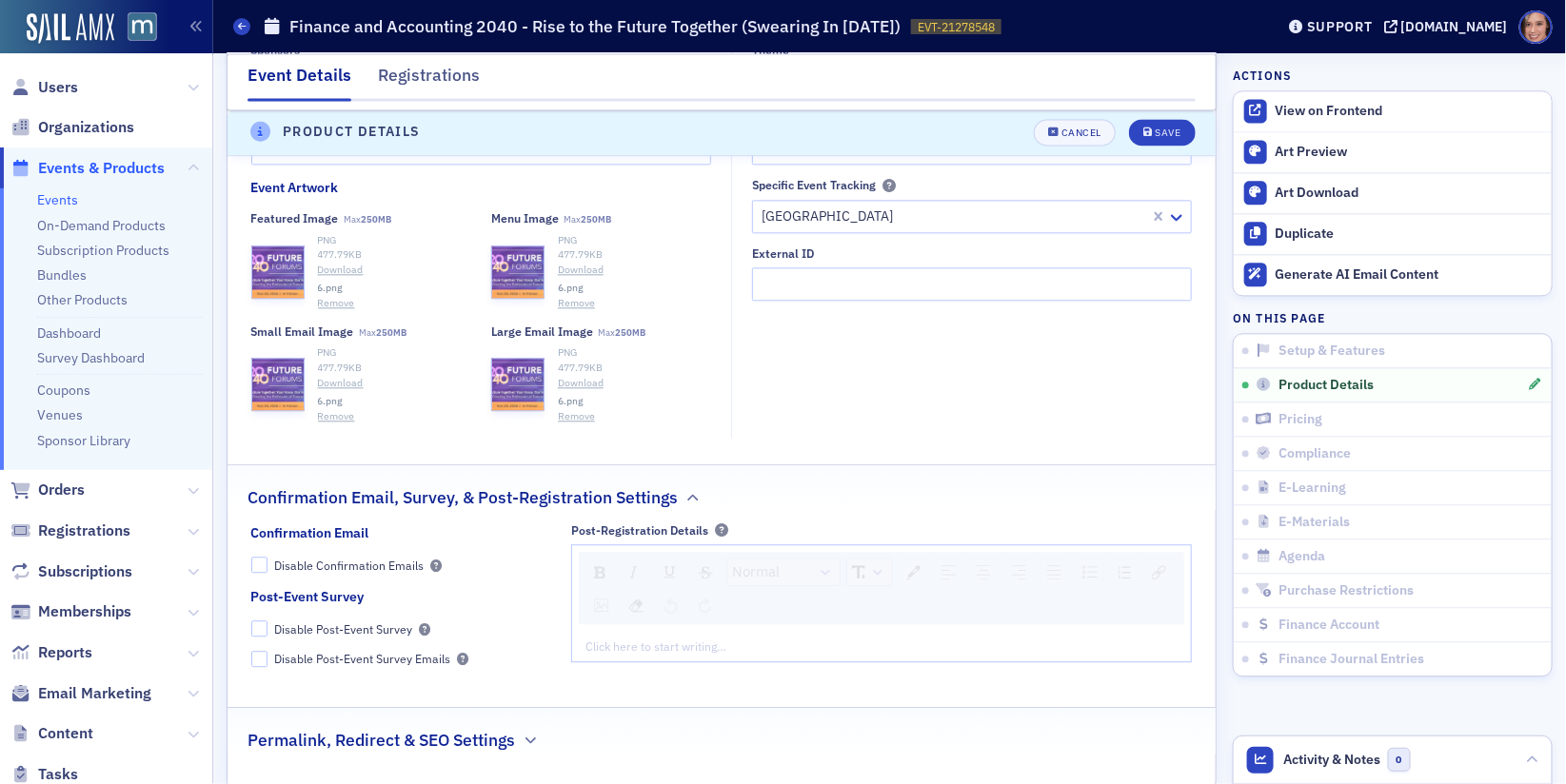
scroll to position [1933, 0]
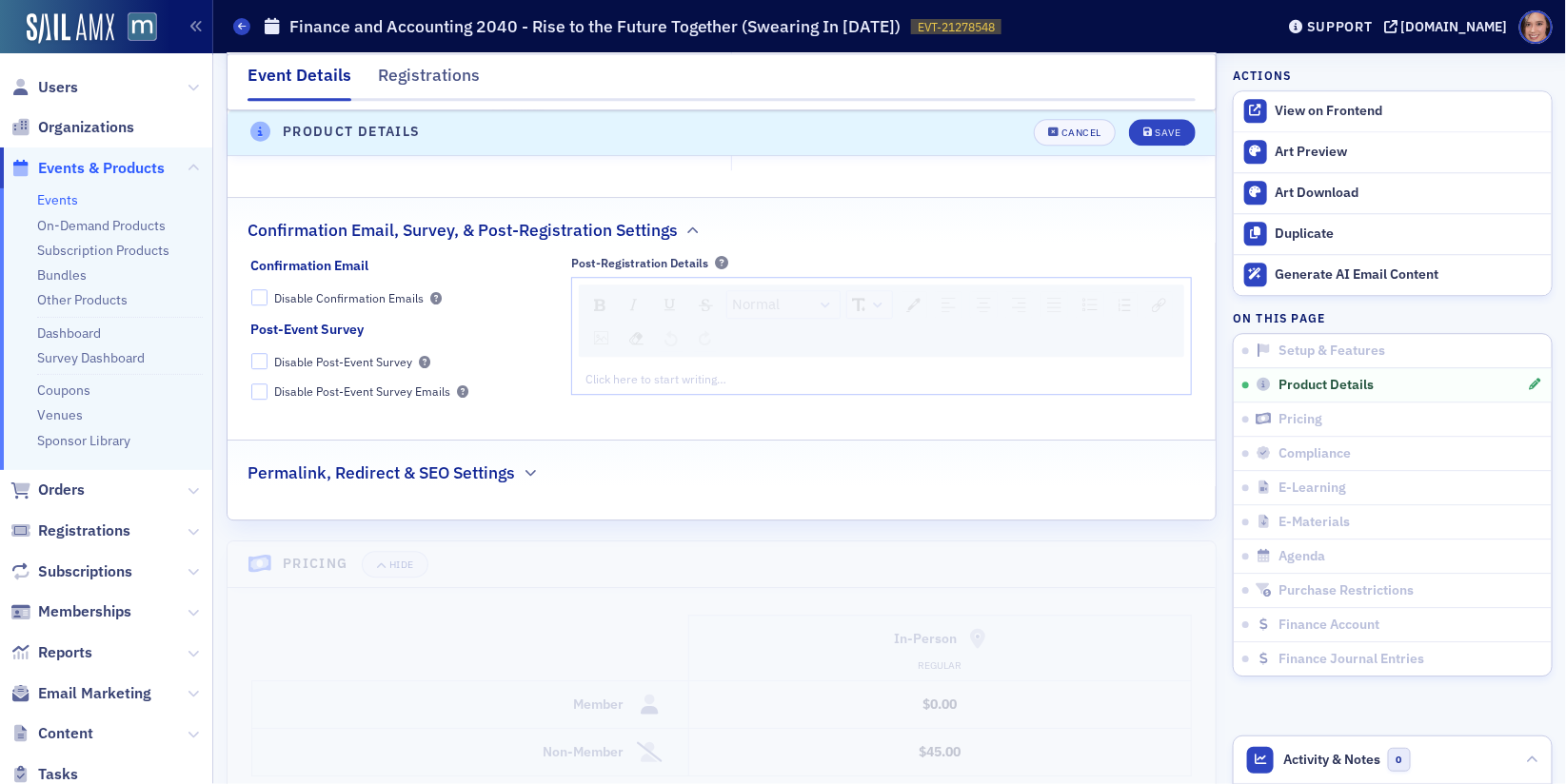
click at [528, 468] on div "Permalink, Redirect & SEO Settings" at bounding box center [721, 463] width 948 height 45
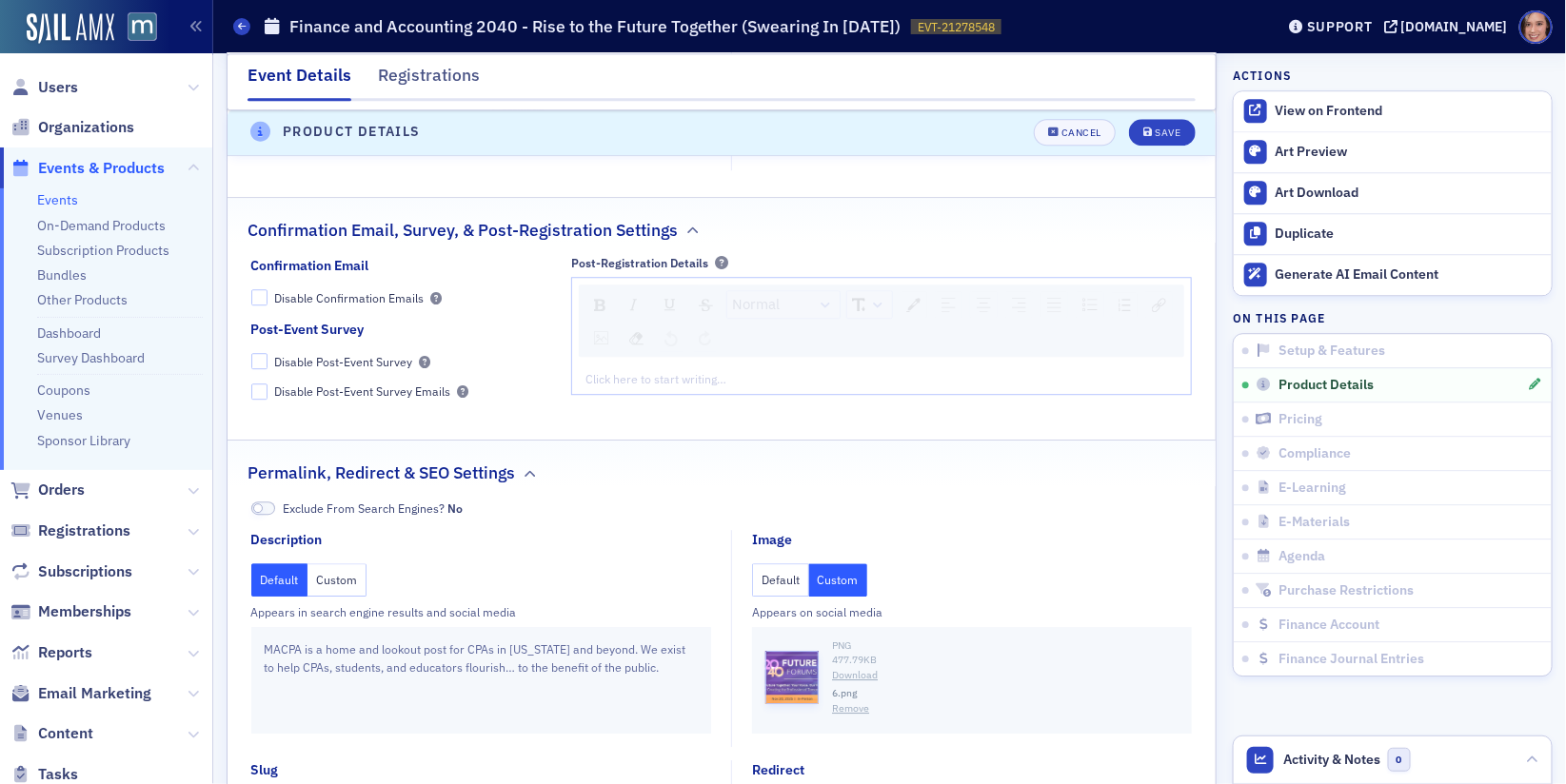
click at [338, 578] on button "Custom" at bounding box center [337, 580] width 59 height 33
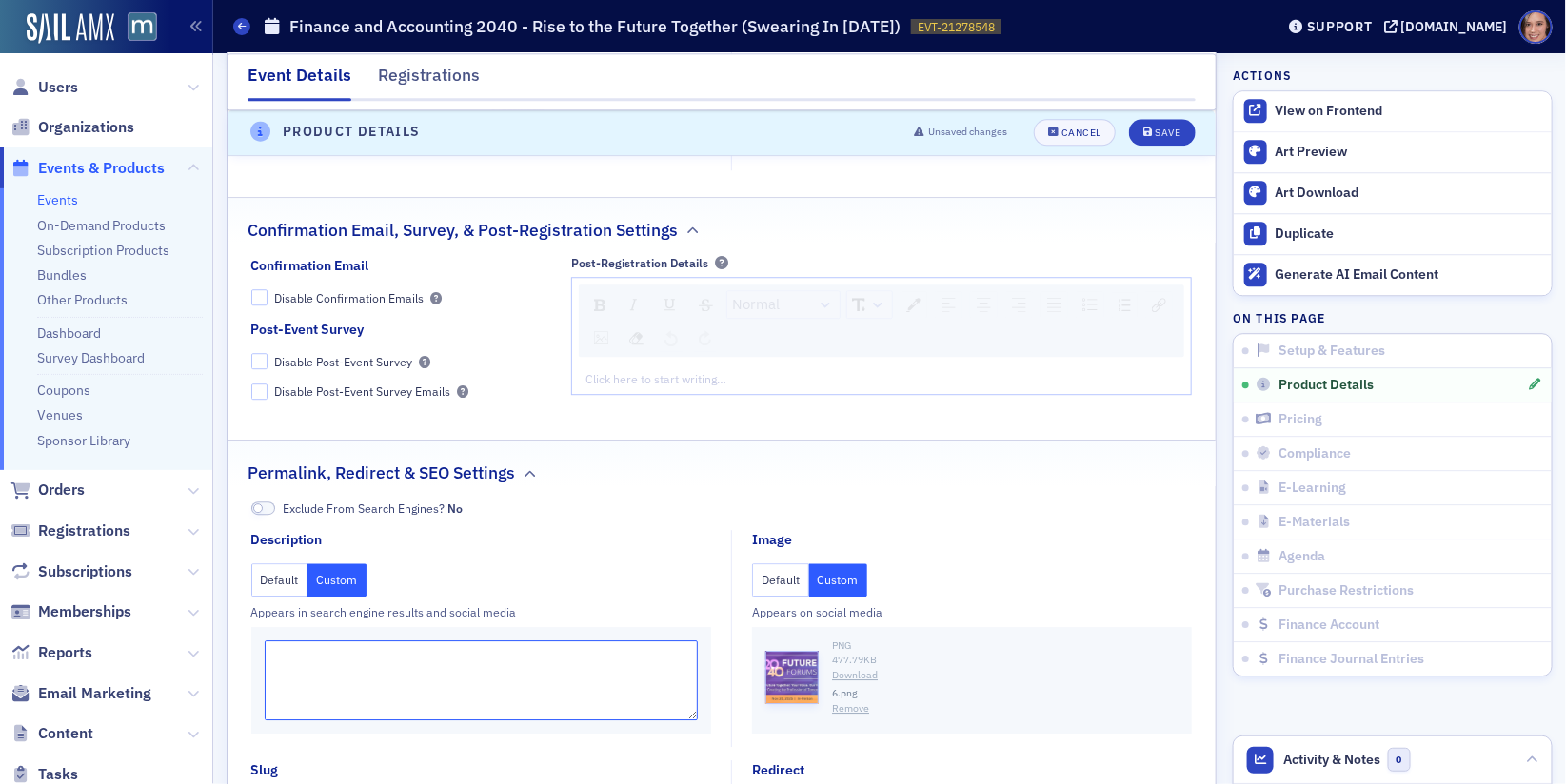
click at [366, 640] on textarea at bounding box center [482, 681] width 434 height 80
paste textarea "Be part of an important conversation about the future of the accounting and fin…"
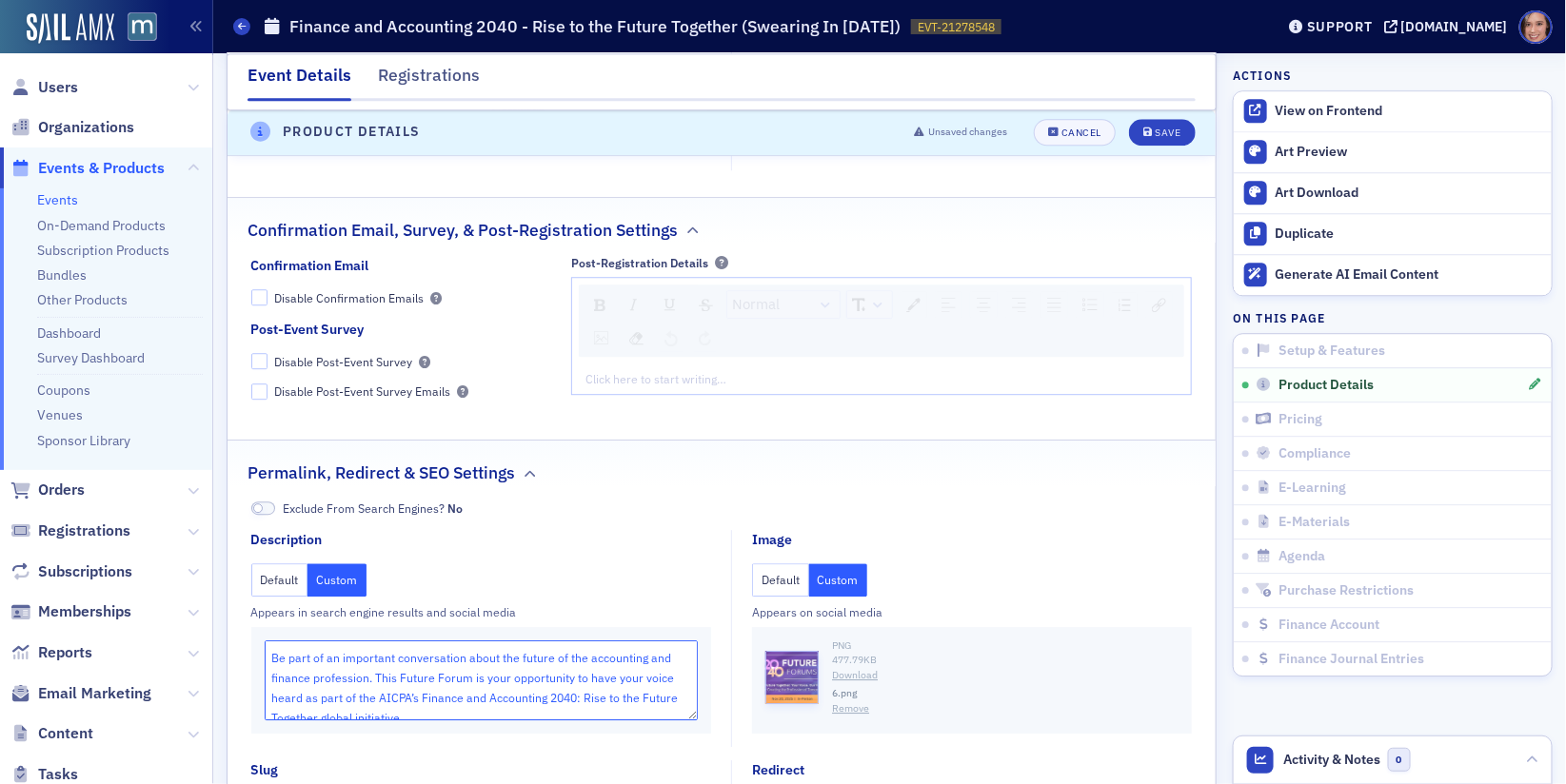
scroll to position [6, 0]
type textarea "Be part of an important conversation about the future of the accounting and fin…"
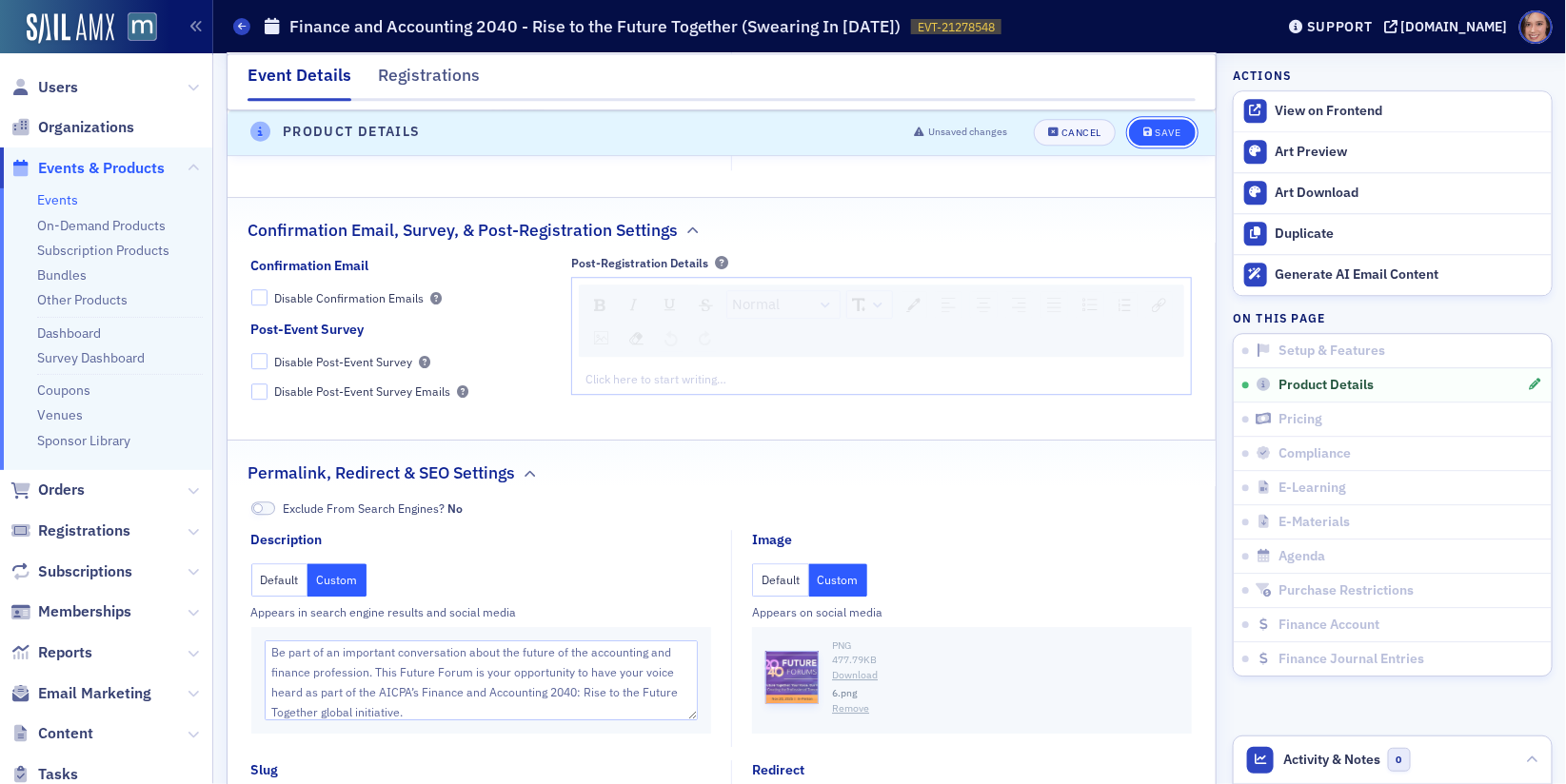
click at [1160, 134] on div "Save" at bounding box center [1167, 134] width 25 height 11
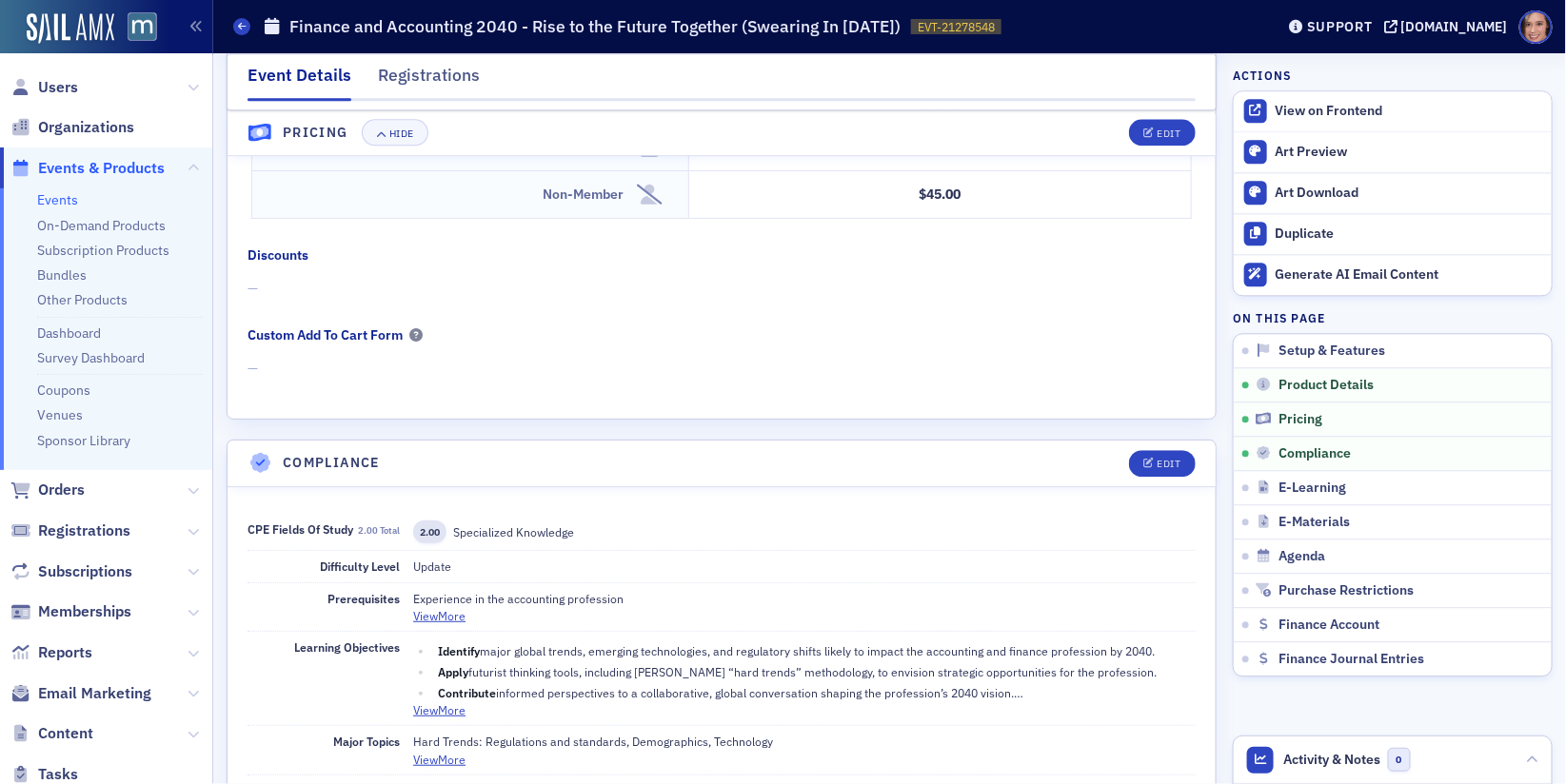
scroll to position [1540, 0]
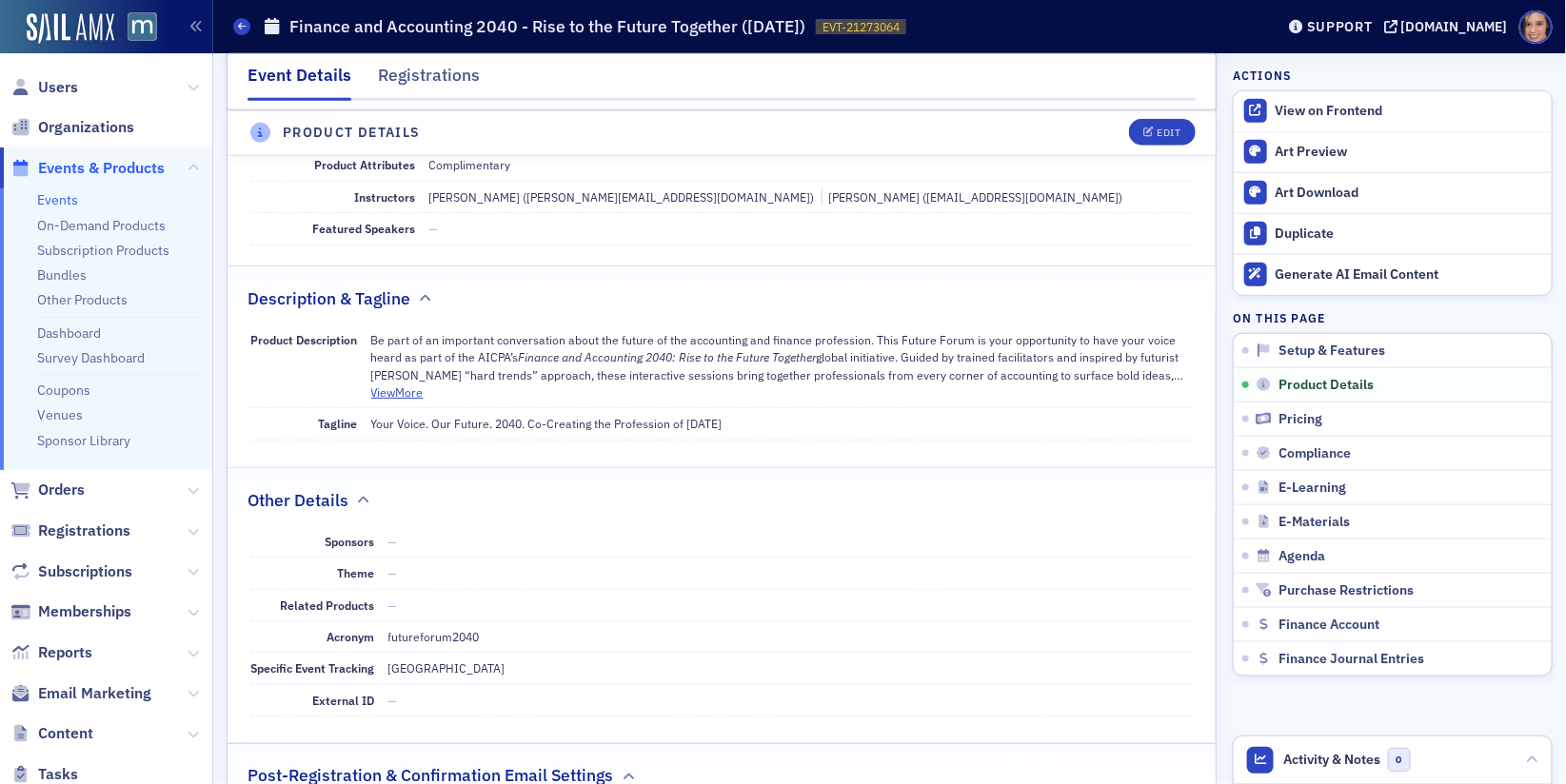
scroll to position [393, 0]
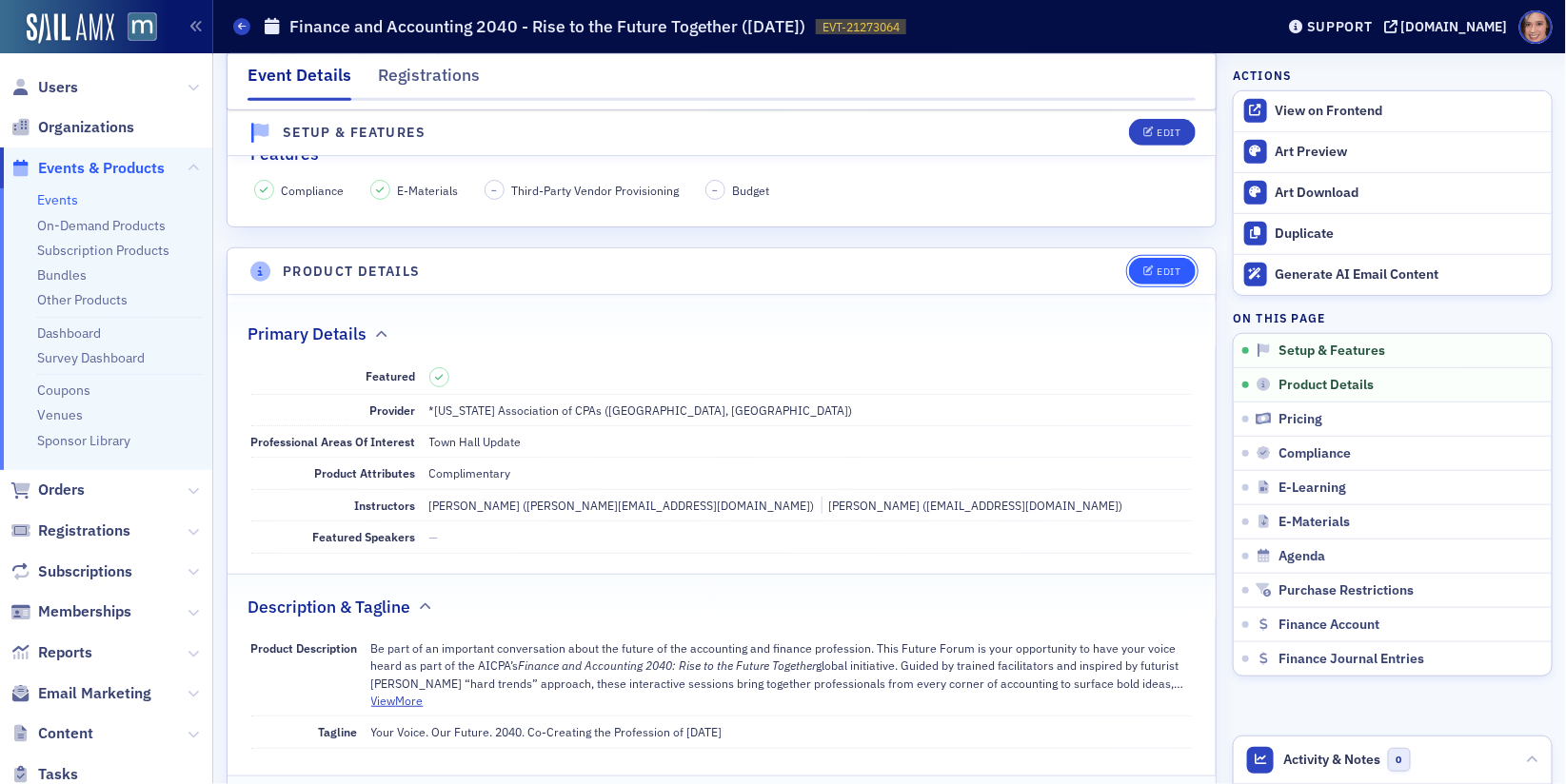
click at [1165, 269] on div "Edit" at bounding box center [1168, 271] width 23 height 11
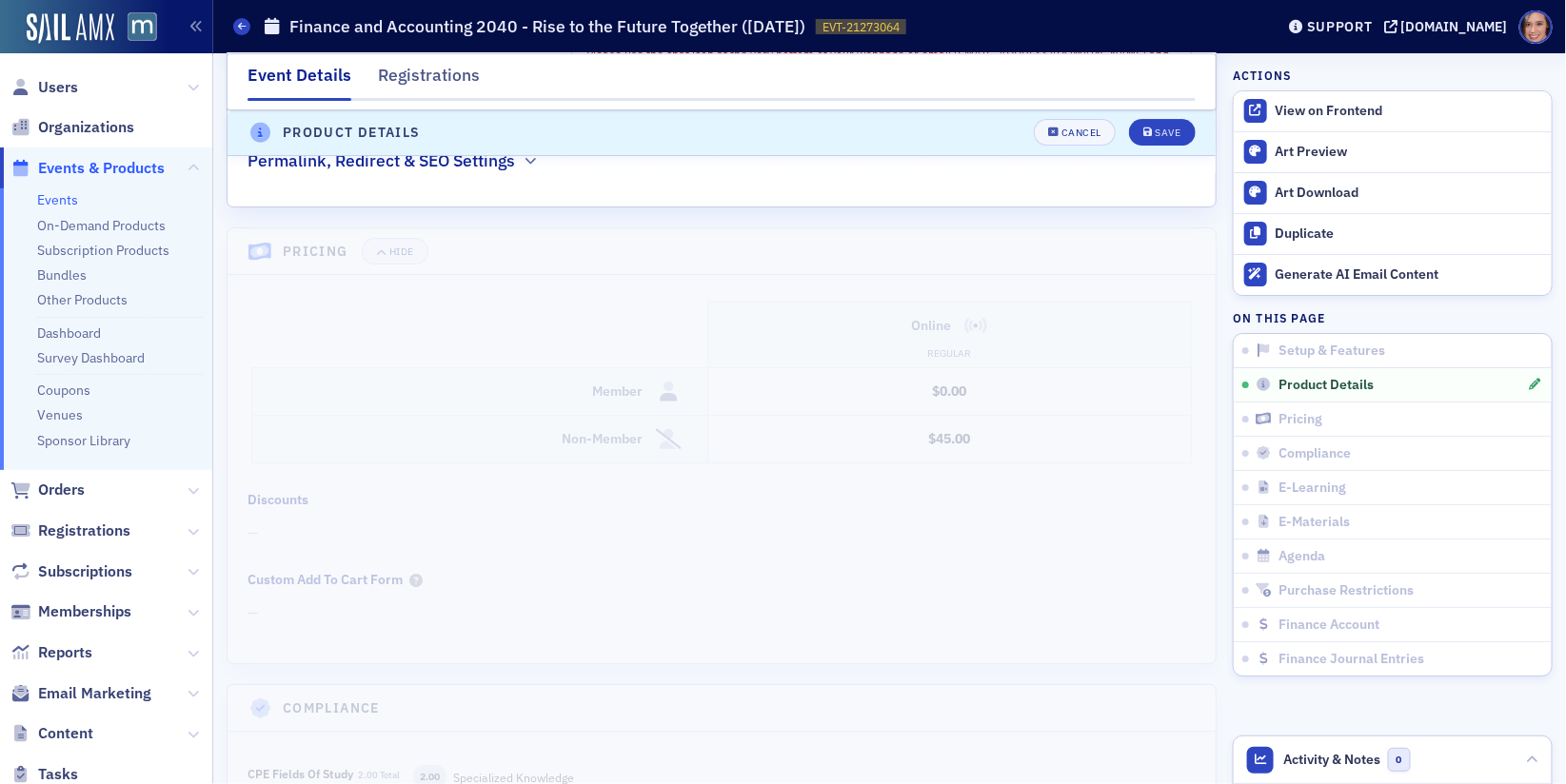
scroll to position [2395, 0]
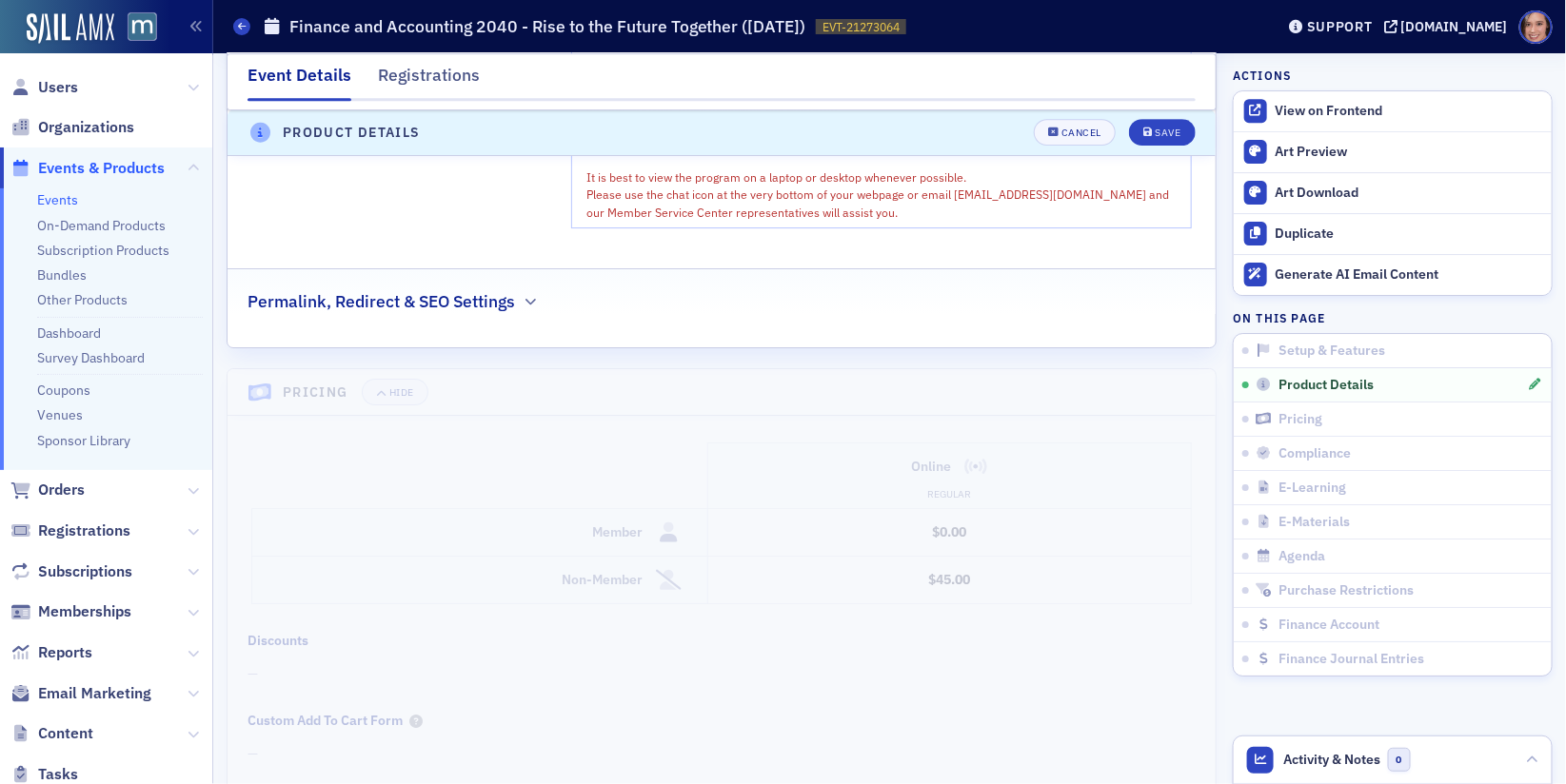
click at [506, 304] on h2 "Permalink, Redirect & SEO Settings" at bounding box center [381, 301] width 268 height 24
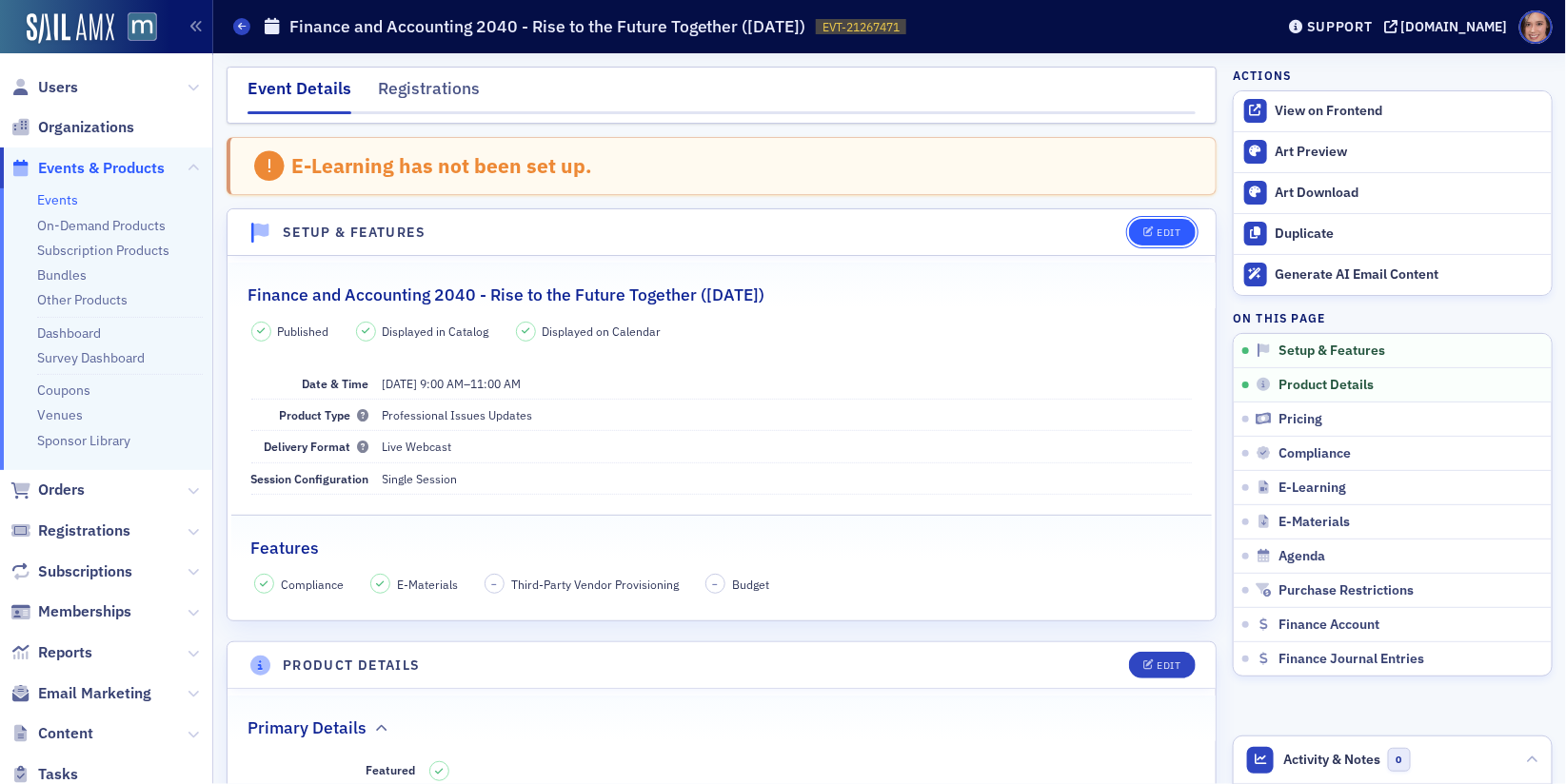
click at [1158, 232] on div "Edit" at bounding box center [1168, 232] width 23 height 11
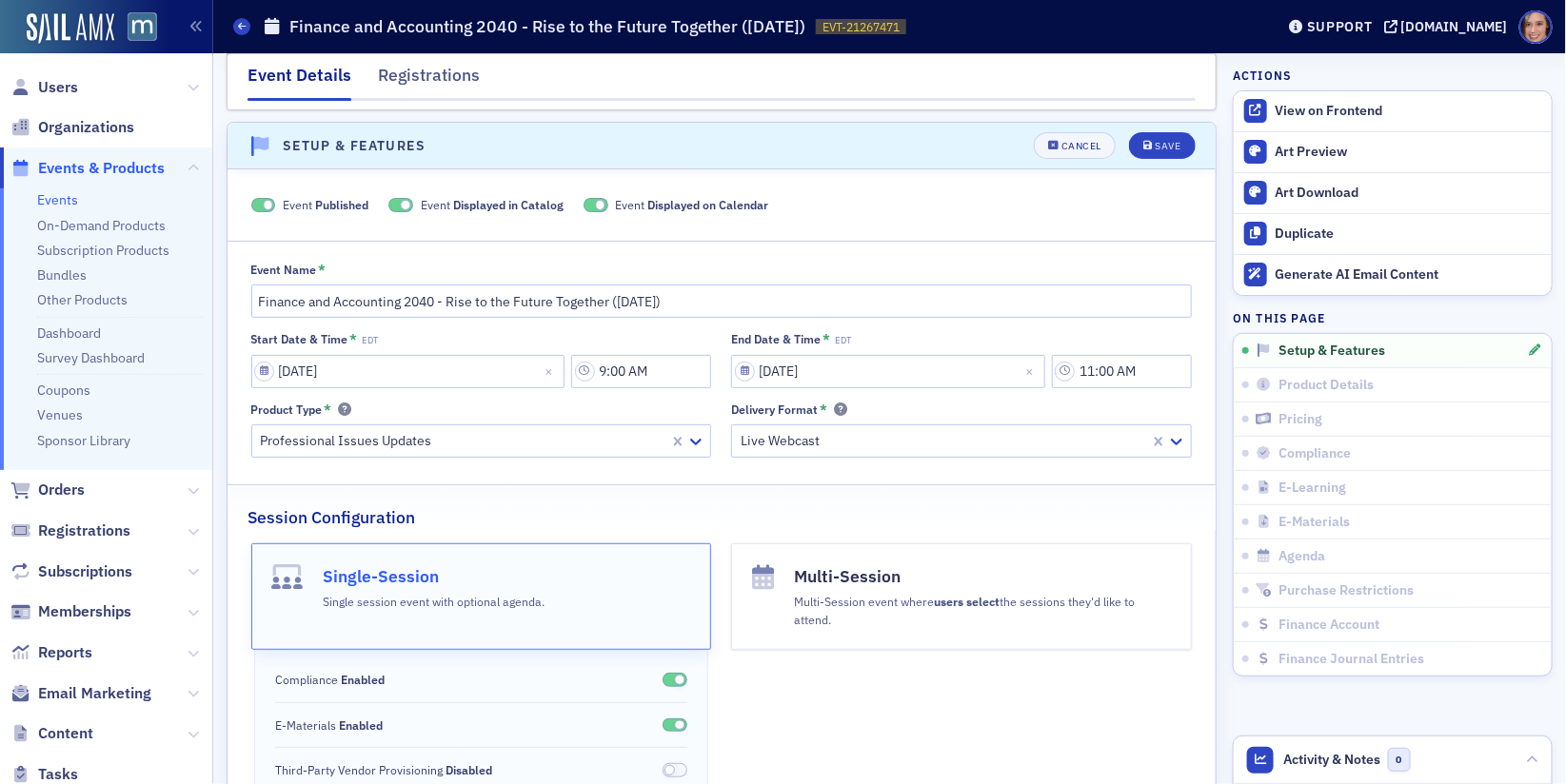
scroll to position [96, 0]
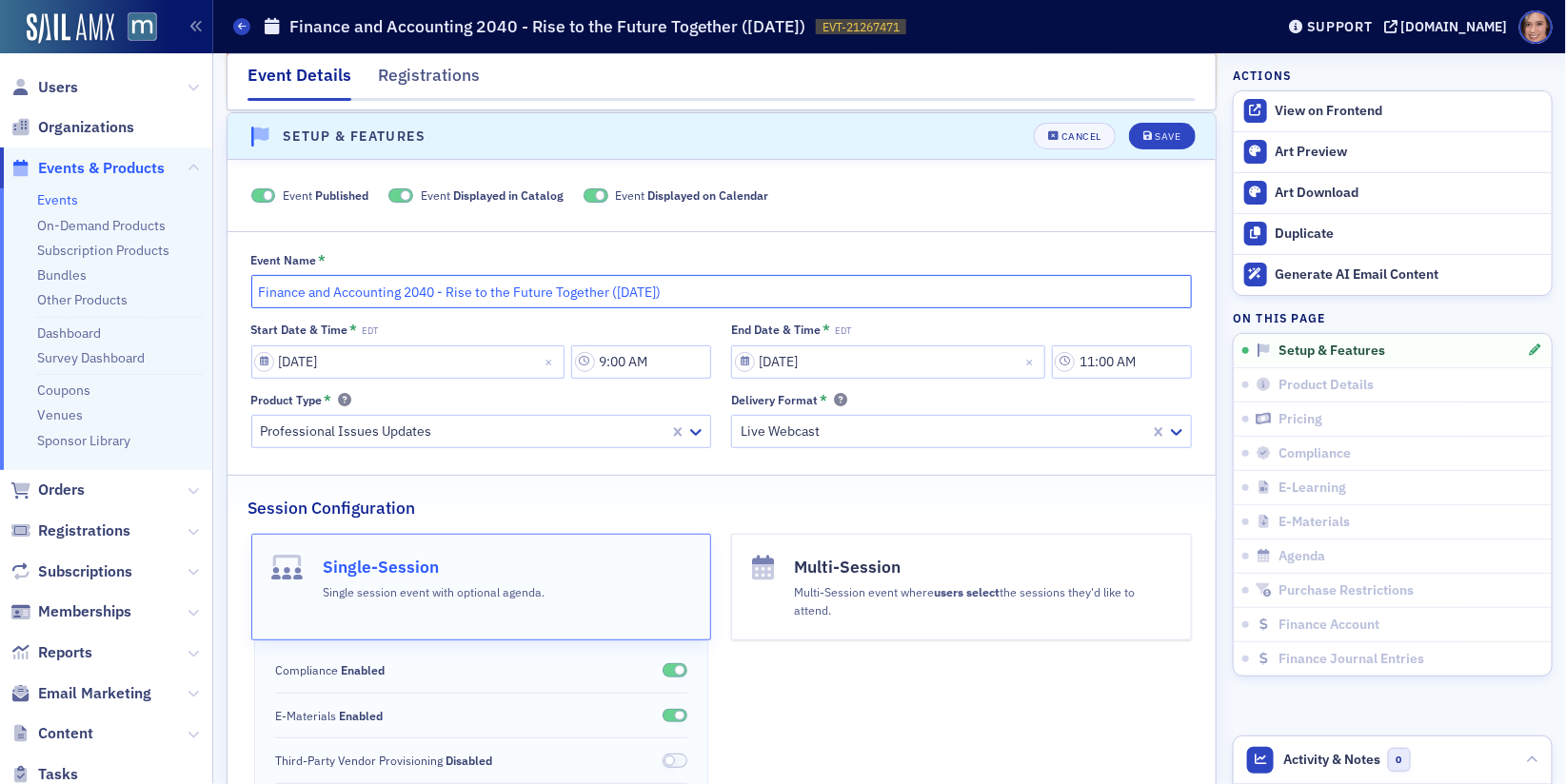
click at [256, 284] on input "Finance and Accounting 2040 - Rise to the Future Together ([DATE])" at bounding box center [722, 292] width 942 height 33
drag, startPoint x: 348, startPoint y: 290, endPoint x: 241, endPoint y: 289, distance: 107.0
click at [241, 289] on div "Event Name * Future Forum: Finance and Accounting 2040 - Rise to the Future Tog…" at bounding box center [721, 351] width 988 height 197
type input "Future Forum: Finance and Accounting 2040 - Rise to the Future Together ([DATE])"
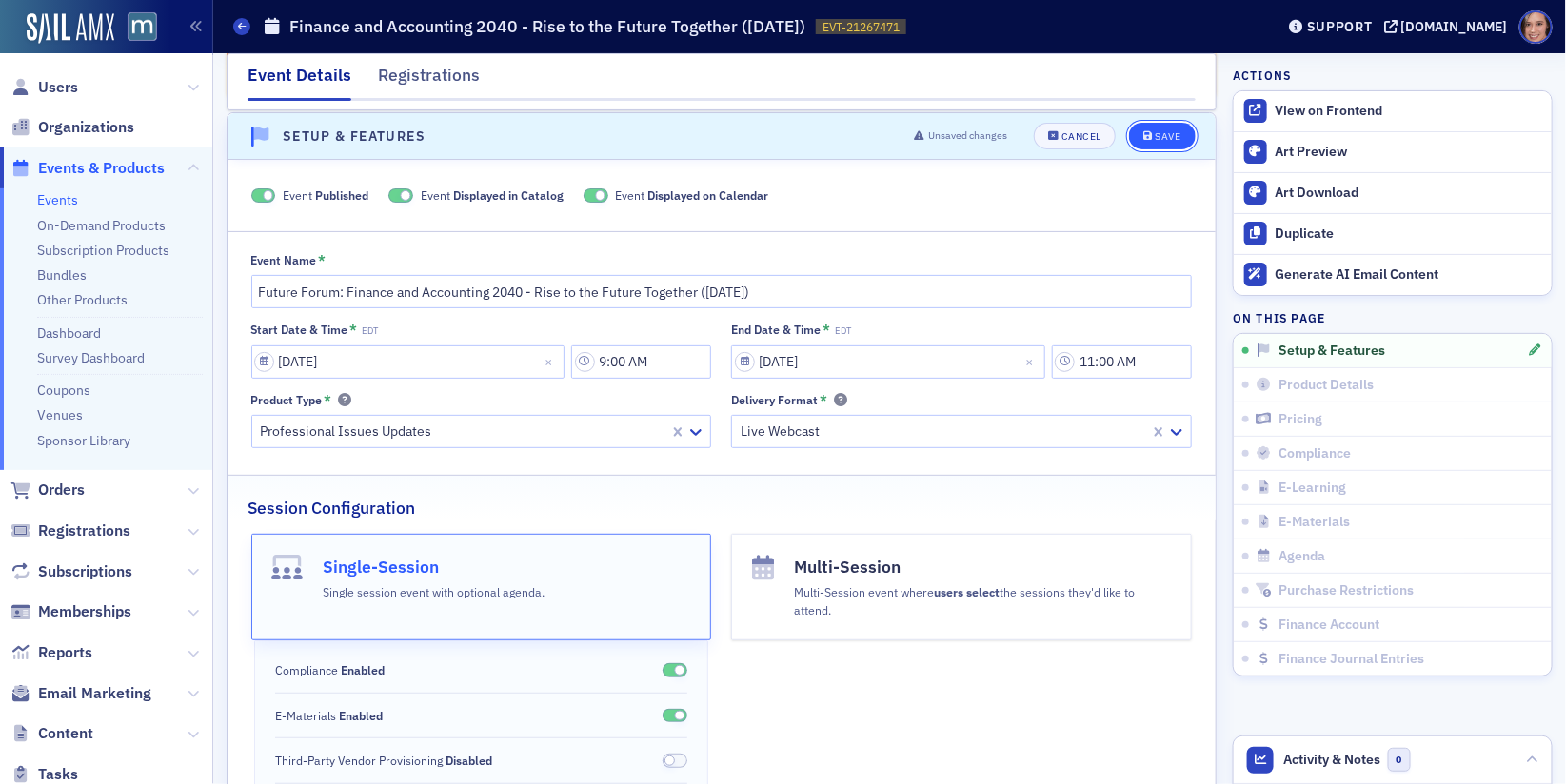
click at [1170, 135] on div "Save" at bounding box center [1167, 136] width 25 height 11
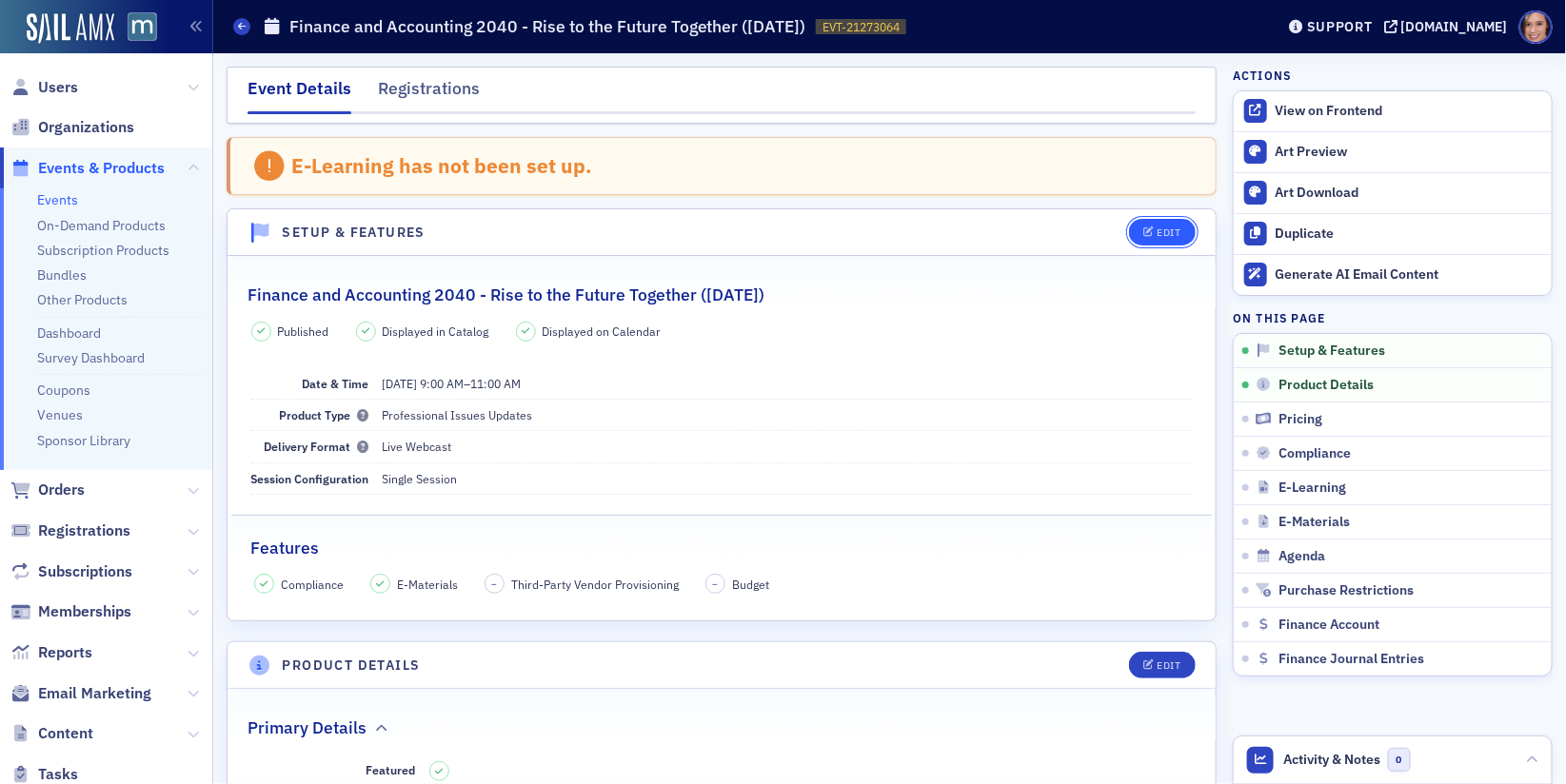
click at [1150, 231] on icon "button" at bounding box center [1149, 232] width 12 height 11
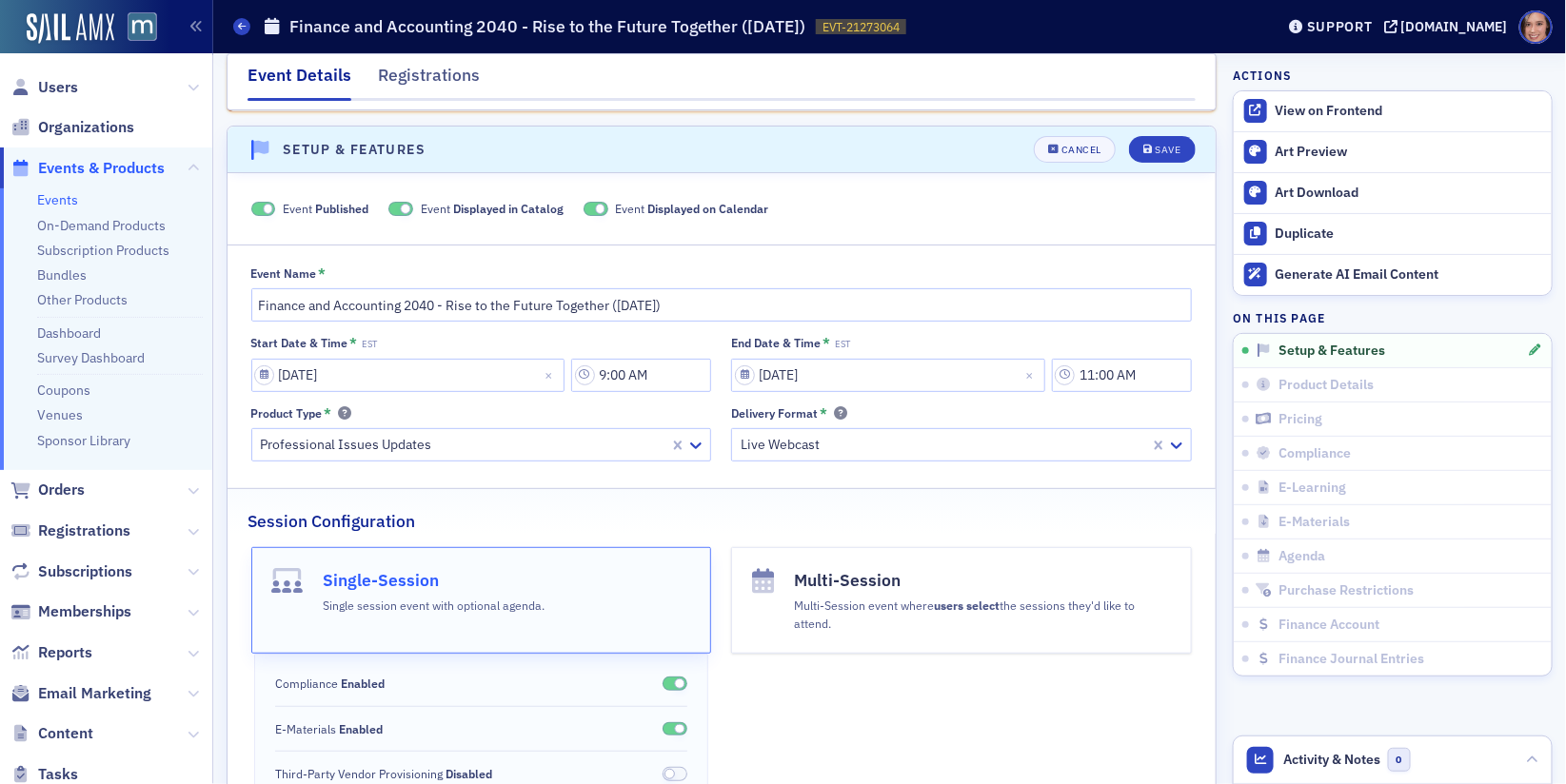
scroll to position [96, 0]
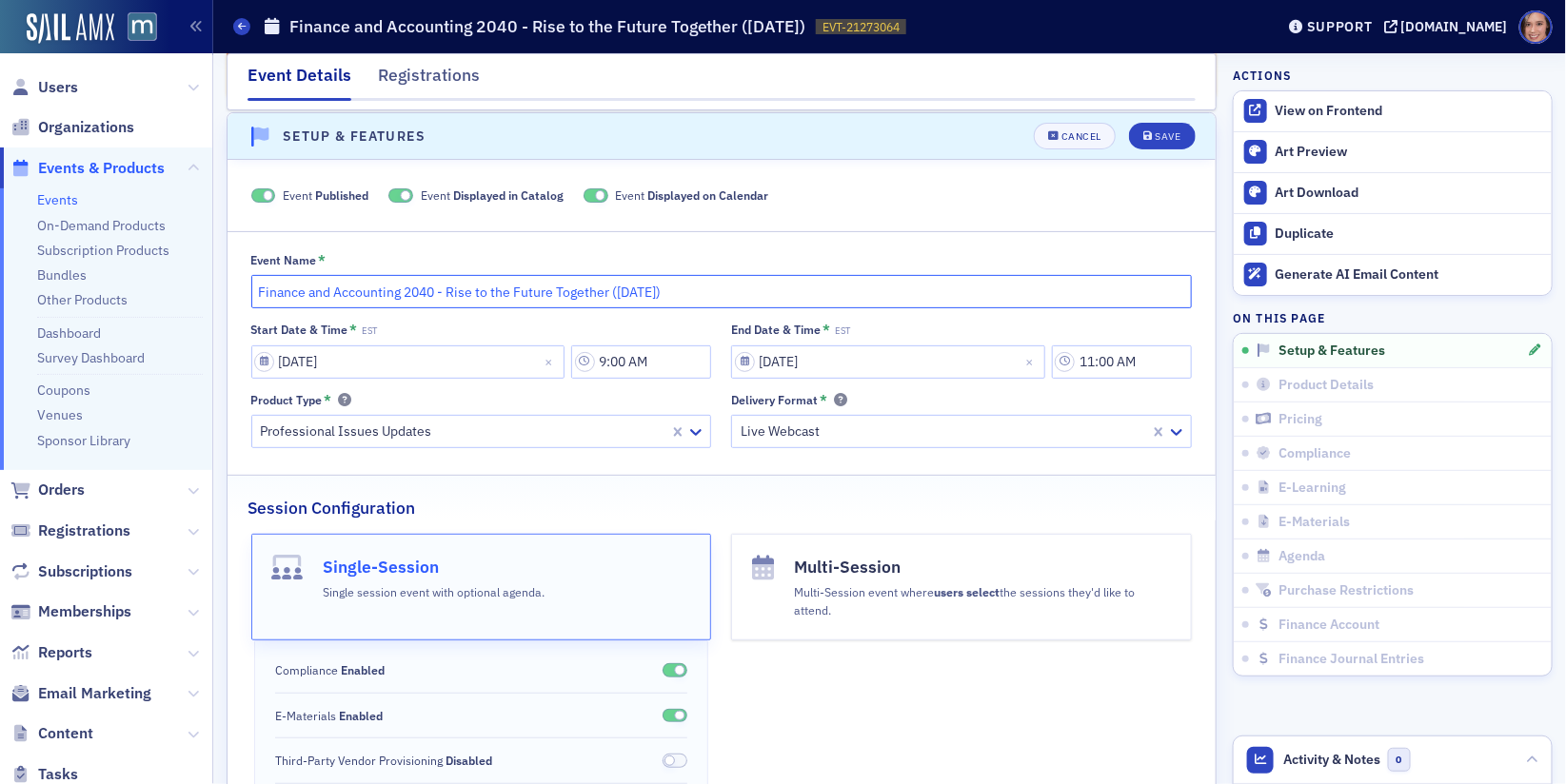
click at [256, 288] on input "Finance and Accounting 2040 - Rise to the Future Together ([DATE])" at bounding box center [722, 292] width 942 height 33
paste input "Future Forum:"
type input "Future Forum: Finance and Accounting 2040 - Rise to the Future Together ([DATE])"
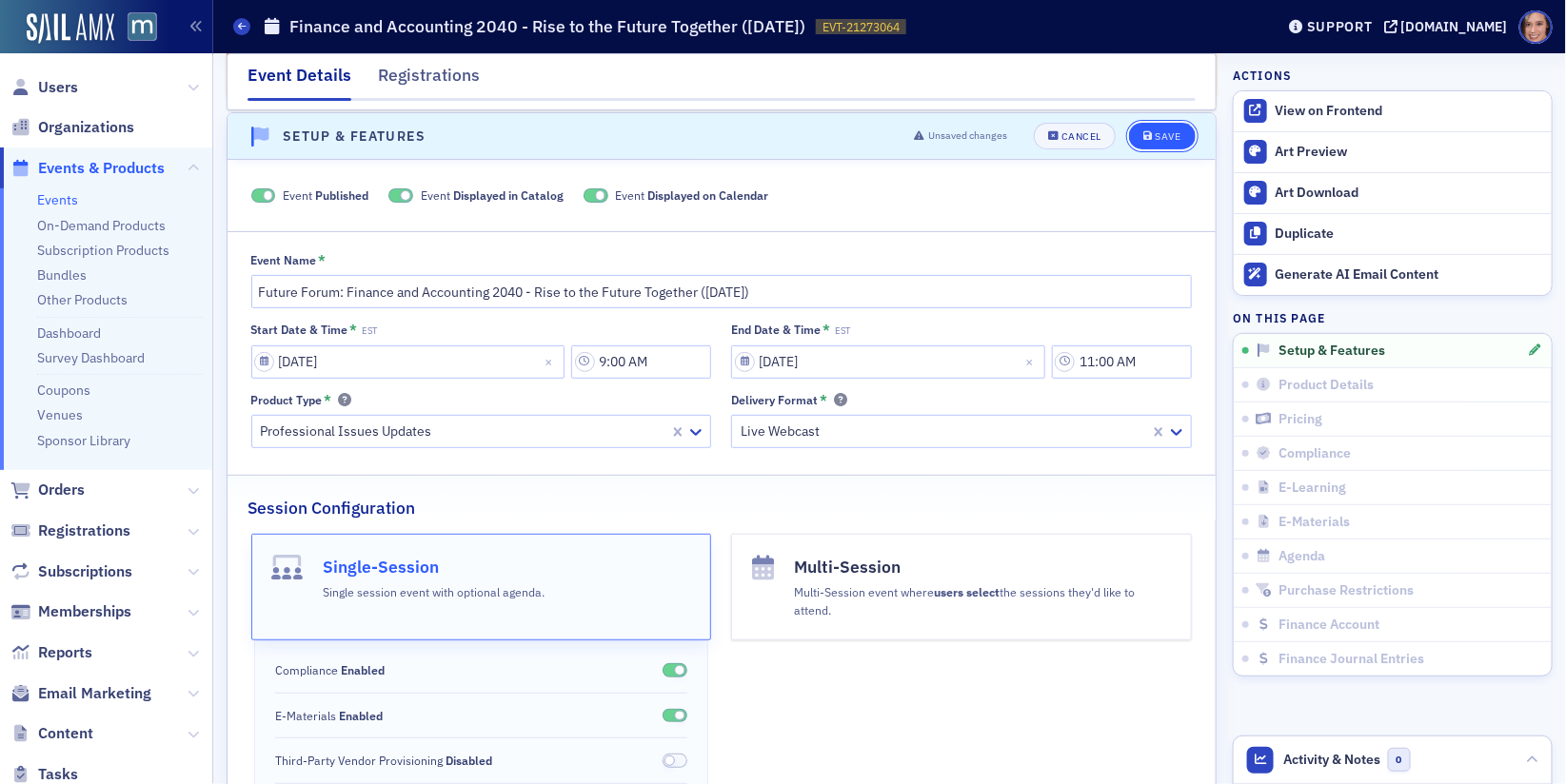
click at [1169, 139] on div "Save" at bounding box center [1167, 136] width 25 height 11
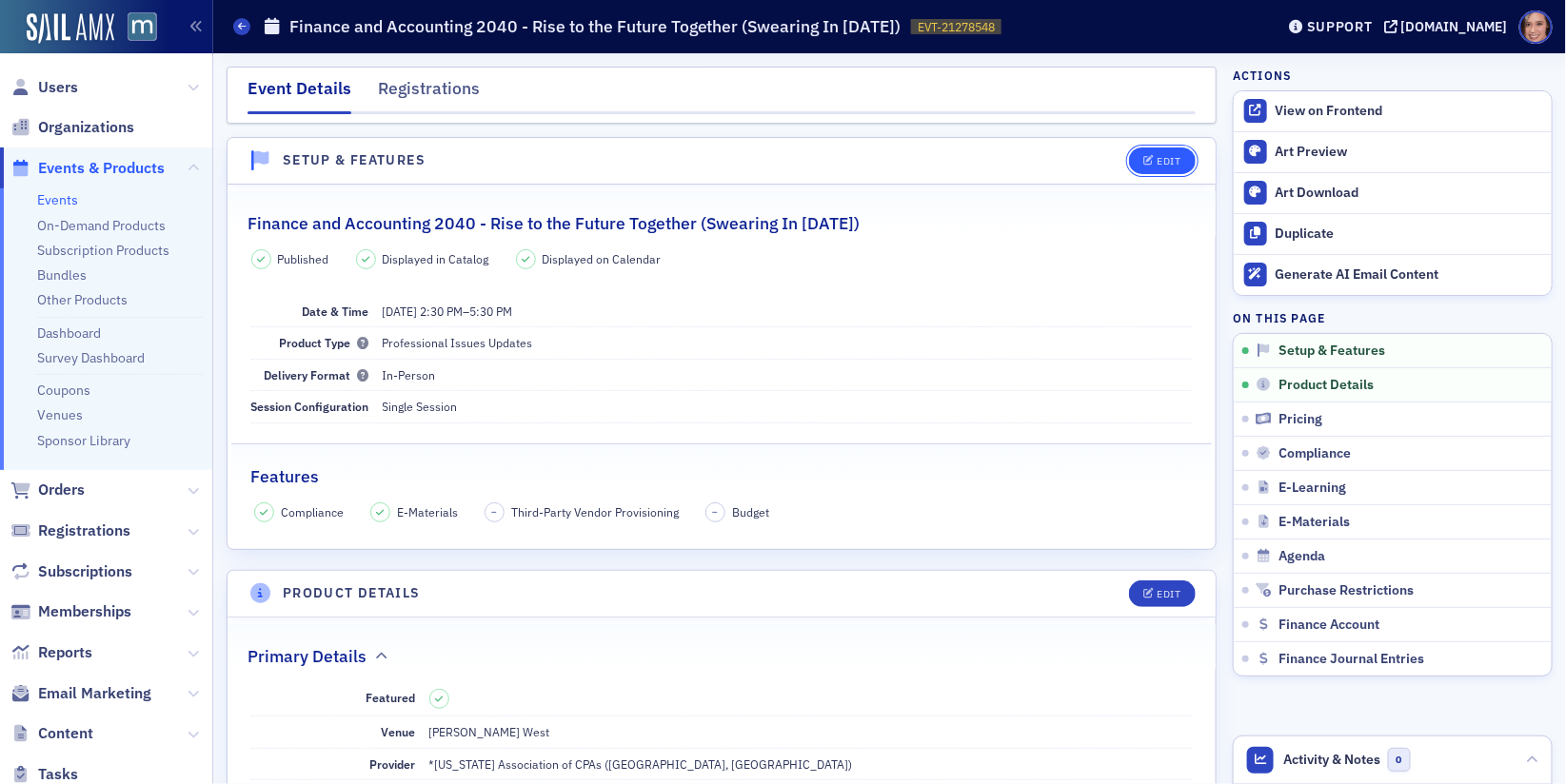
click at [1158, 162] on div "Edit" at bounding box center [1168, 161] width 23 height 11
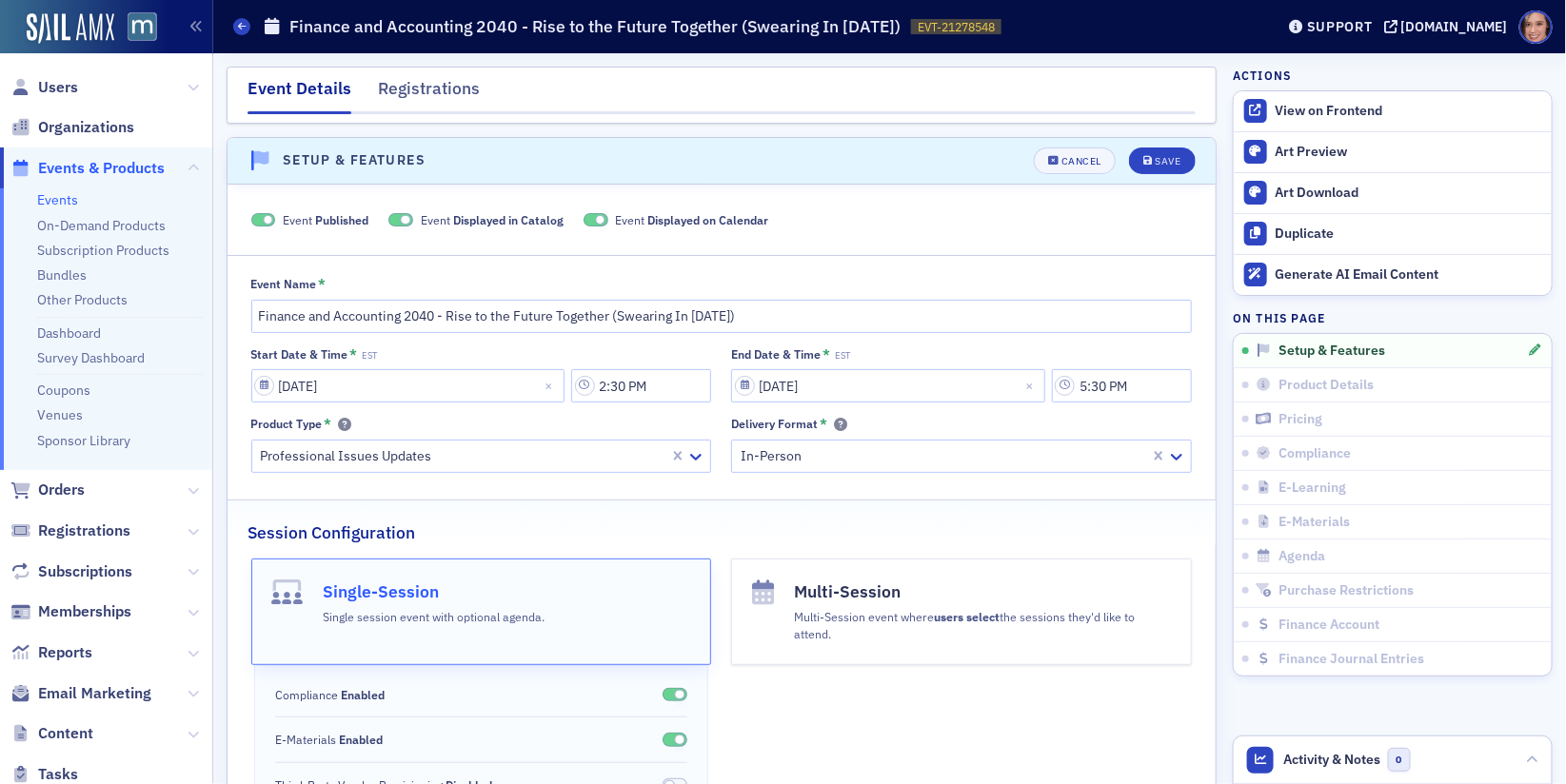
scroll to position [24, 0]
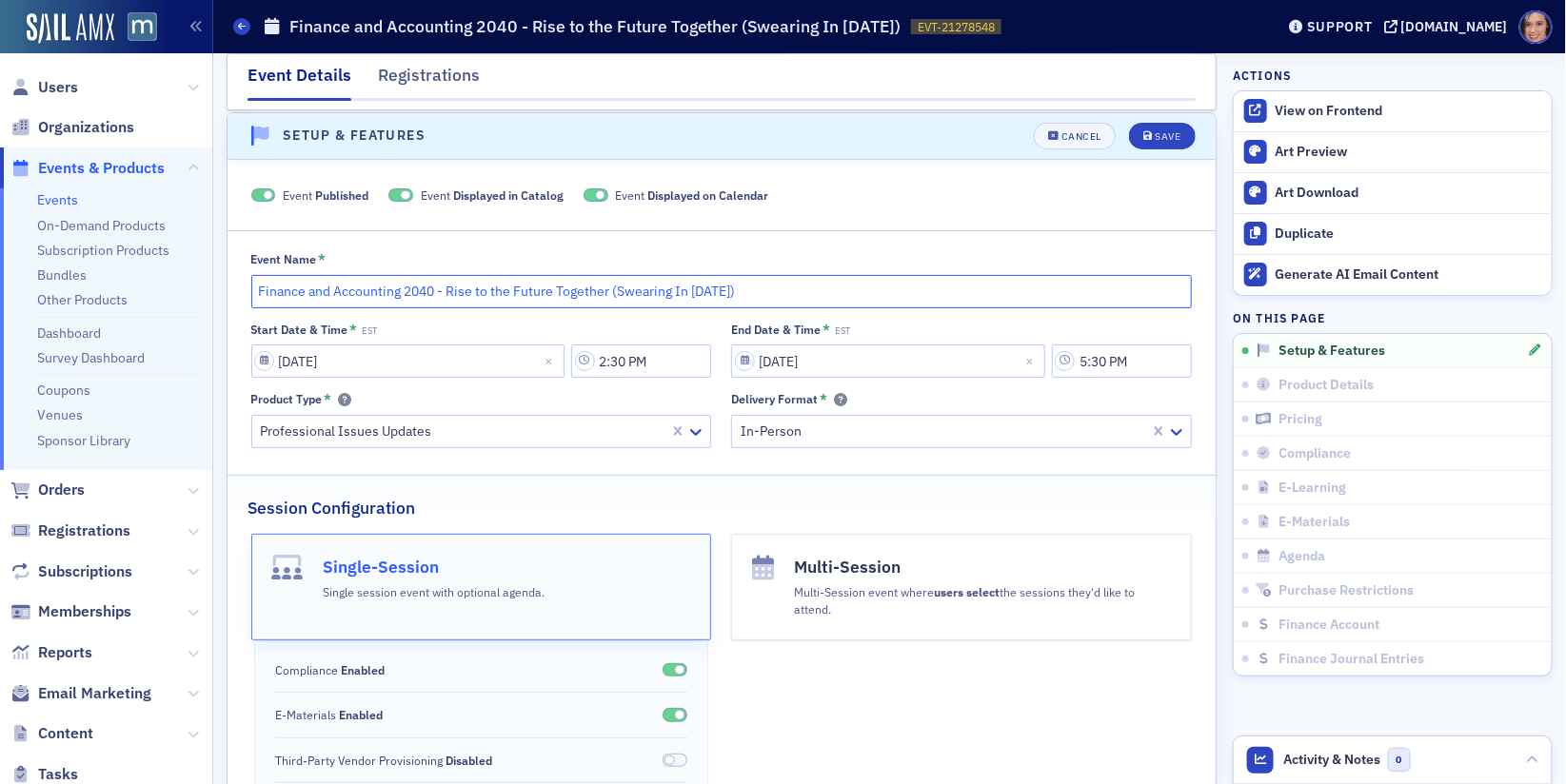
click at [259, 289] on input "Finance and Accounting 2040 - Rise to the Future Together (Swearing In [DATE])" at bounding box center [722, 292] width 942 height 33
paste input "Future Forum:"
type input "Future Forum: Finance and Accounting 2040 - Rise to the Future Together (Sweari…"
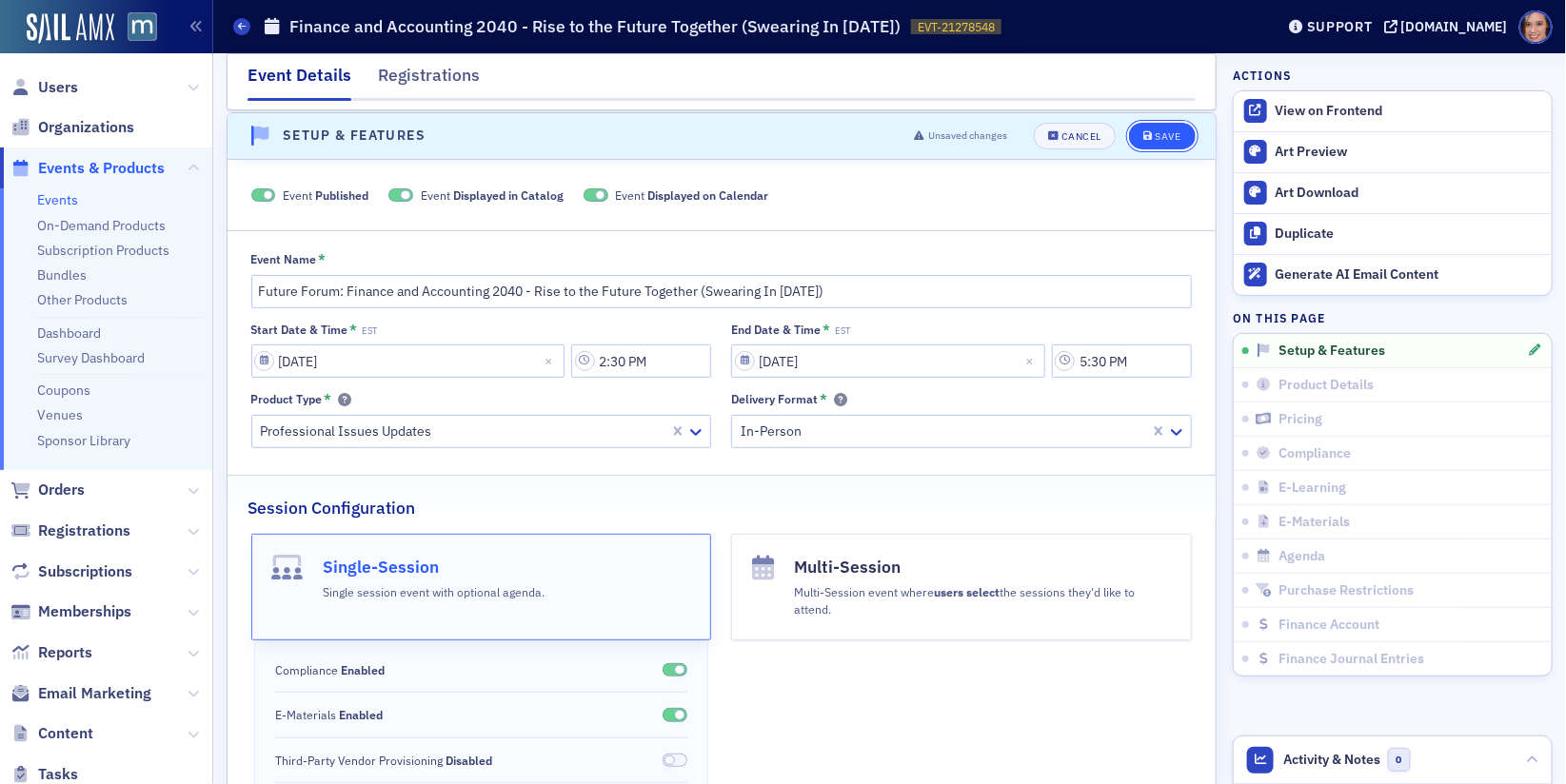
click at [1151, 131] on icon "submit" at bounding box center [1148, 136] width 10 height 11
